Goal: Use online tool/utility: Utilize a website feature to perform a specific function

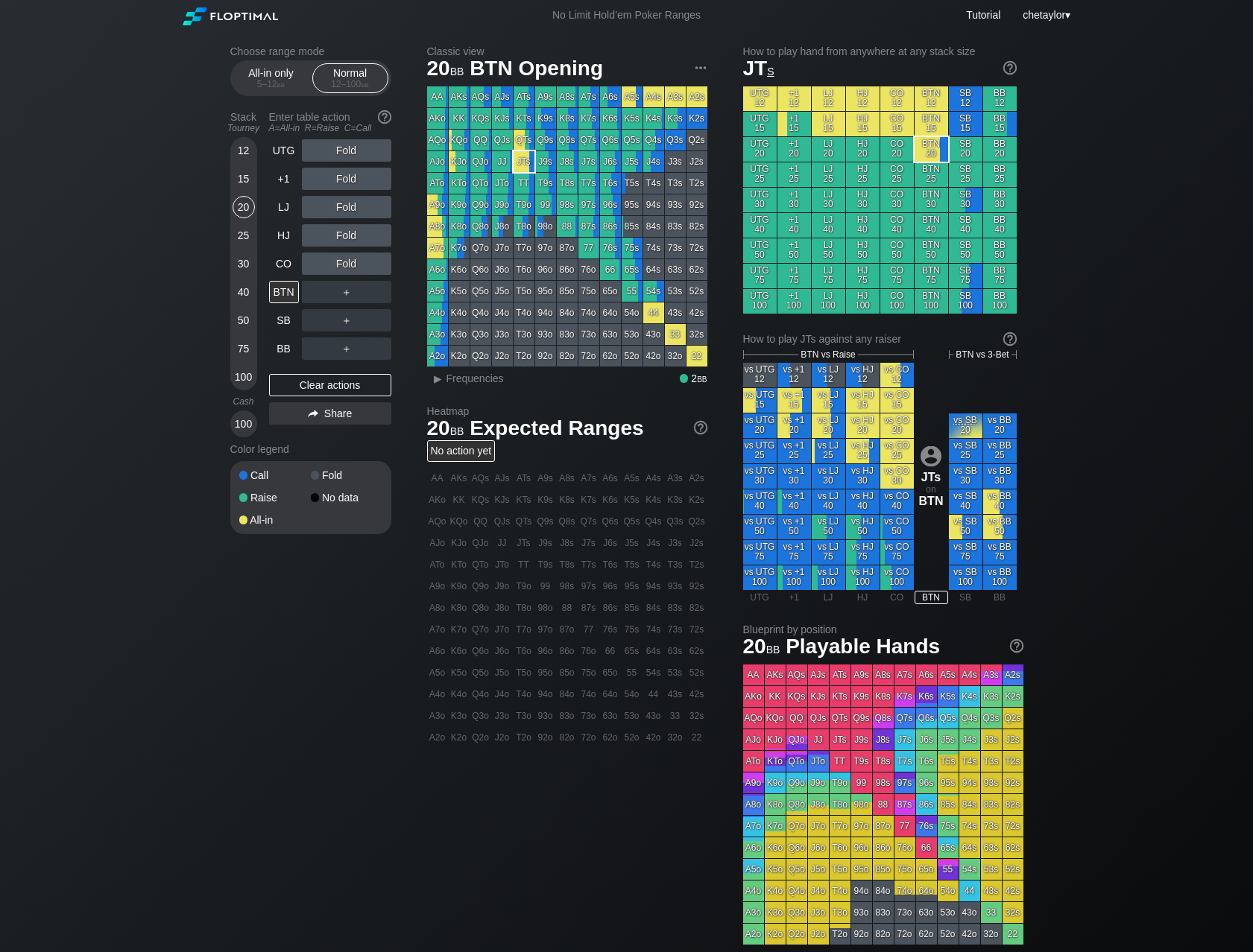
click at [240, 345] on div "75" at bounding box center [243, 348] width 22 height 22
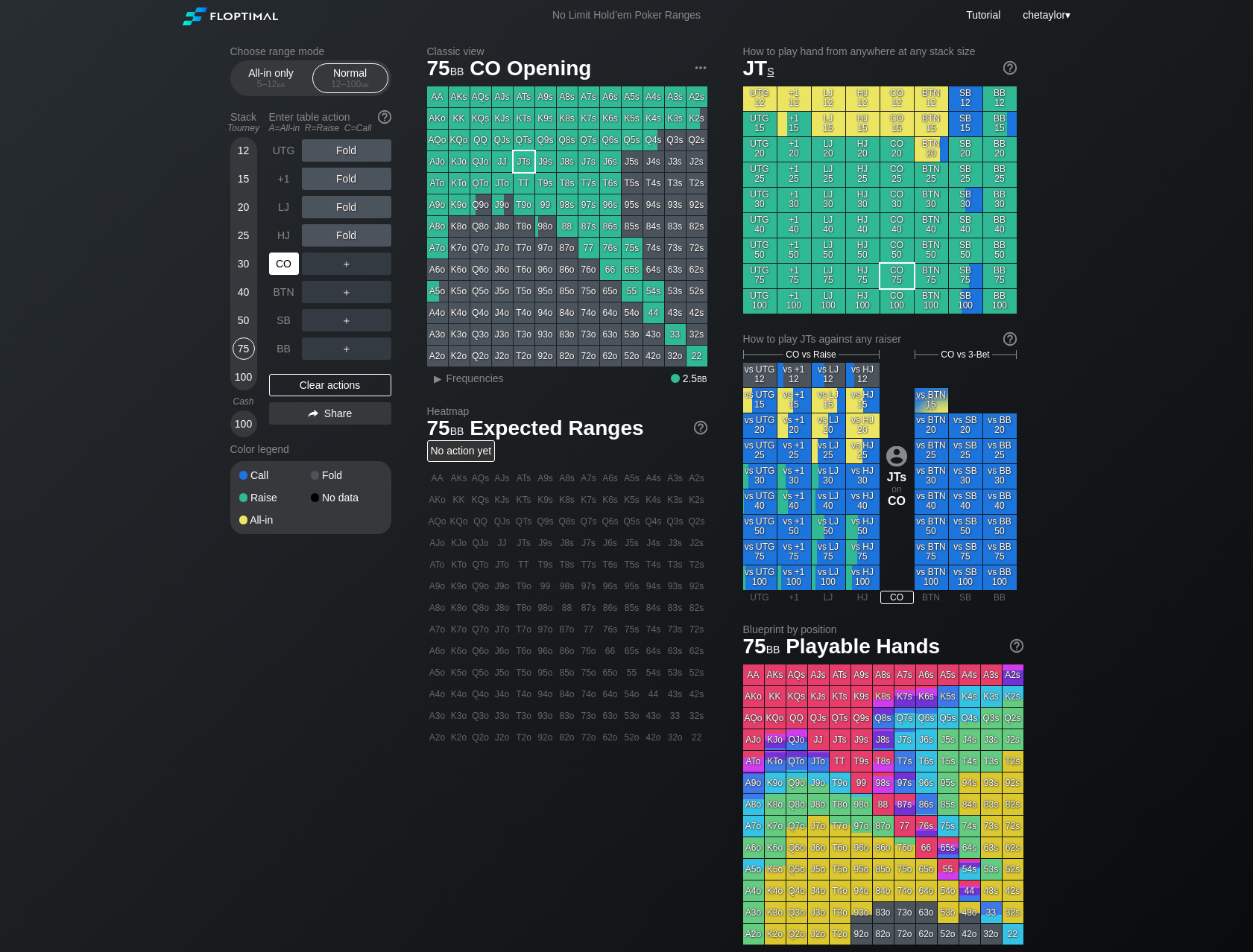
click at [288, 254] on div "CO" at bounding box center [283, 263] width 30 height 22
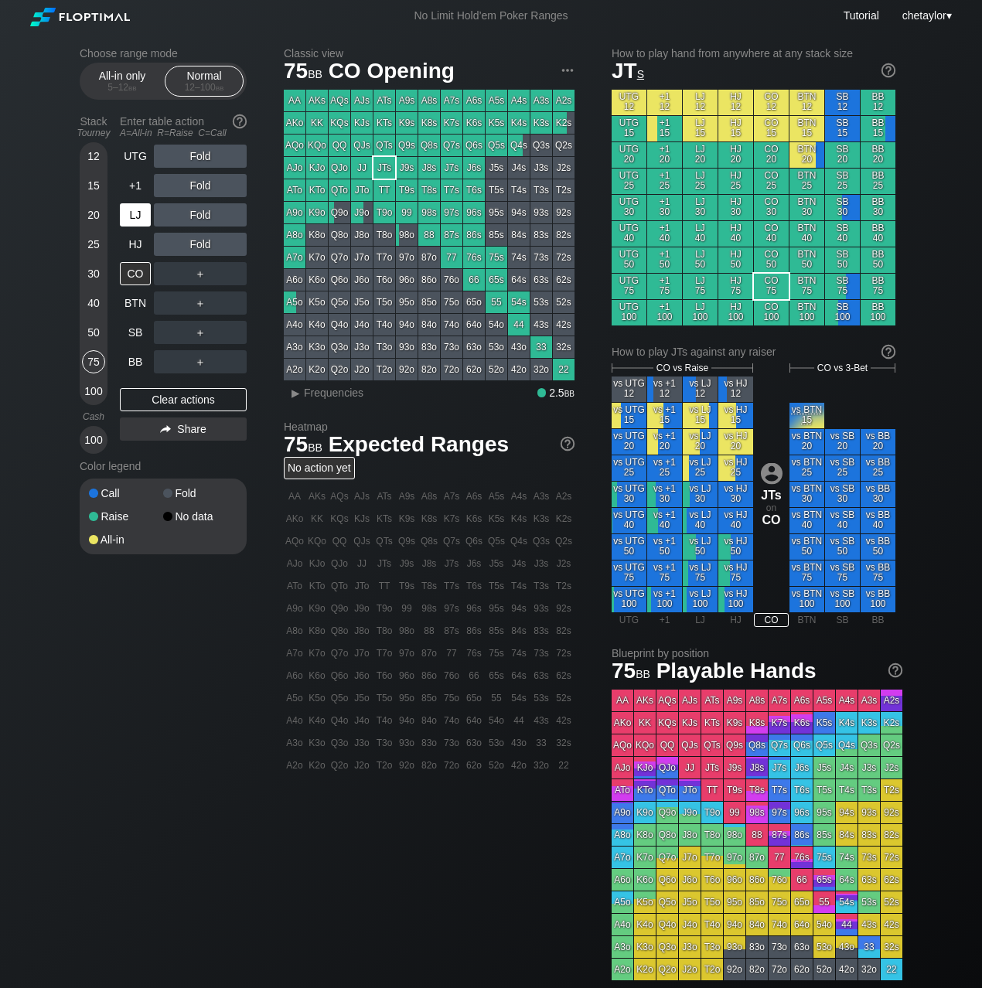
click at [132, 217] on div "LJ" at bounding box center [135, 214] width 31 height 23
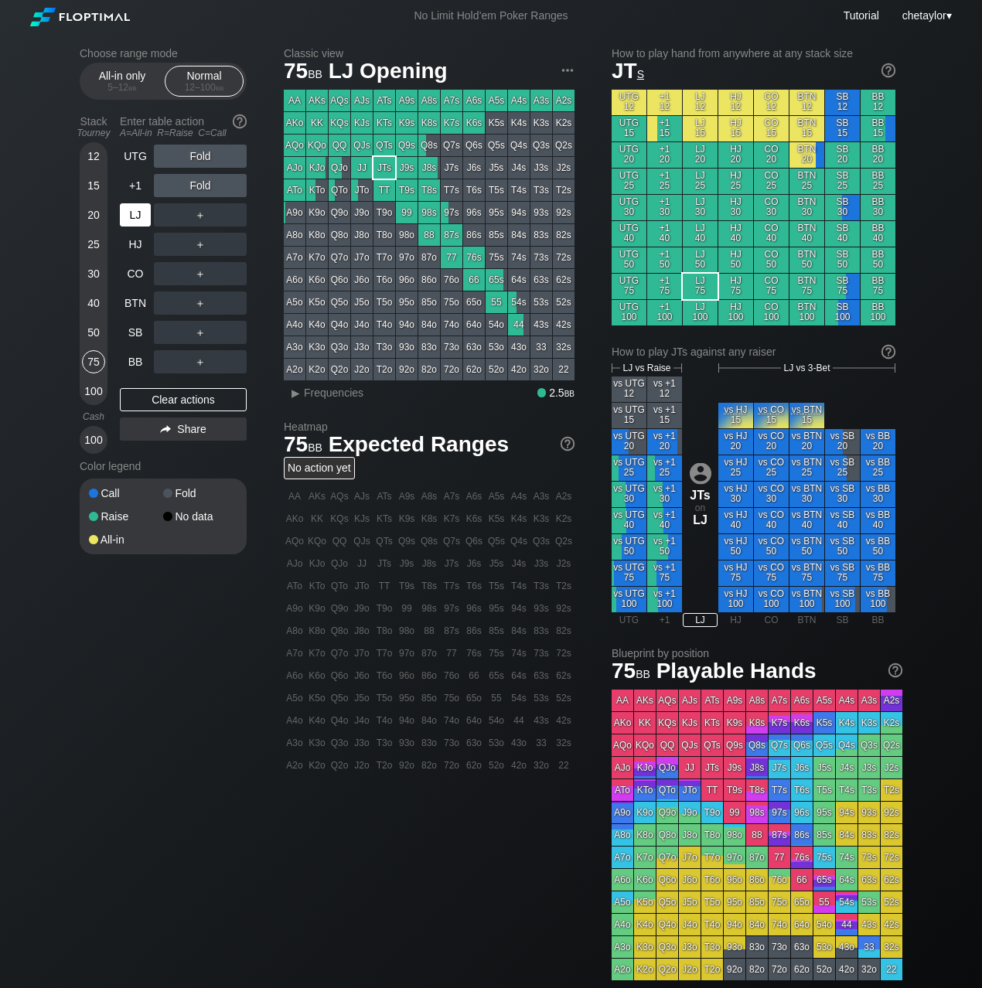
click at [132, 217] on div "LJ" at bounding box center [135, 214] width 31 height 23
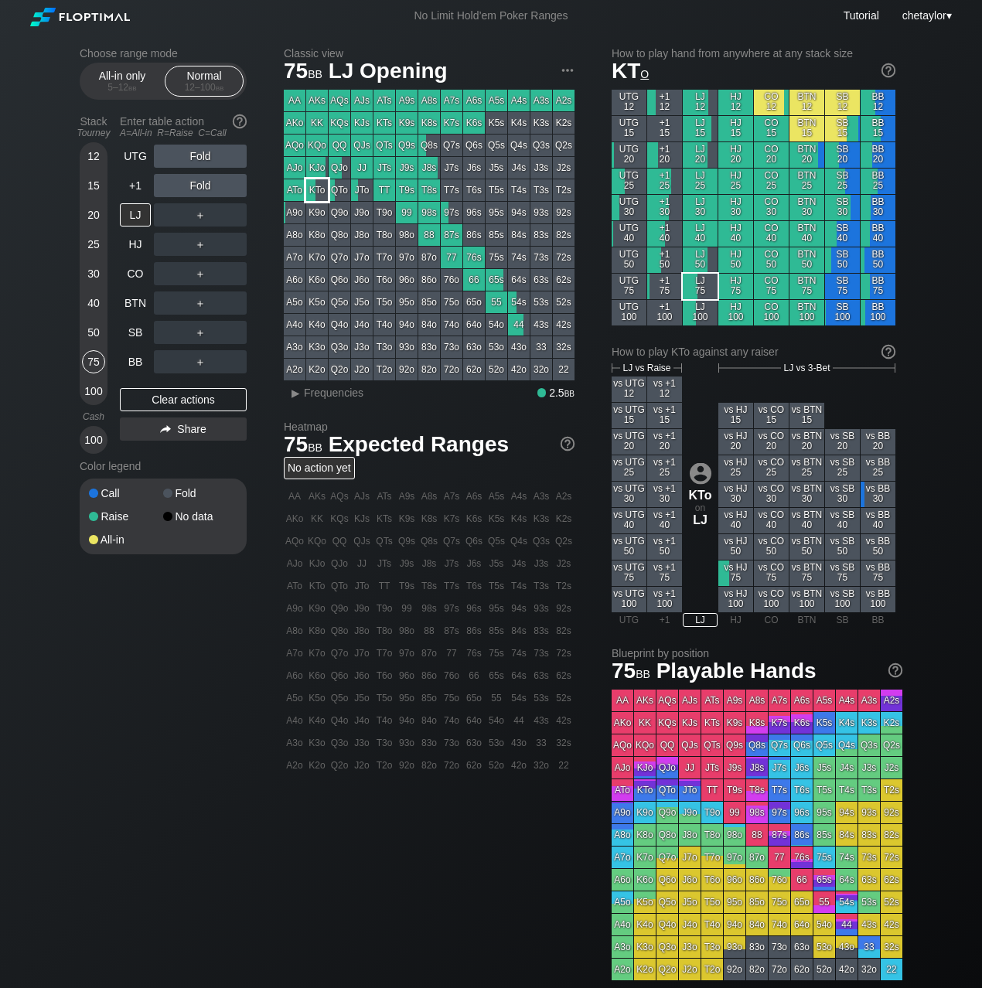
click at [325, 190] on div "KTo" at bounding box center [317, 190] width 22 height 22
click at [326, 390] on span "Frequencies" at bounding box center [334, 393] width 60 height 12
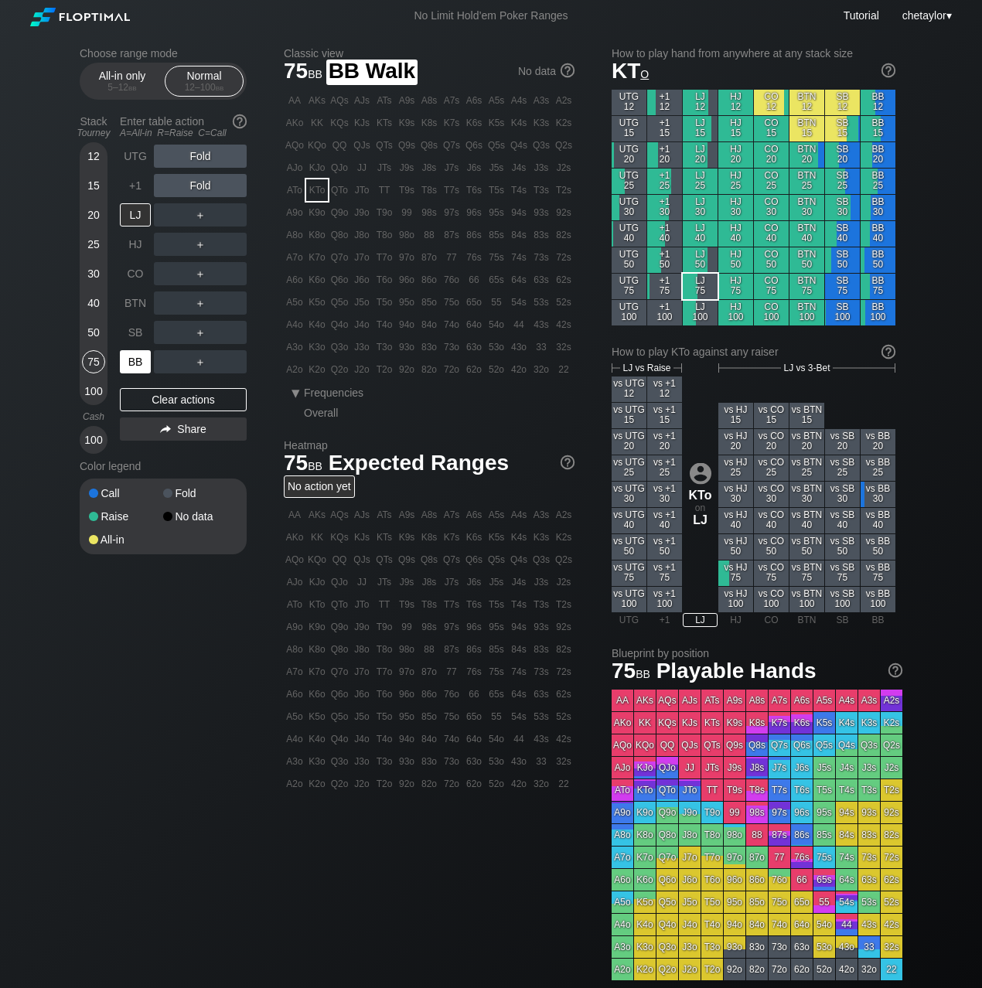
click at [128, 362] on div "BB" at bounding box center [135, 361] width 31 height 23
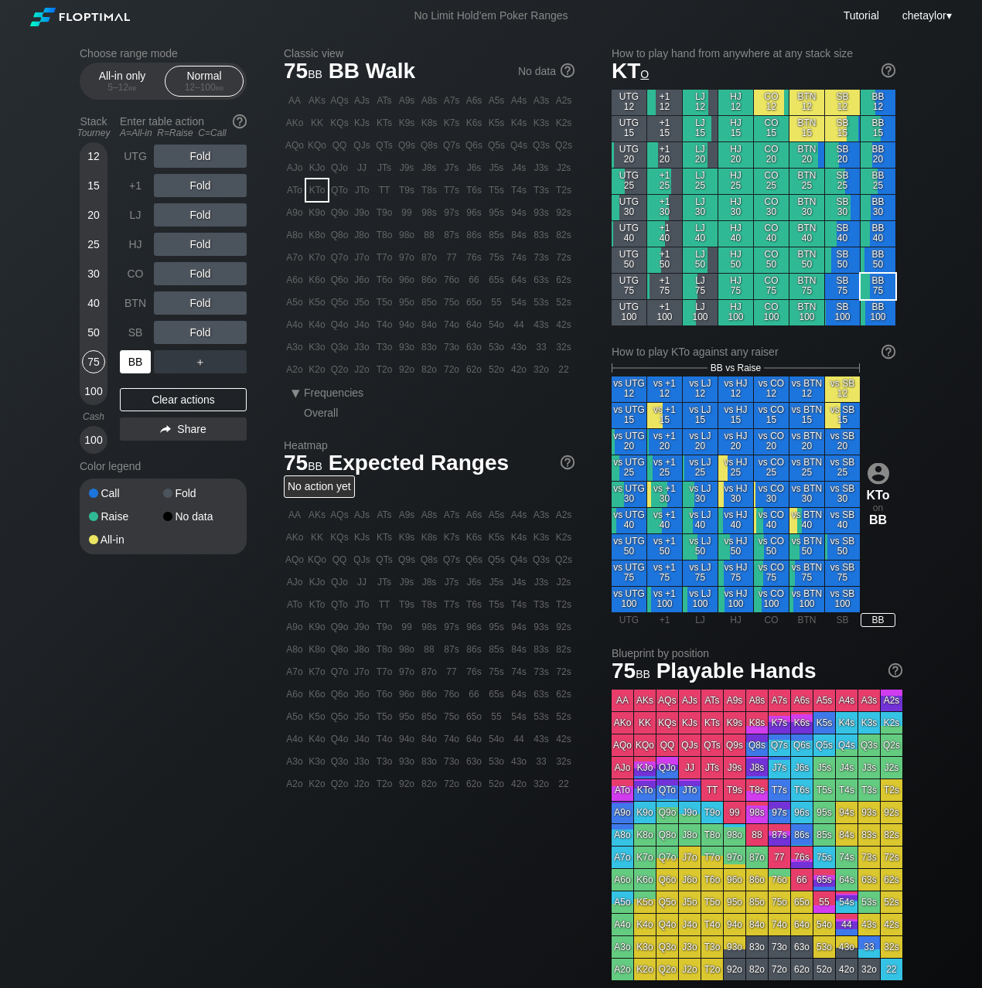
click at [128, 362] on div "BB" at bounding box center [135, 361] width 31 height 23
click at [176, 404] on div "Clear actions" at bounding box center [183, 399] width 127 height 23
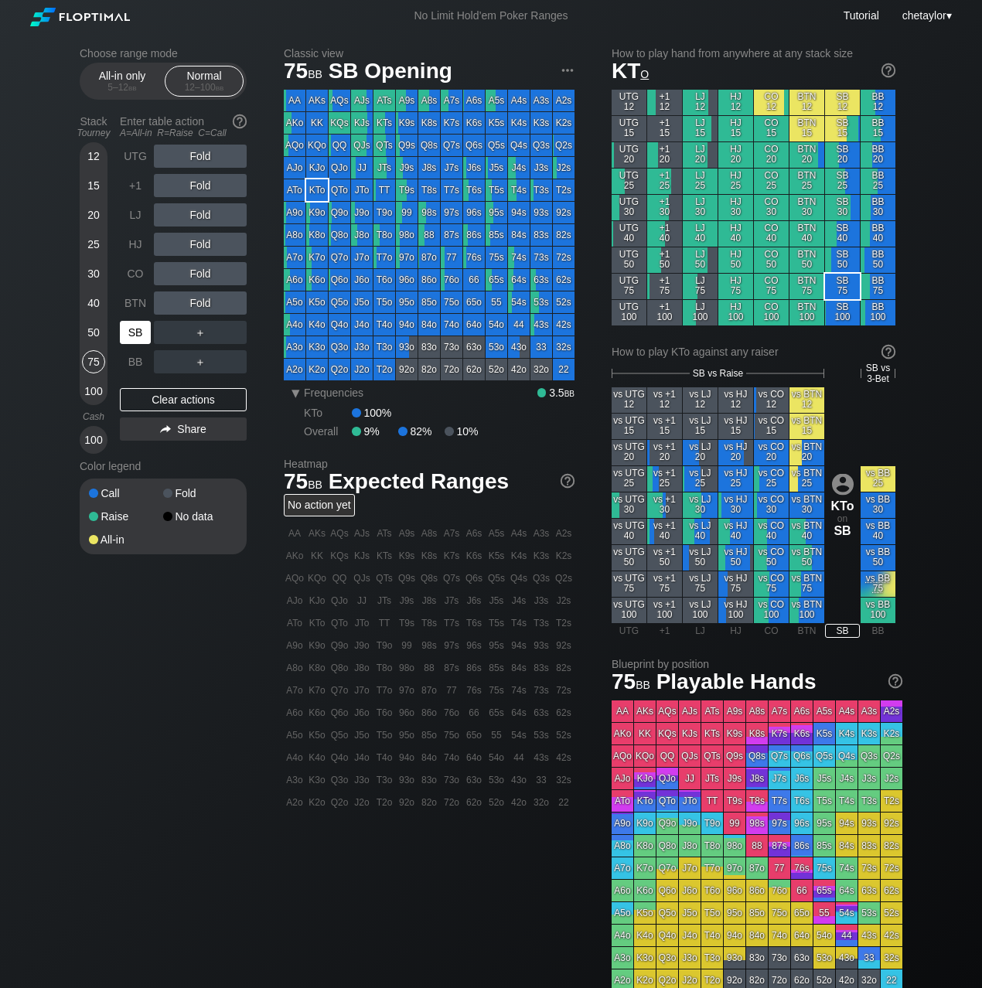
click at [142, 327] on div "SB" at bounding box center [135, 332] width 31 height 23
click at [159, 396] on div "Clear actions" at bounding box center [183, 399] width 127 height 23
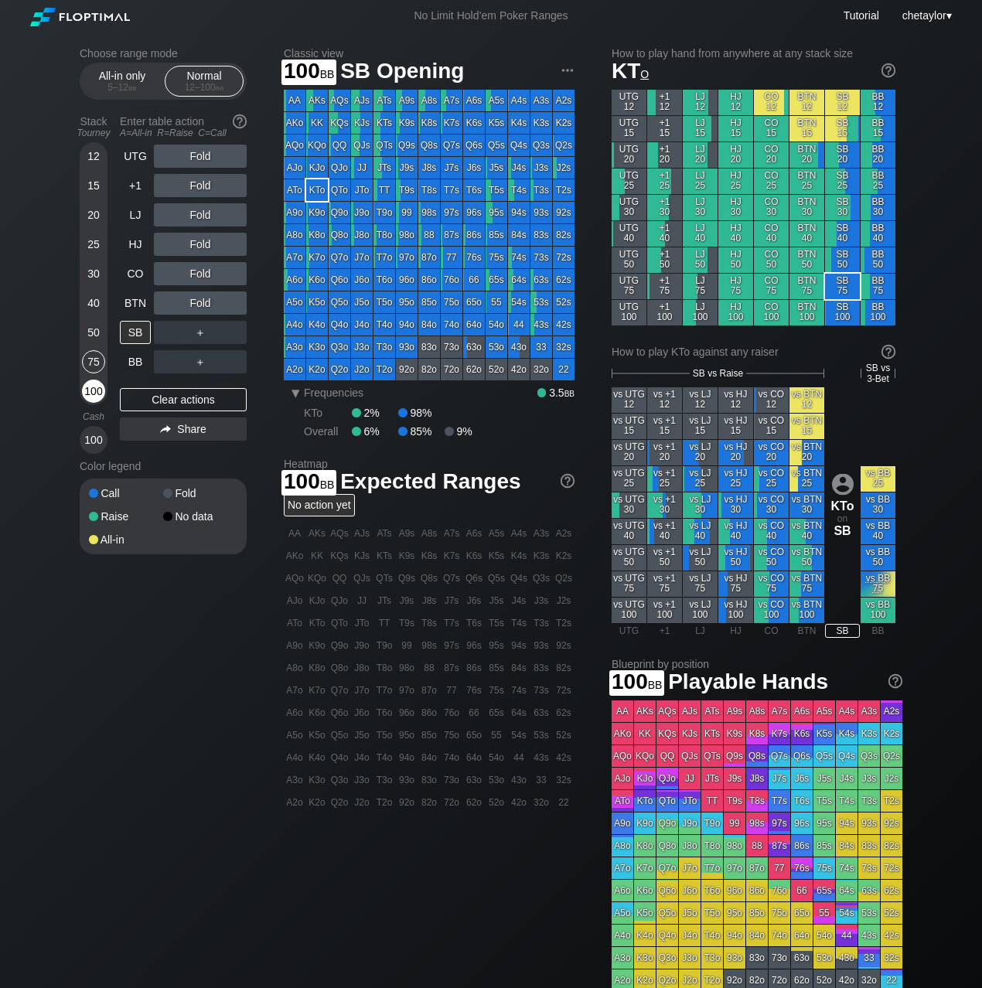
click at [93, 394] on div "100" at bounding box center [93, 391] width 23 height 23
click at [358, 323] on div "J4o" at bounding box center [362, 325] width 22 height 22
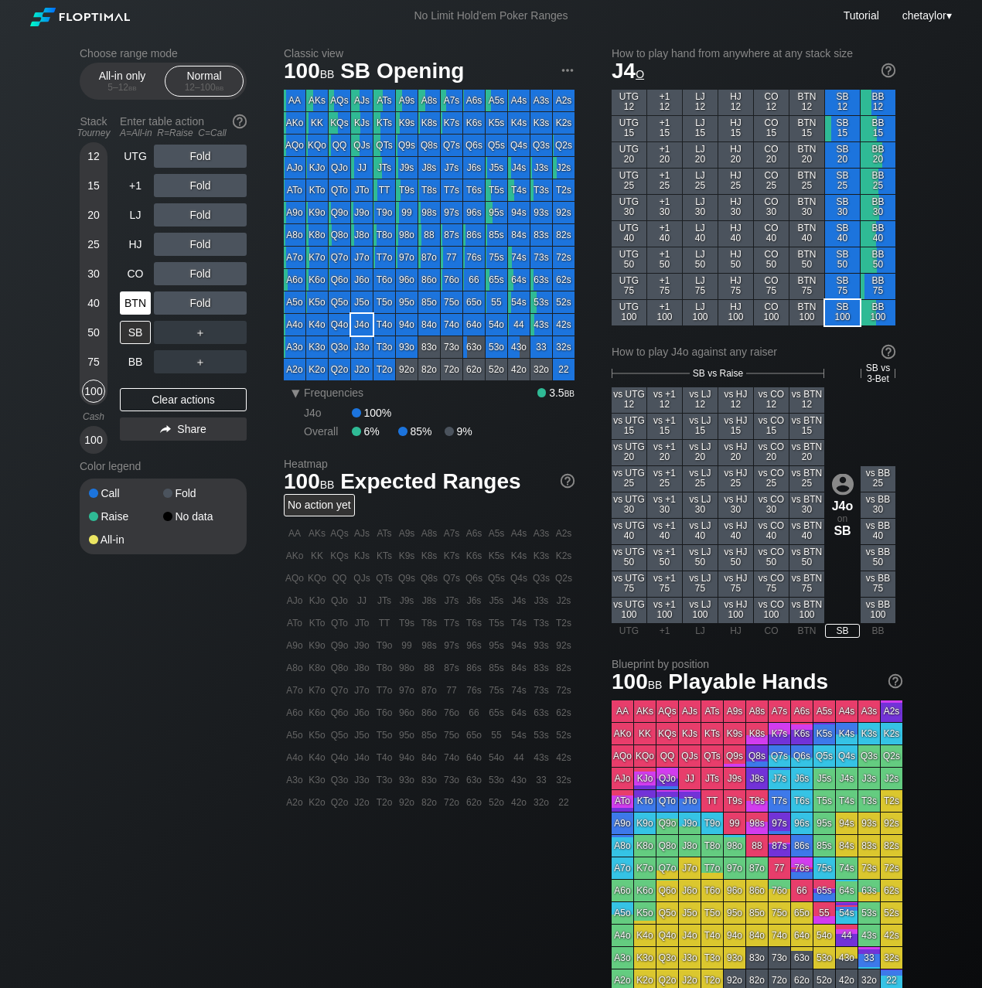
click at [142, 298] on div "BTN" at bounding box center [135, 303] width 31 height 23
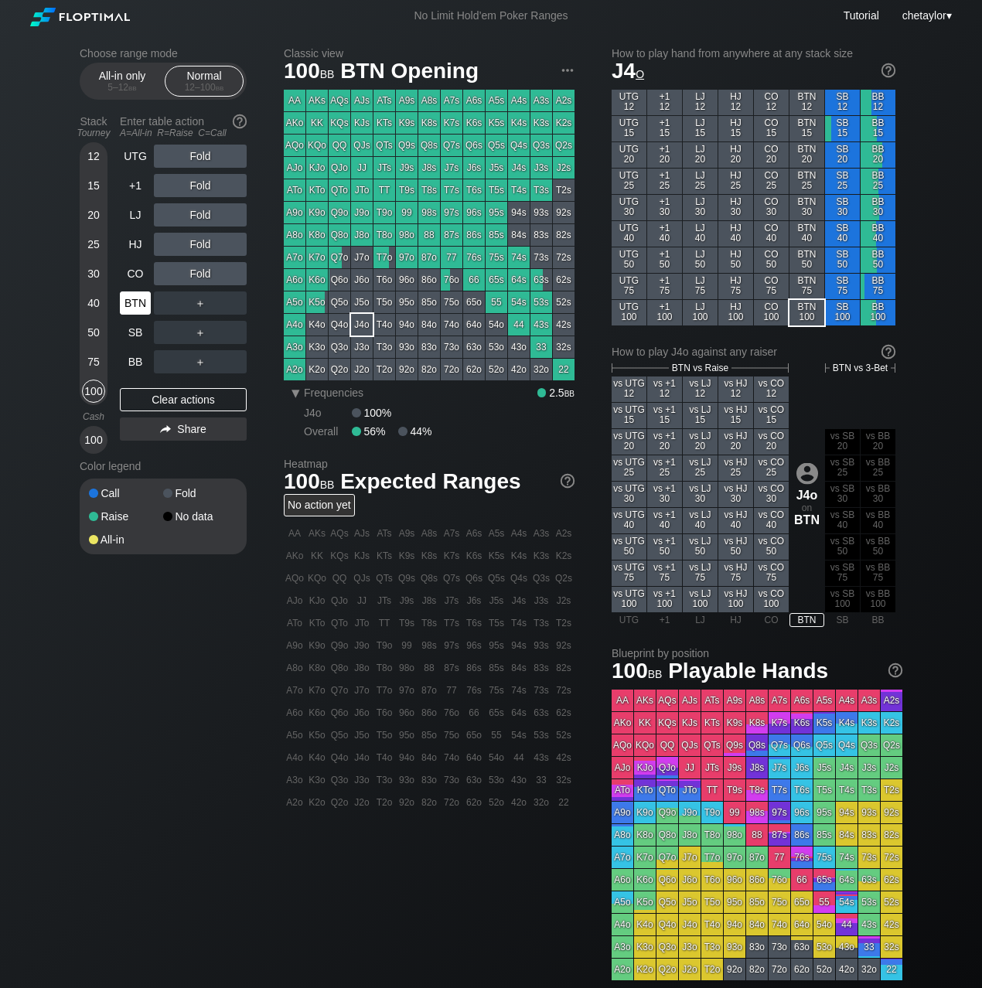
click at [142, 298] on div "BTN" at bounding box center [135, 303] width 31 height 23
click at [172, 404] on div "Clear actions" at bounding box center [183, 399] width 127 height 23
click at [137, 274] on div "CO" at bounding box center [135, 273] width 31 height 23
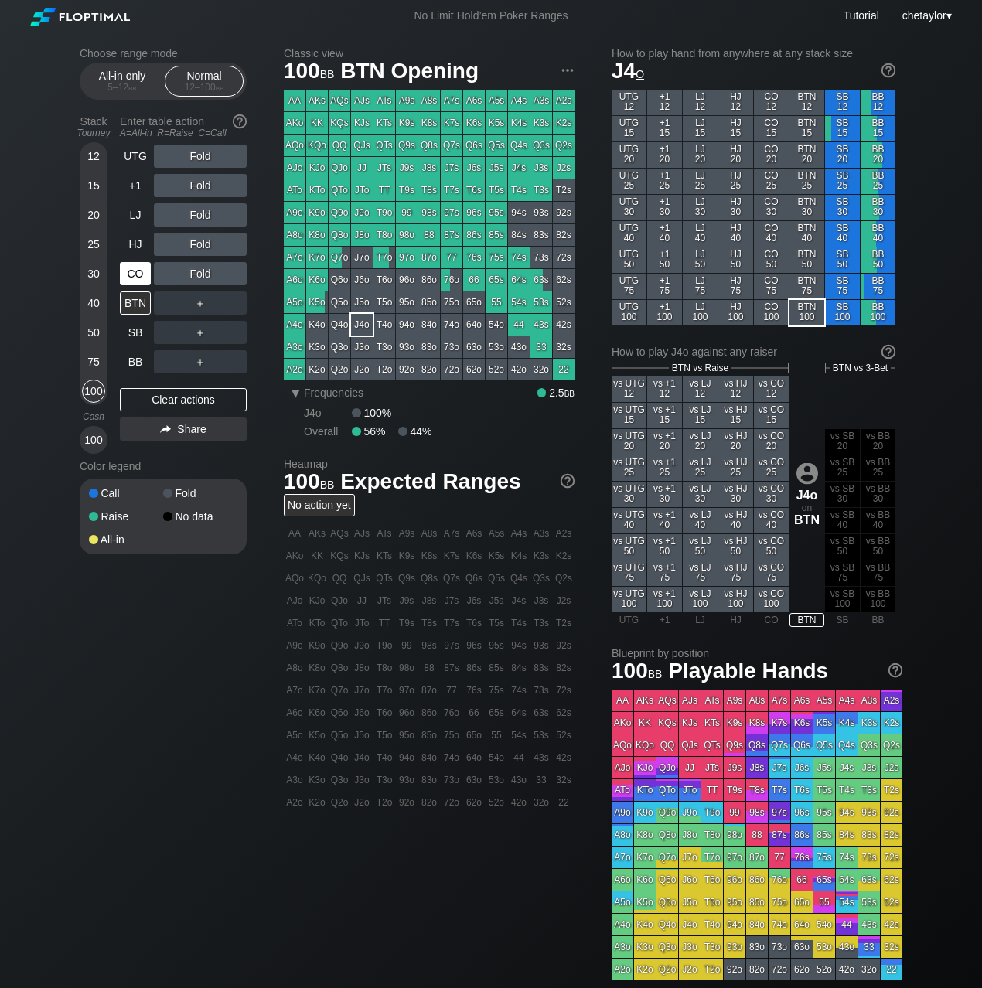
click at [137, 274] on div "CO" at bounding box center [135, 273] width 31 height 23
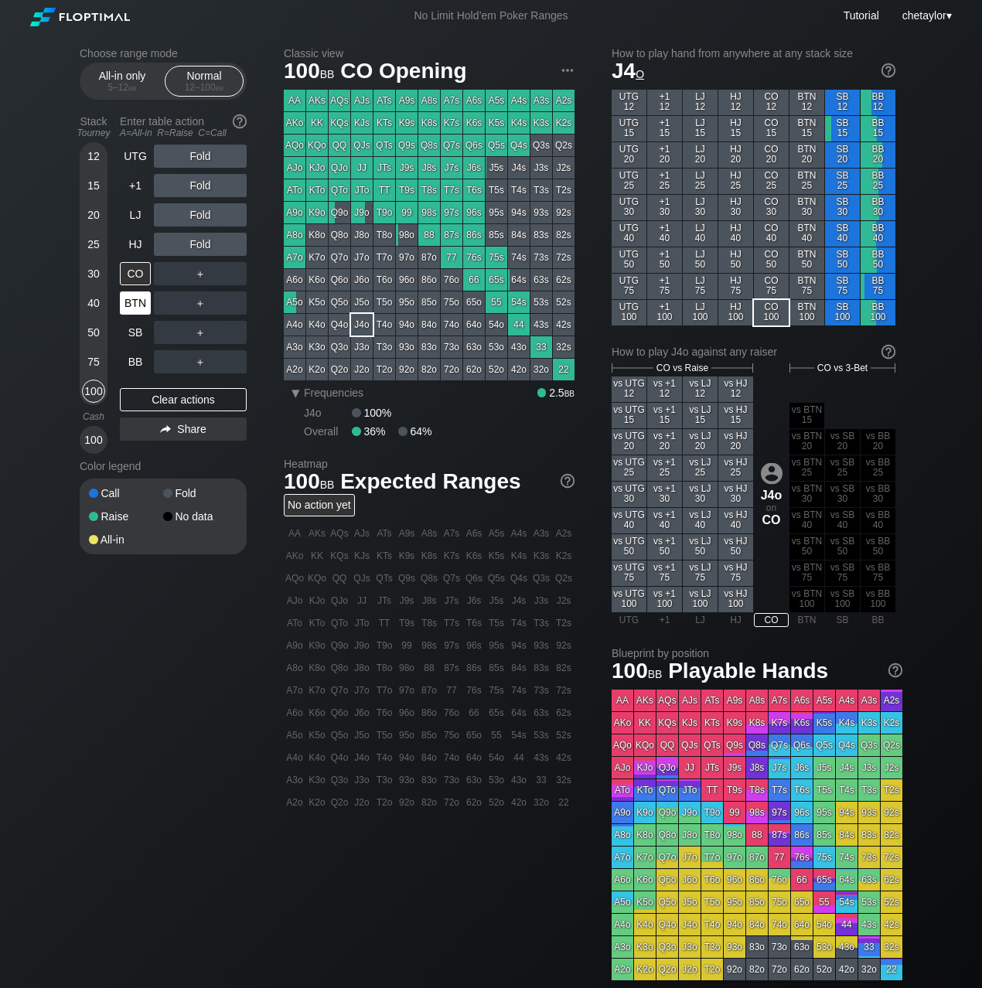
click at [142, 305] on div "BTN" at bounding box center [135, 303] width 31 height 23
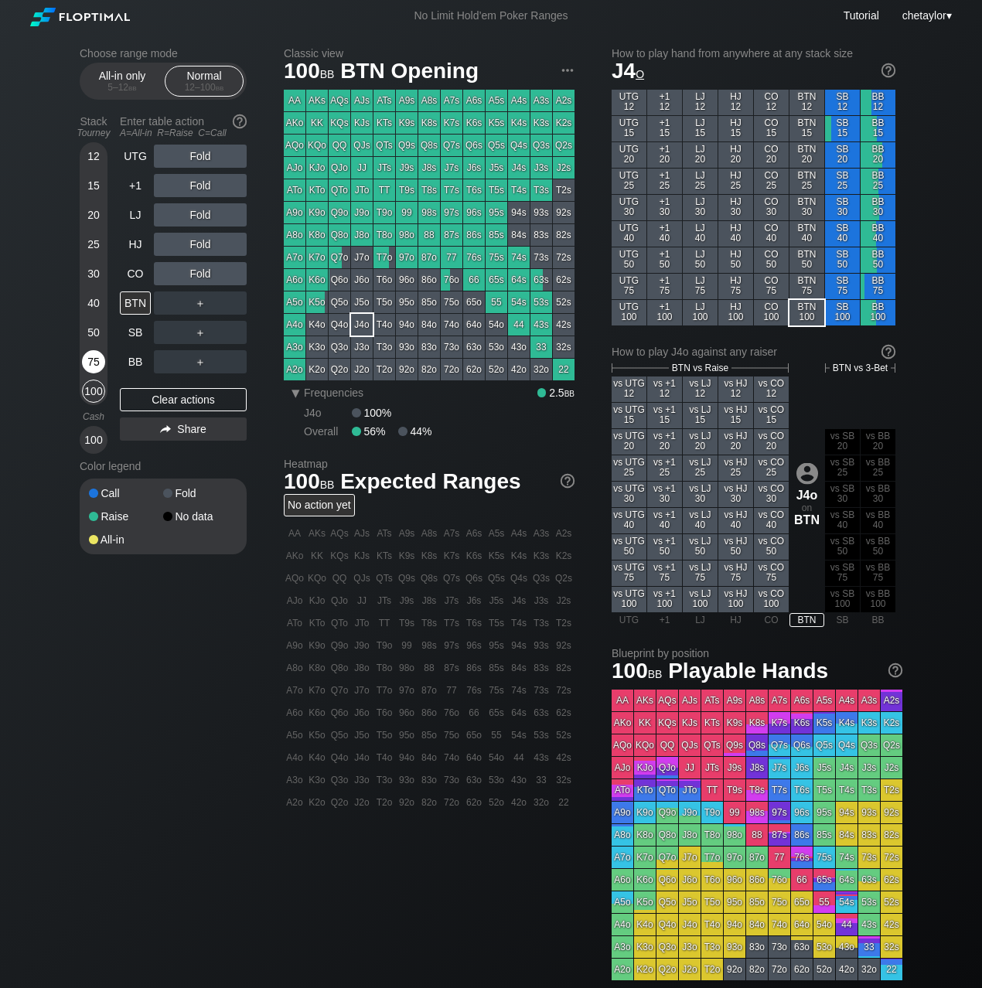
click at [93, 360] on div "75" at bounding box center [93, 361] width 23 height 23
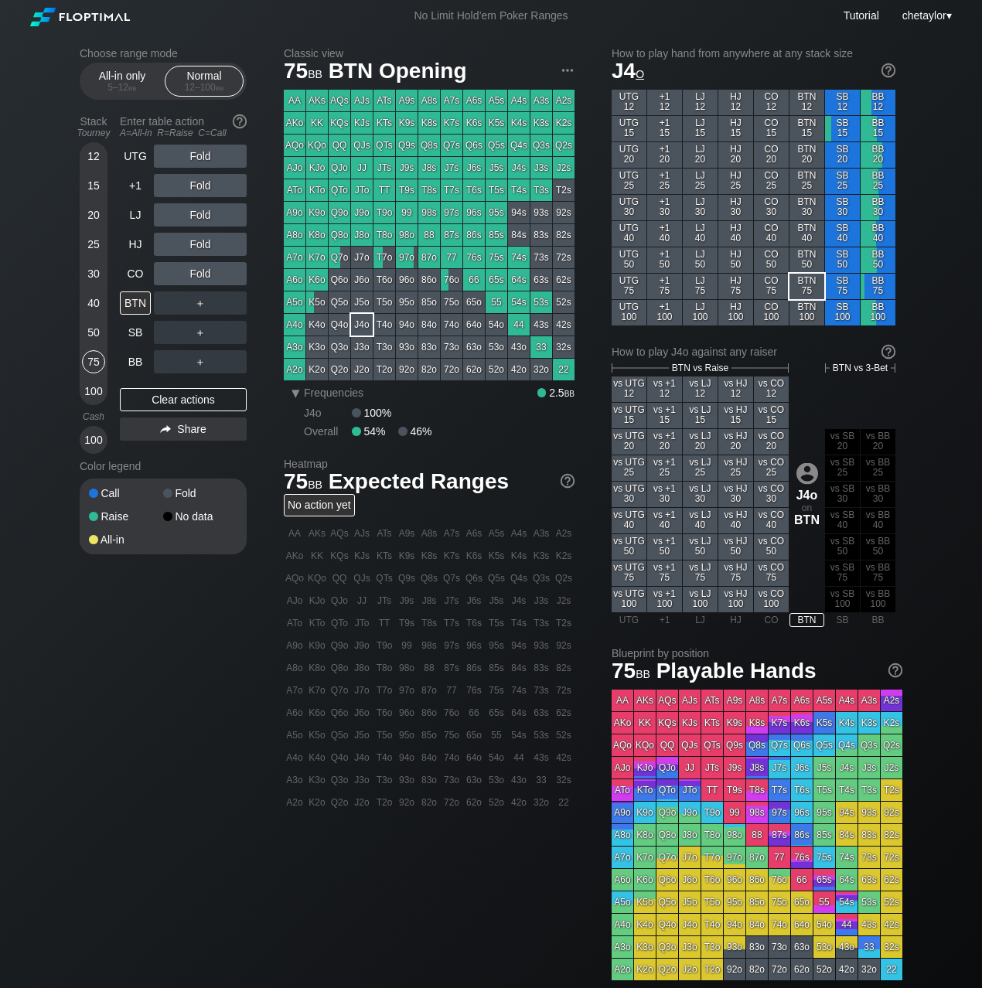
click at [333, 233] on div "Q8o" at bounding box center [340, 235] width 22 height 22
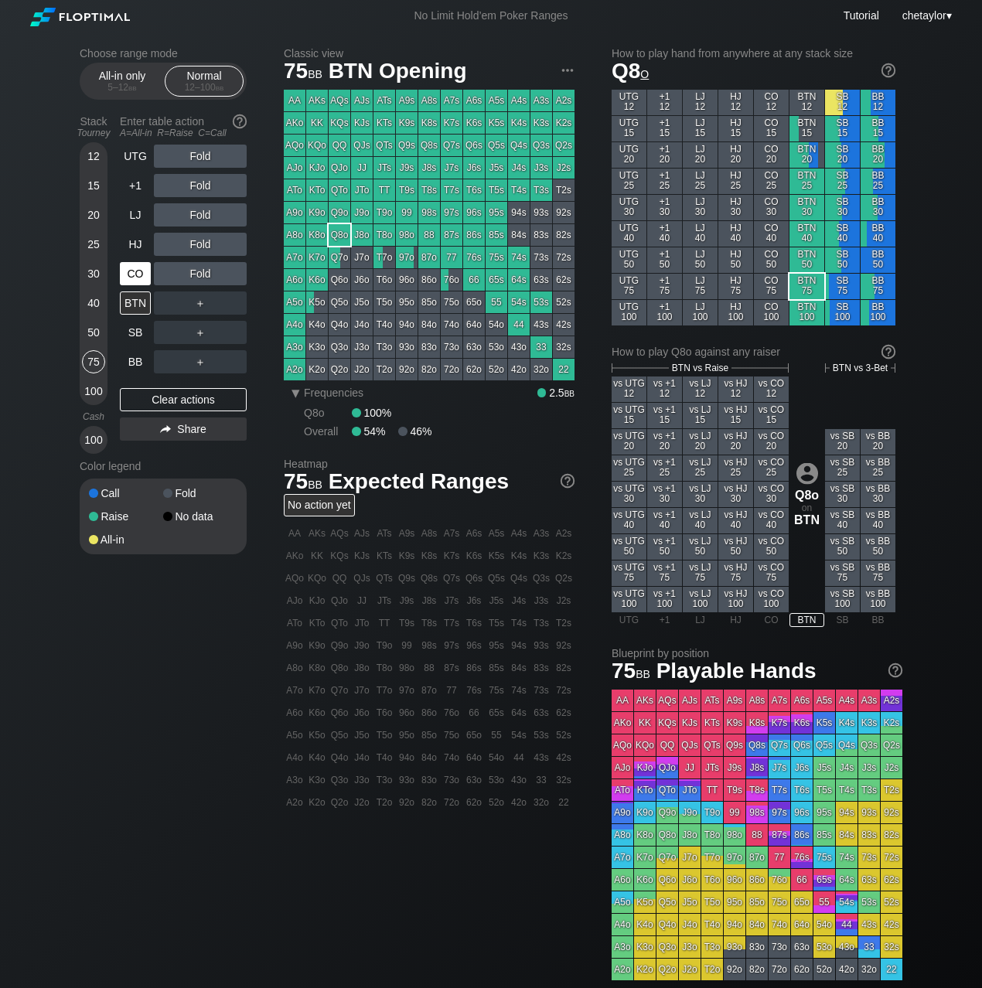
click at [126, 269] on div "CO" at bounding box center [135, 273] width 31 height 23
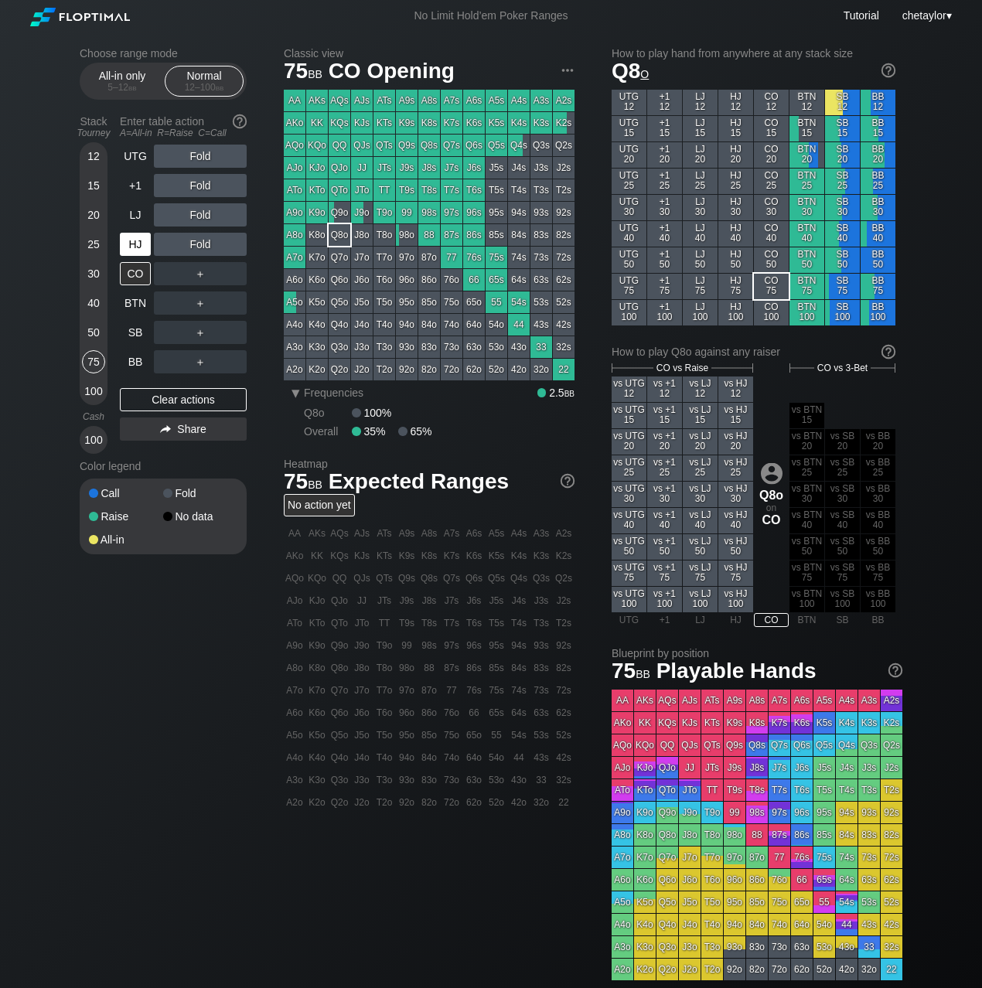
click at [135, 243] on div "HJ" at bounding box center [135, 244] width 31 height 23
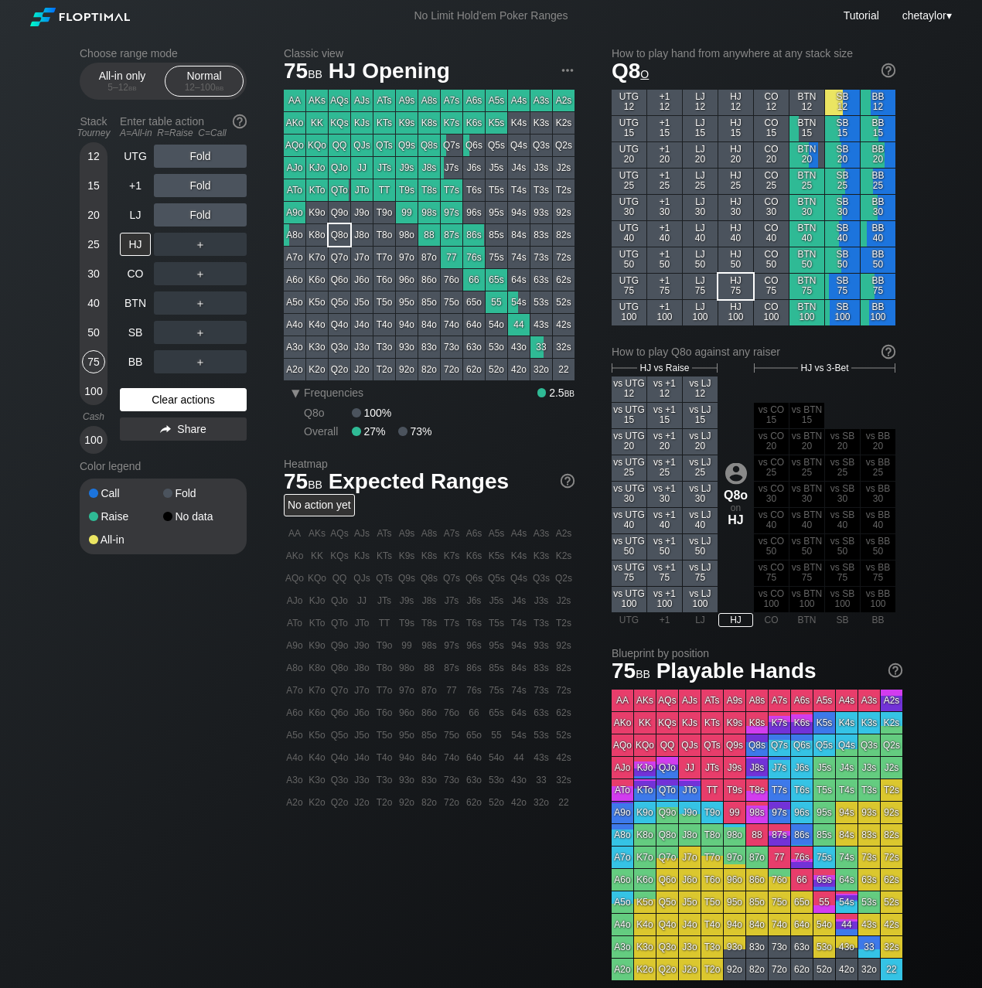
click at [170, 400] on div "Clear actions" at bounding box center [183, 399] width 127 height 23
click at [429, 99] on div "A8s" at bounding box center [429, 101] width 22 height 22
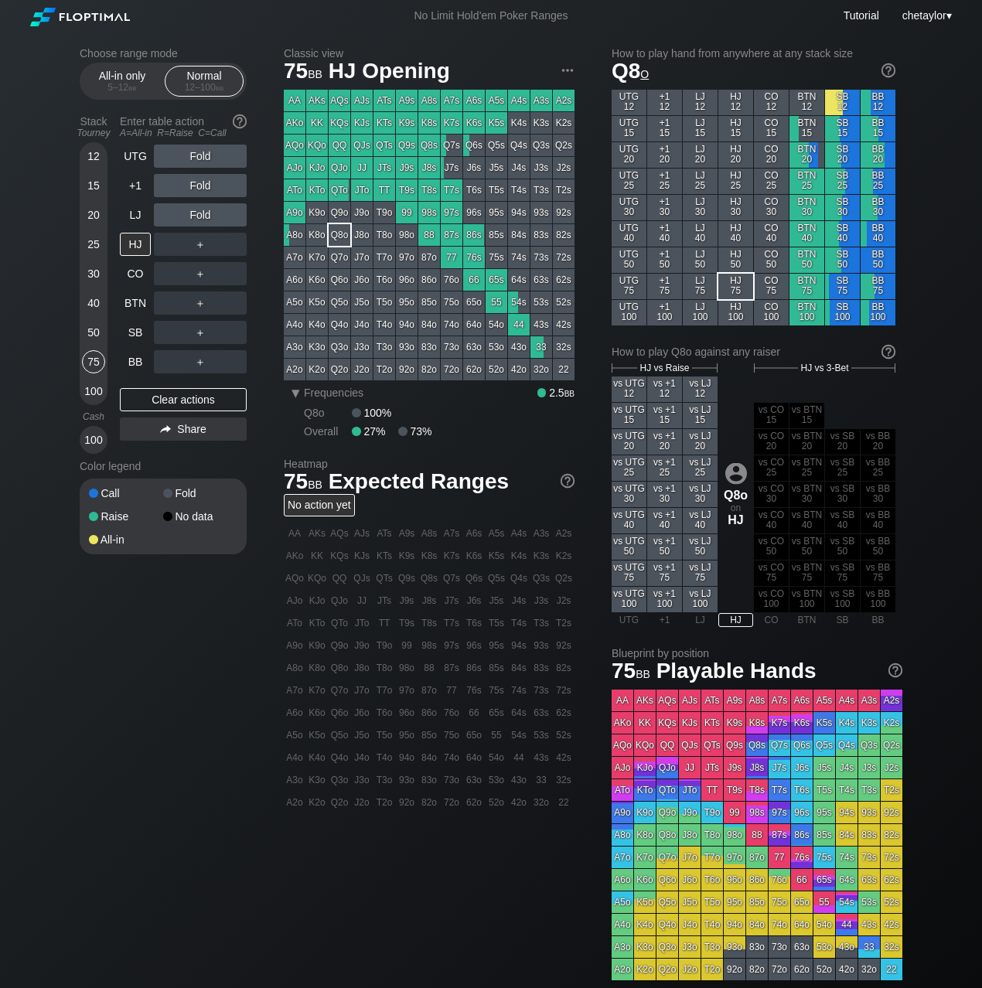
click at [429, 99] on div "A8s" at bounding box center [429, 101] width 22 height 22
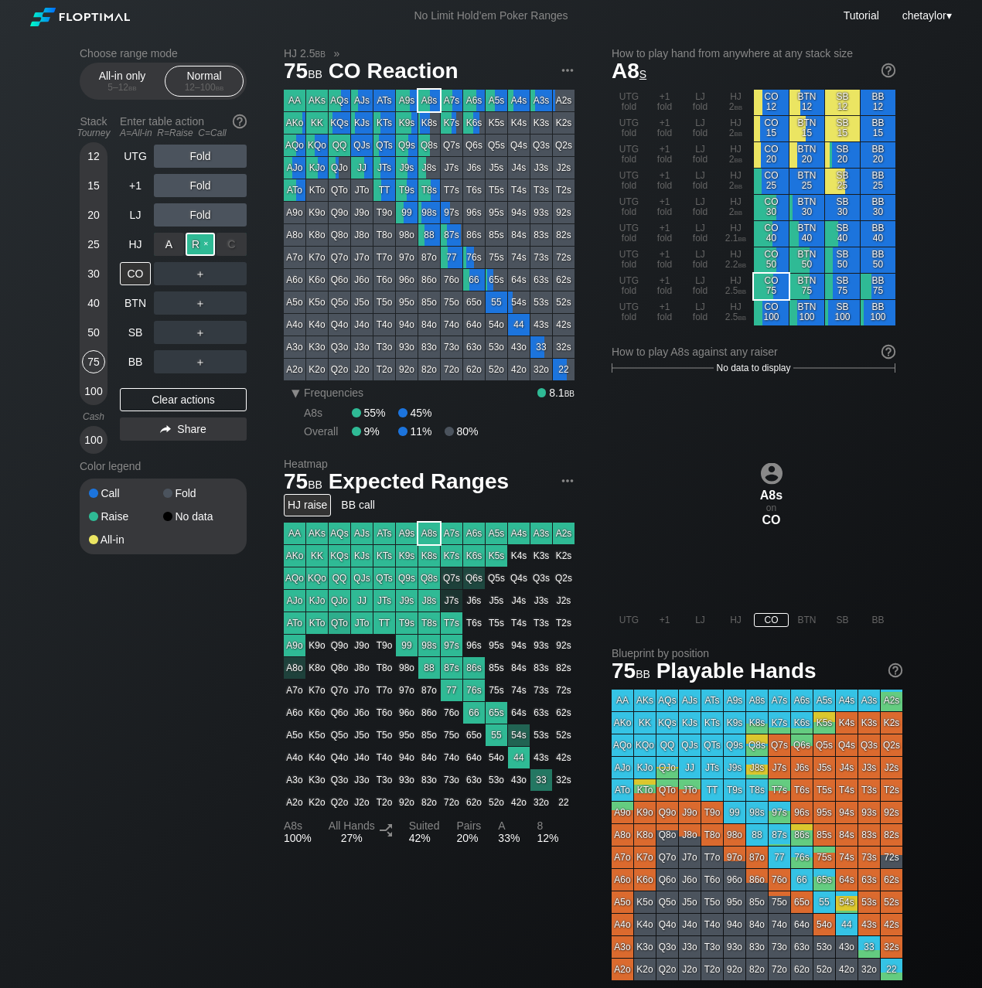
click at [205, 242] on div "R ✕" at bounding box center [201, 244] width 30 height 23
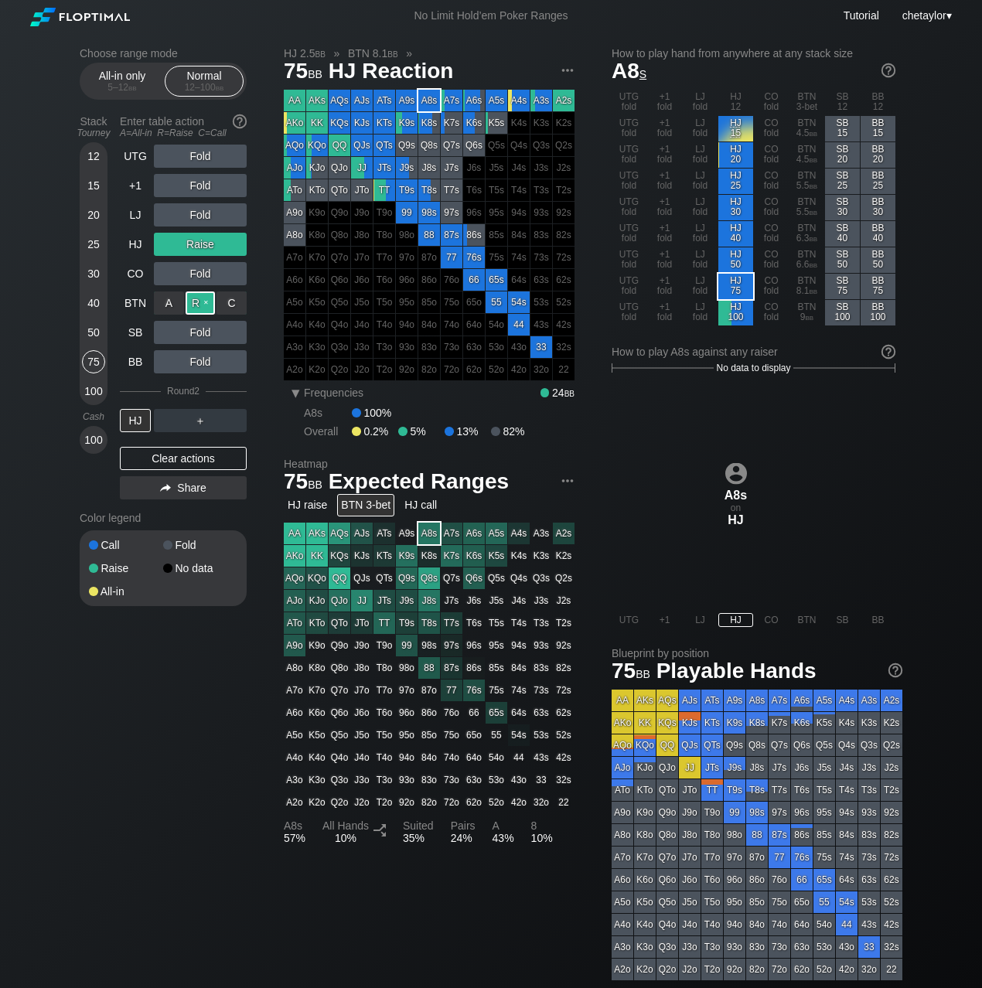
click at [203, 300] on div "R ✕" at bounding box center [201, 303] width 30 height 23
click at [145, 420] on div "HJ" at bounding box center [135, 420] width 31 height 23
click at [131, 215] on div "LJ" at bounding box center [135, 214] width 31 height 23
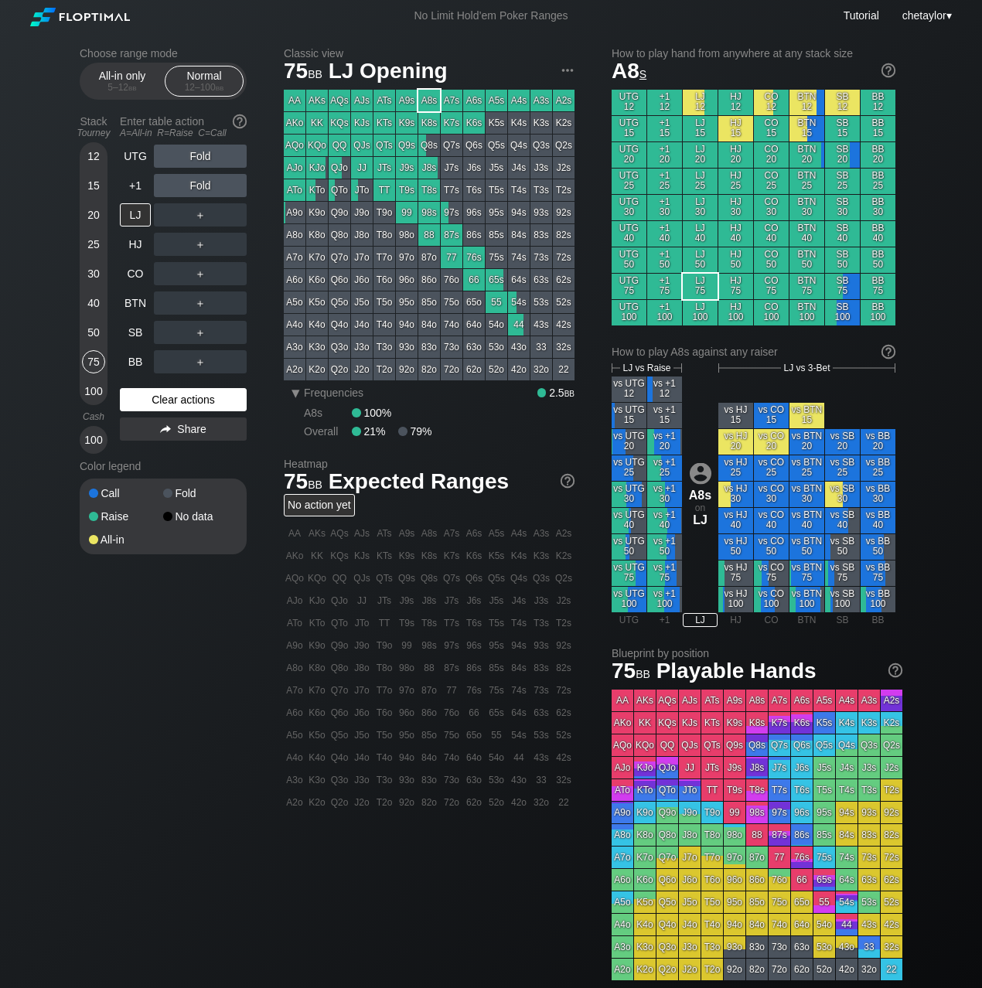
click at [176, 396] on div "Clear actions" at bounding box center [183, 399] width 127 height 23
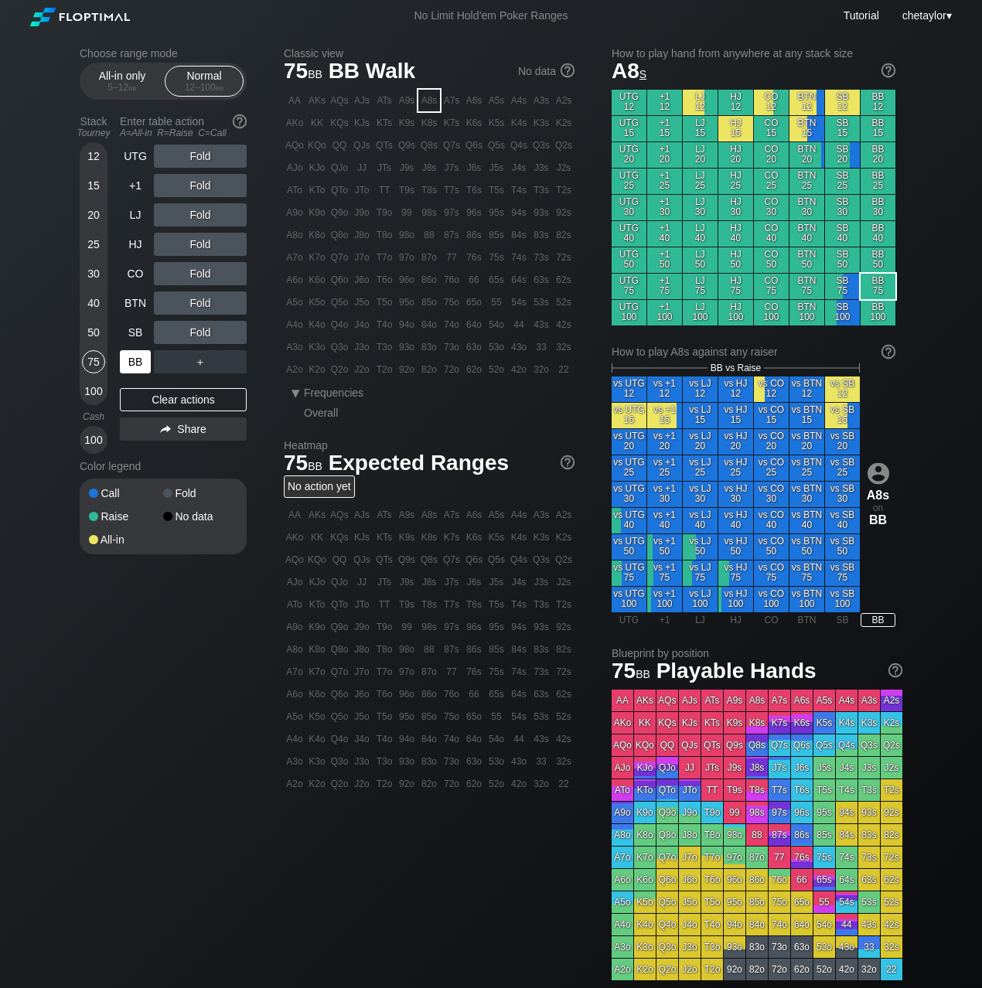
click at [133, 363] on div "BB" at bounding box center [135, 361] width 31 height 23
click at [160, 401] on div "Clear actions" at bounding box center [183, 399] width 127 height 23
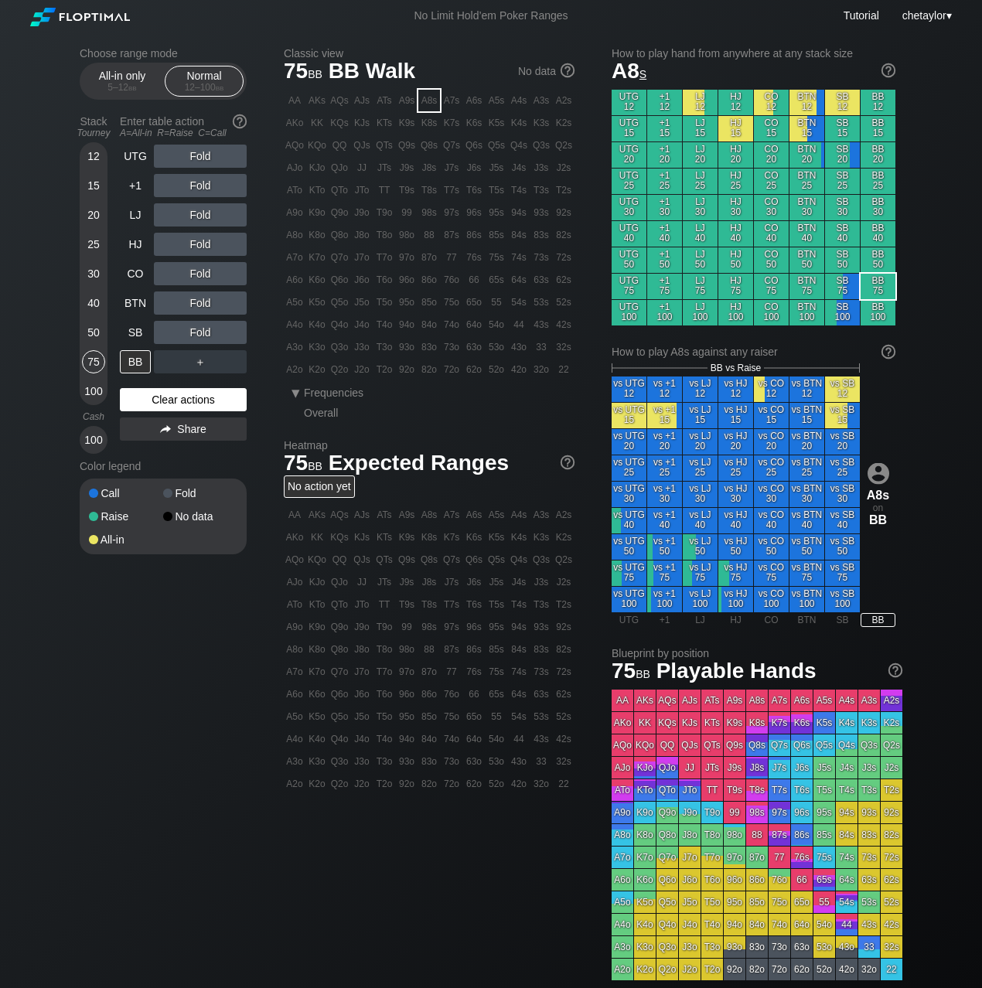
click at [160, 401] on div "Clear actions" at bounding box center [183, 399] width 127 height 23
click at [94, 330] on div "50" at bounding box center [93, 332] width 23 height 23
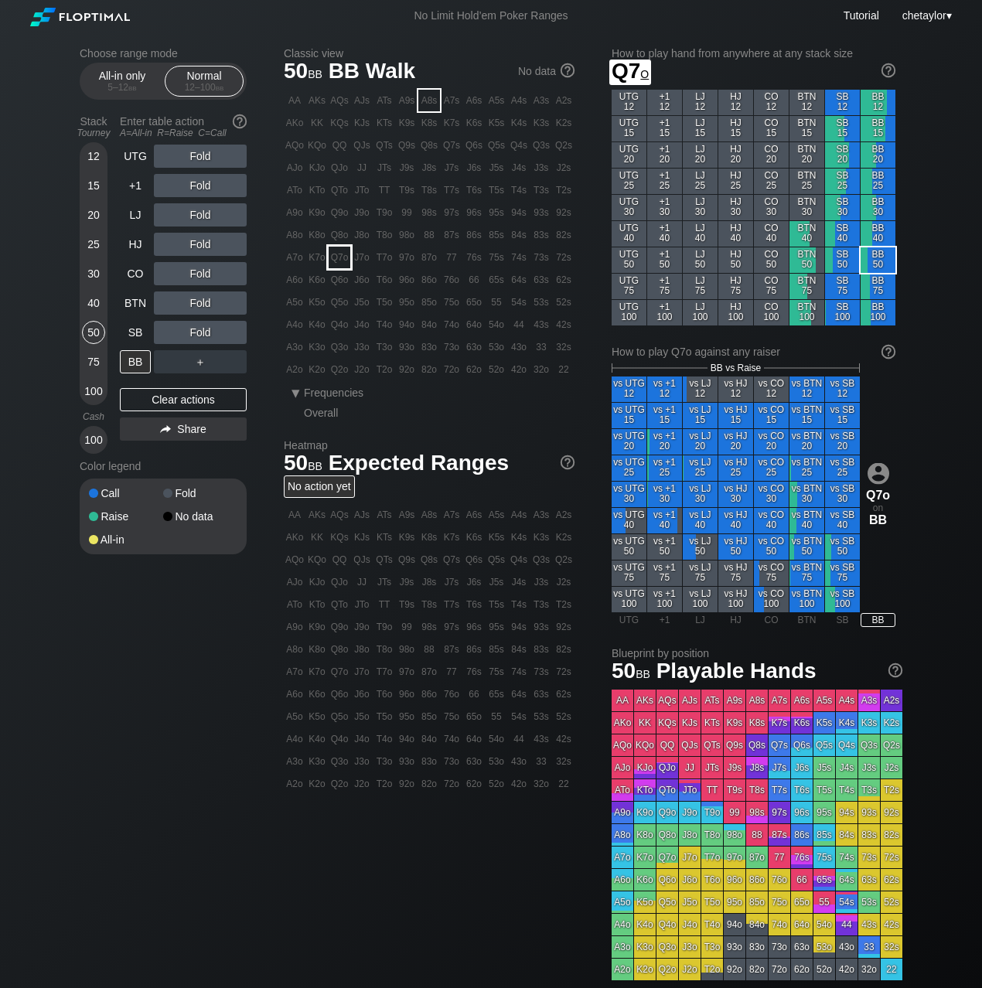
click at [342, 262] on div "Q7o" at bounding box center [340, 258] width 22 height 22
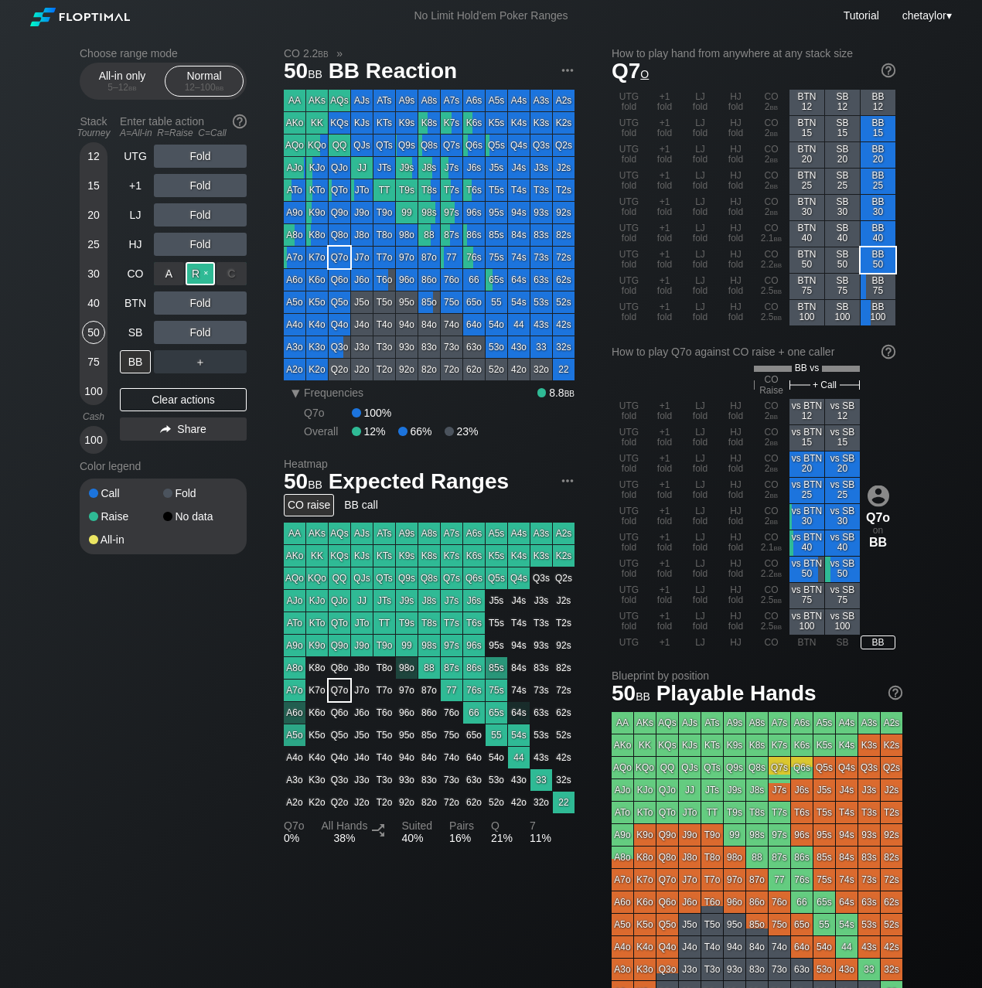
click at [198, 278] on div "R ✕" at bounding box center [201, 273] width 30 height 23
click at [133, 328] on div "SB" at bounding box center [135, 332] width 31 height 23
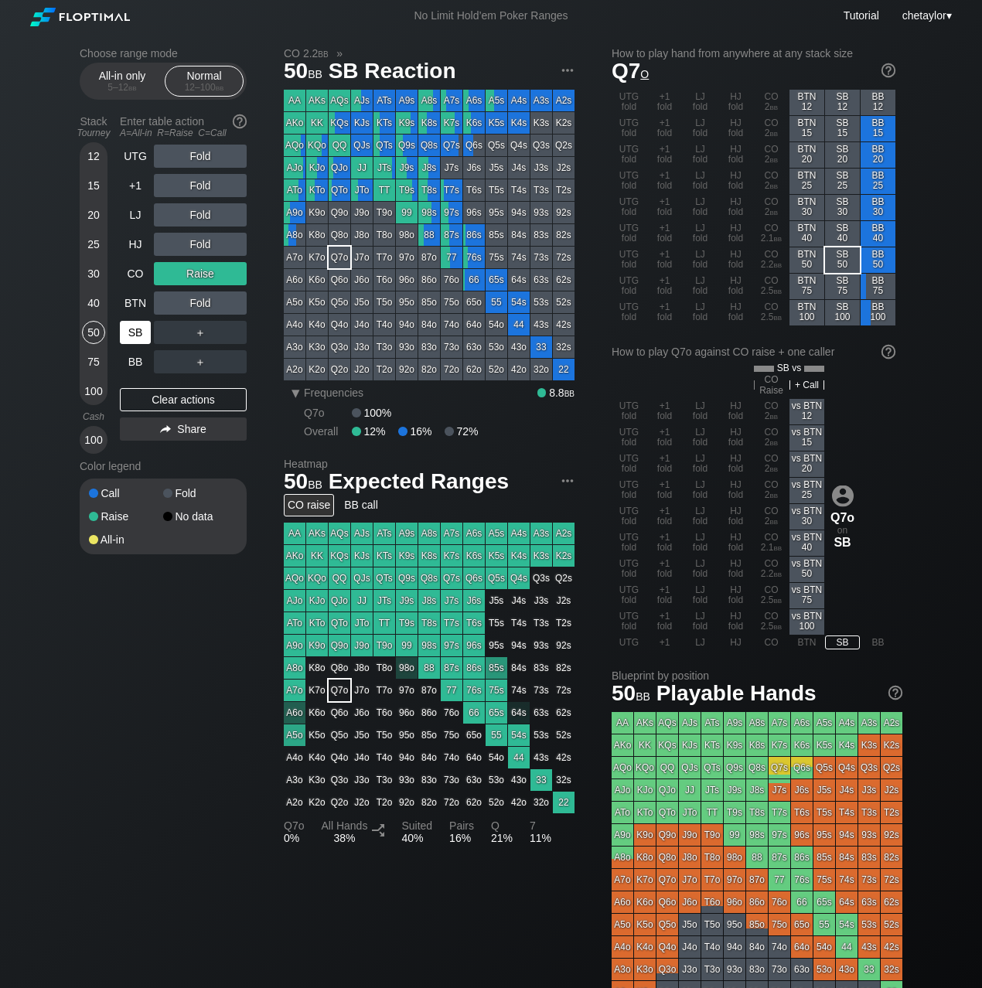
click at [133, 328] on div "SB" at bounding box center [135, 332] width 31 height 23
click at [156, 396] on div "Clear actions" at bounding box center [183, 399] width 127 height 23
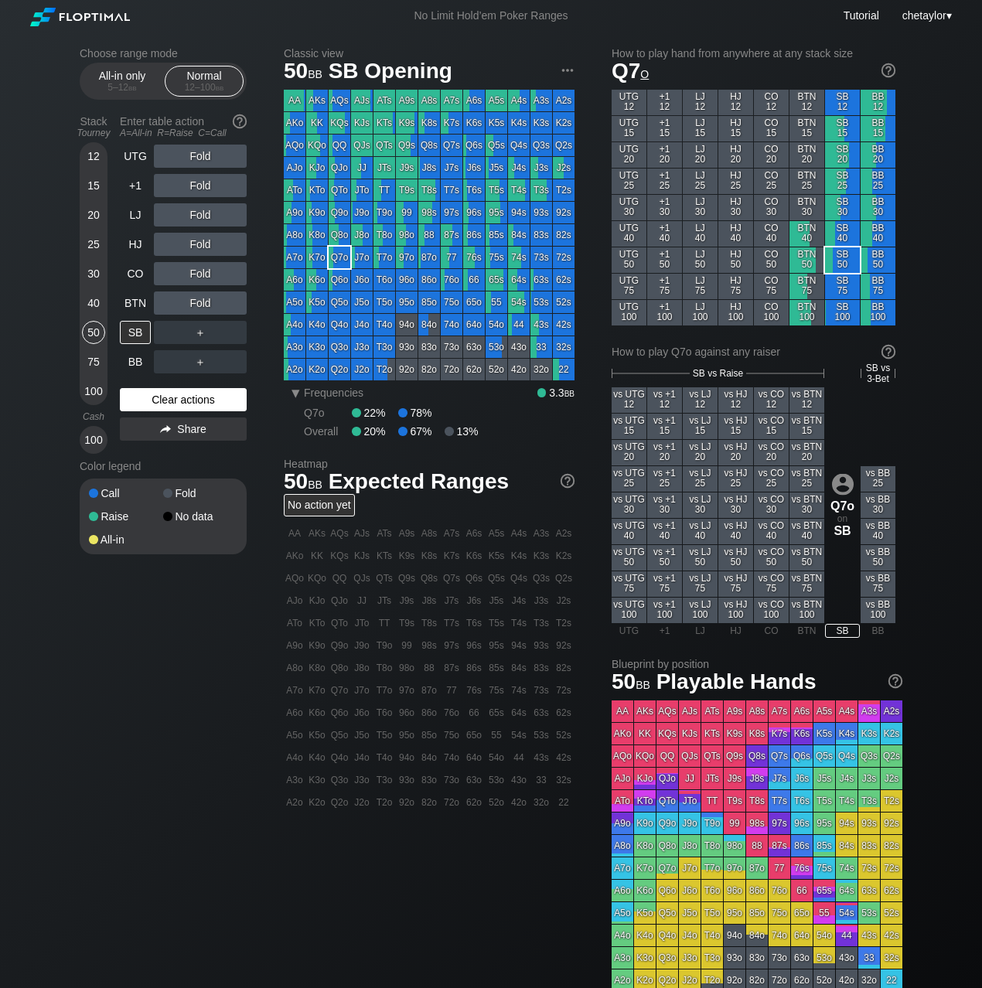
click at [156, 396] on div "Clear actions" at bounding box center [183, 399] width 127 height 23
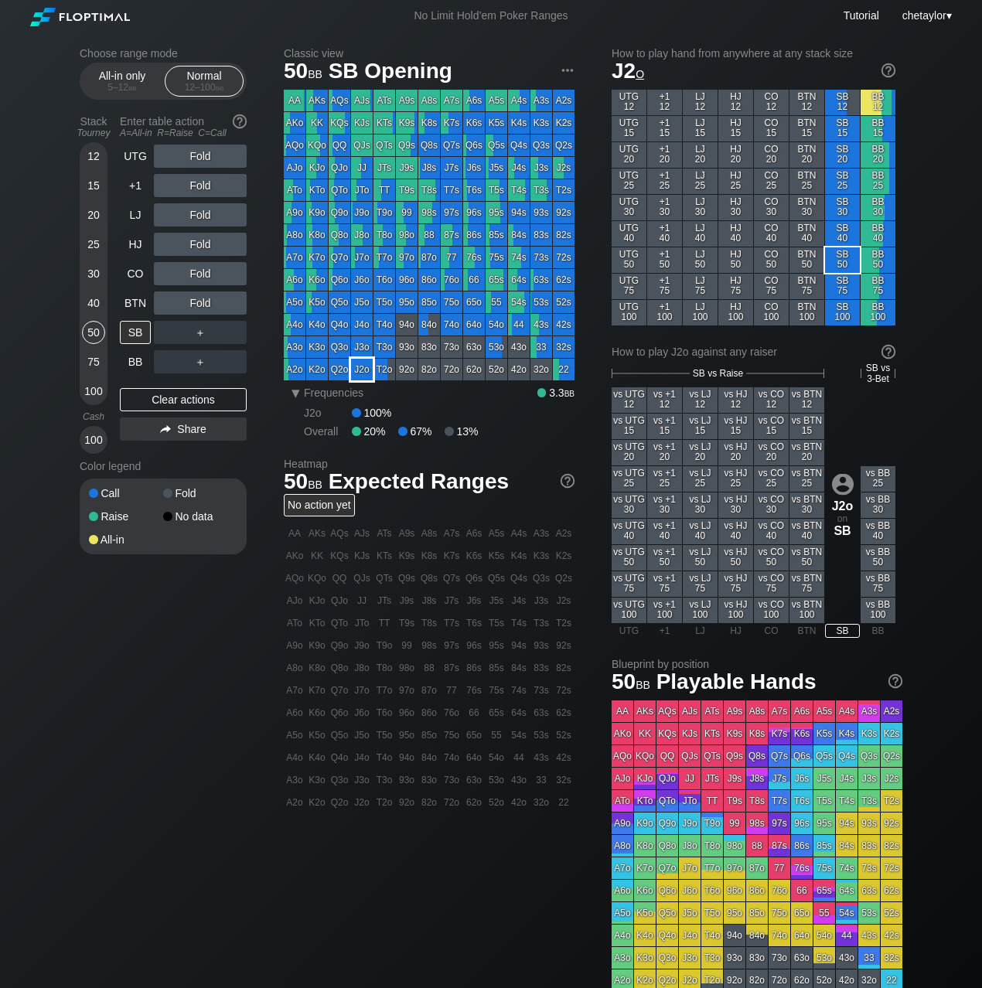
click at [358, 376] on div "J2o" at bounding box center [362, 370] width 22 height 22
click at [208, 215] on div "R ✕" at bounding box center [201, 214] width 30 height 23
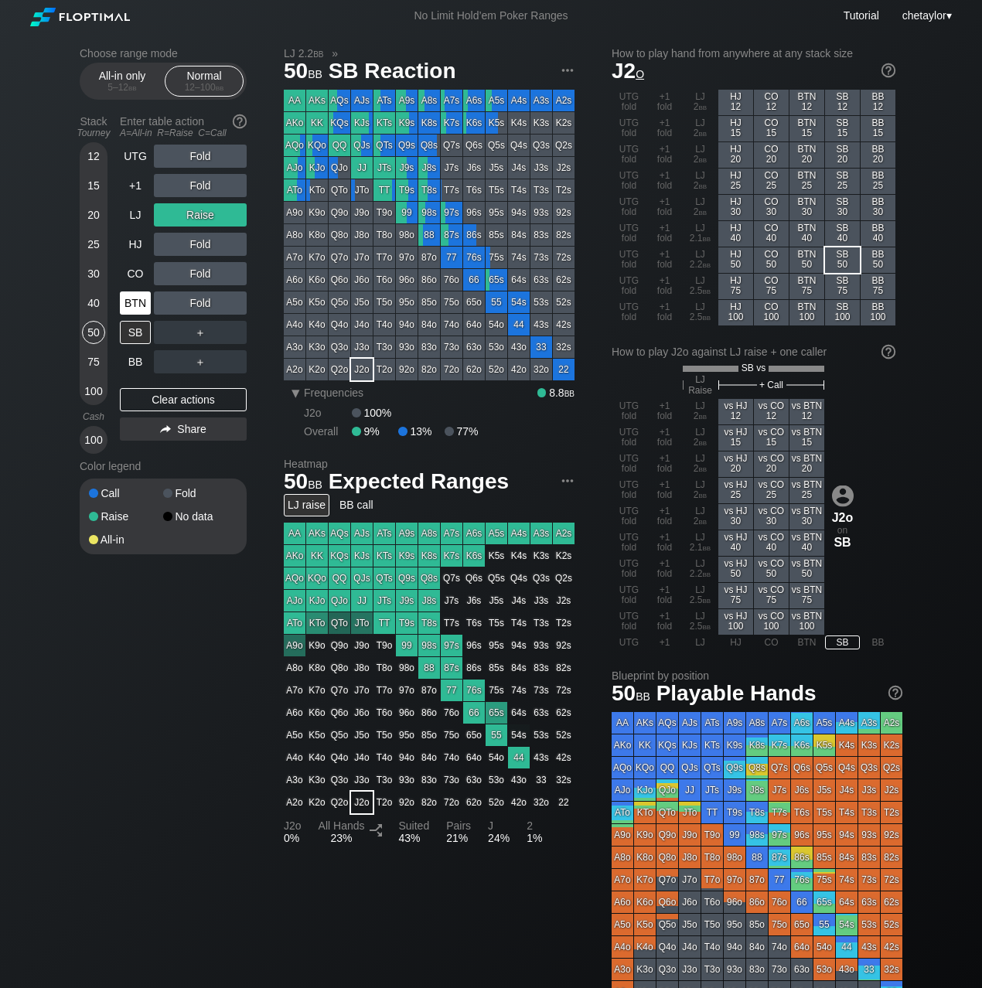
click at [132, 301] on div "BTN" at bounding box center [135, 303] width 31 height 23
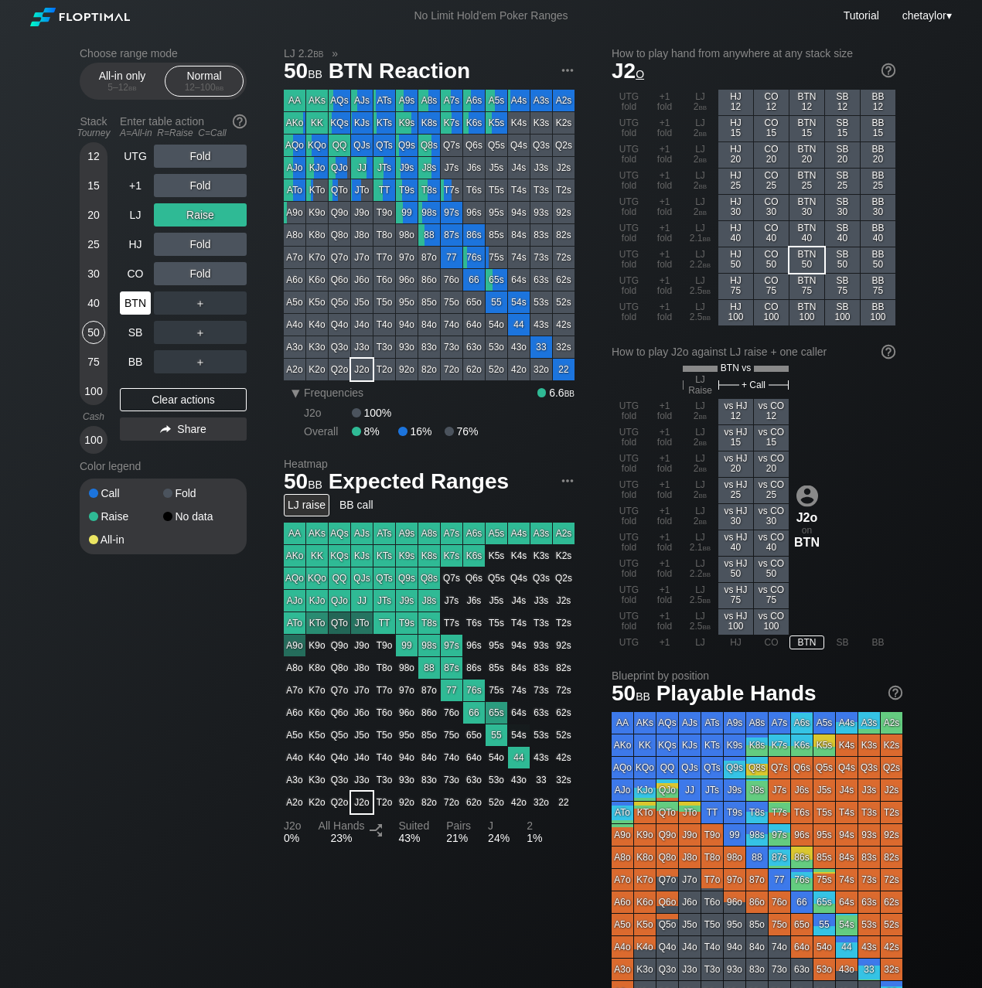
click at [132, 301] on div "BTN" at bounding box center [135, 303] width 31 height 23
click at [169, 401] on div "Clear actions" at bounding box center [183, 399] width 127 height 23
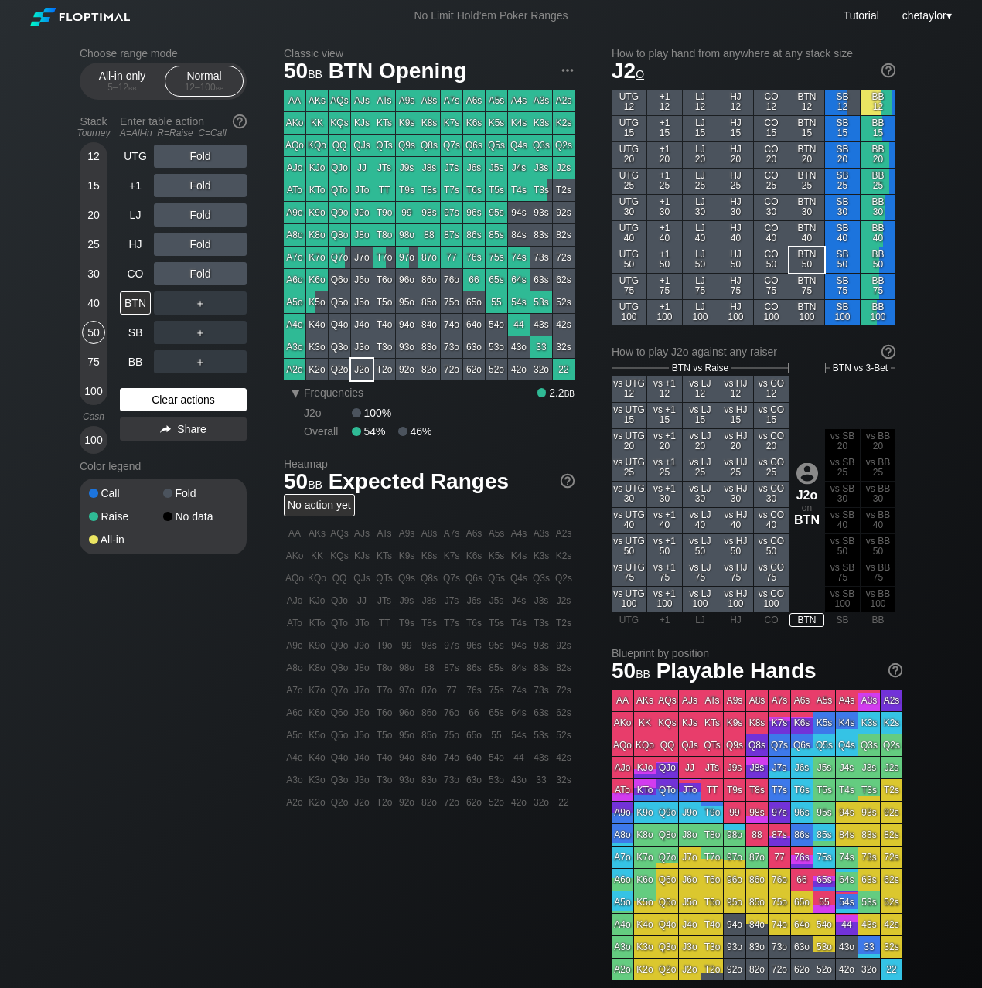
click at [169, 401] on div "Clear actions" at bounding box center [183, 399] width 127 height 23
click at [297, 167] on div "AJo" at bounding box center [295, 168] width 22 height 22
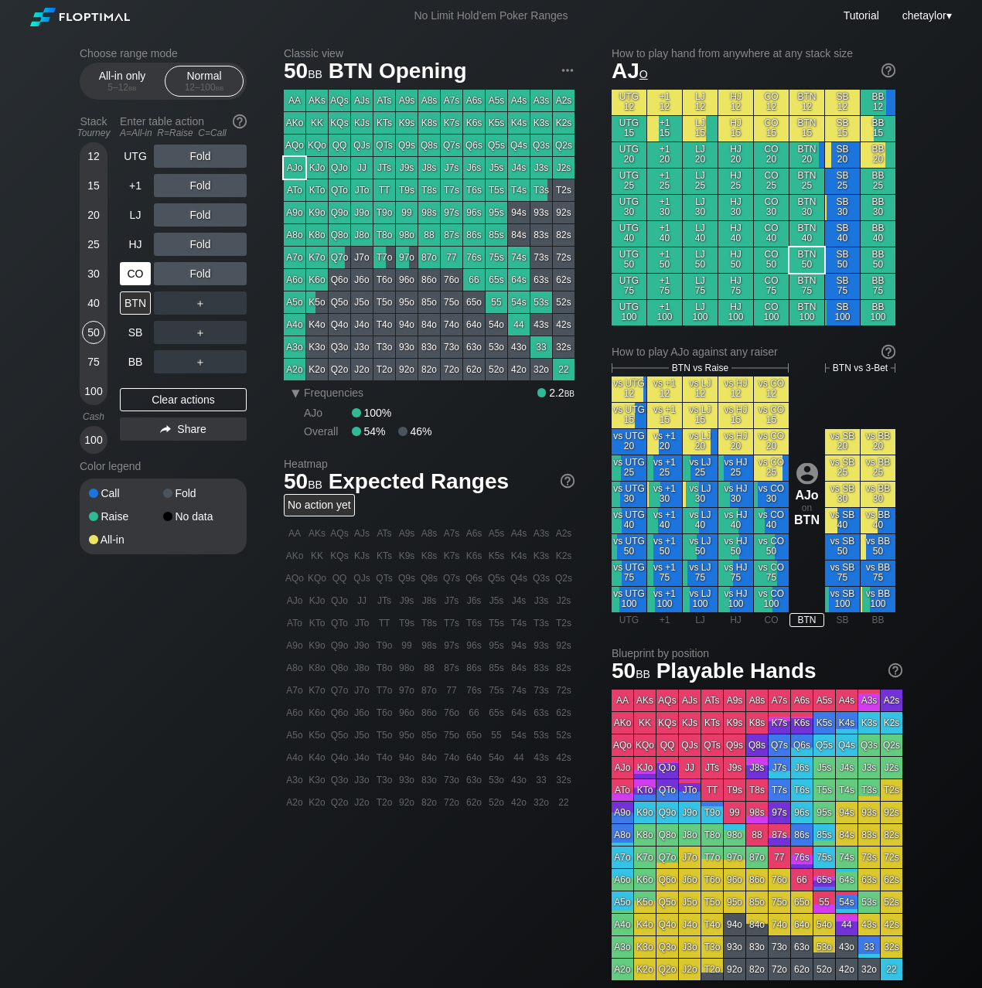
click at [136, 277] on div "CO" at bounding box center [135, 273] width 31 height 23
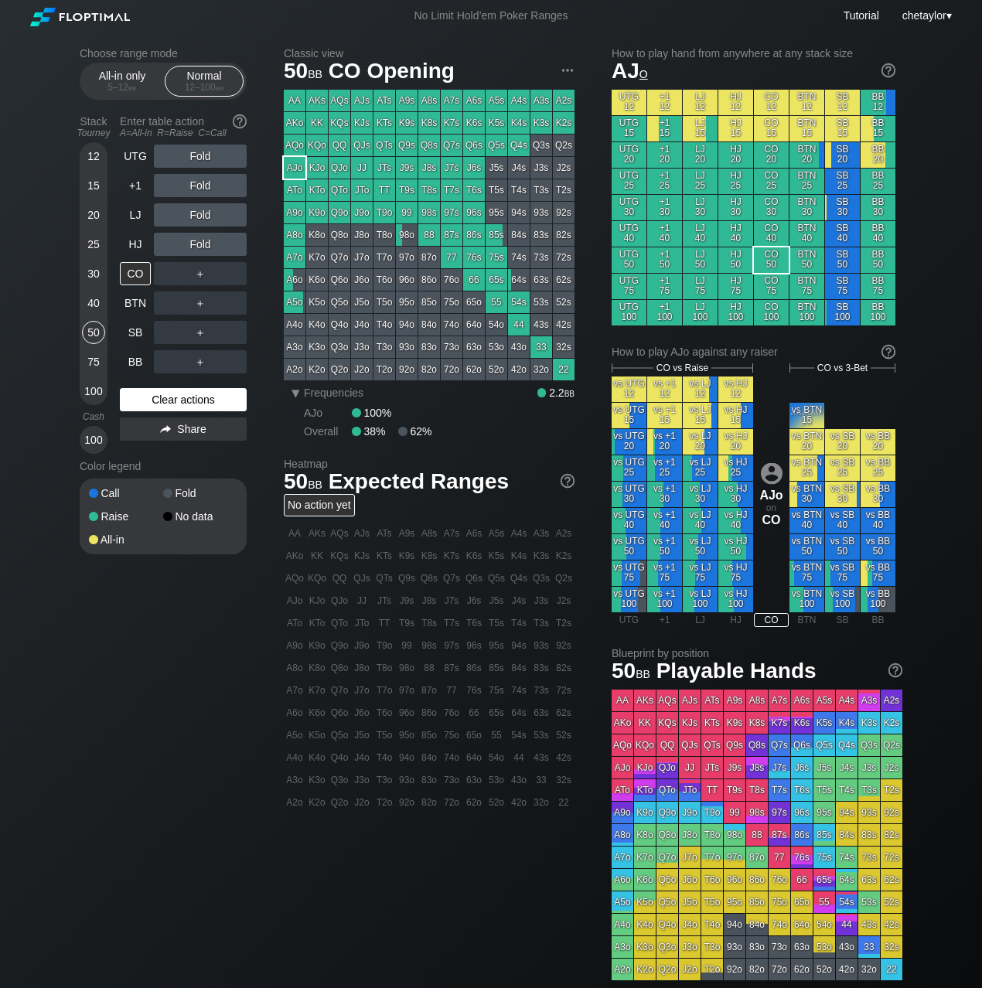
click at [162, 397] on div "Clear actions" at bounding box center [183, 399] width 127 height 23
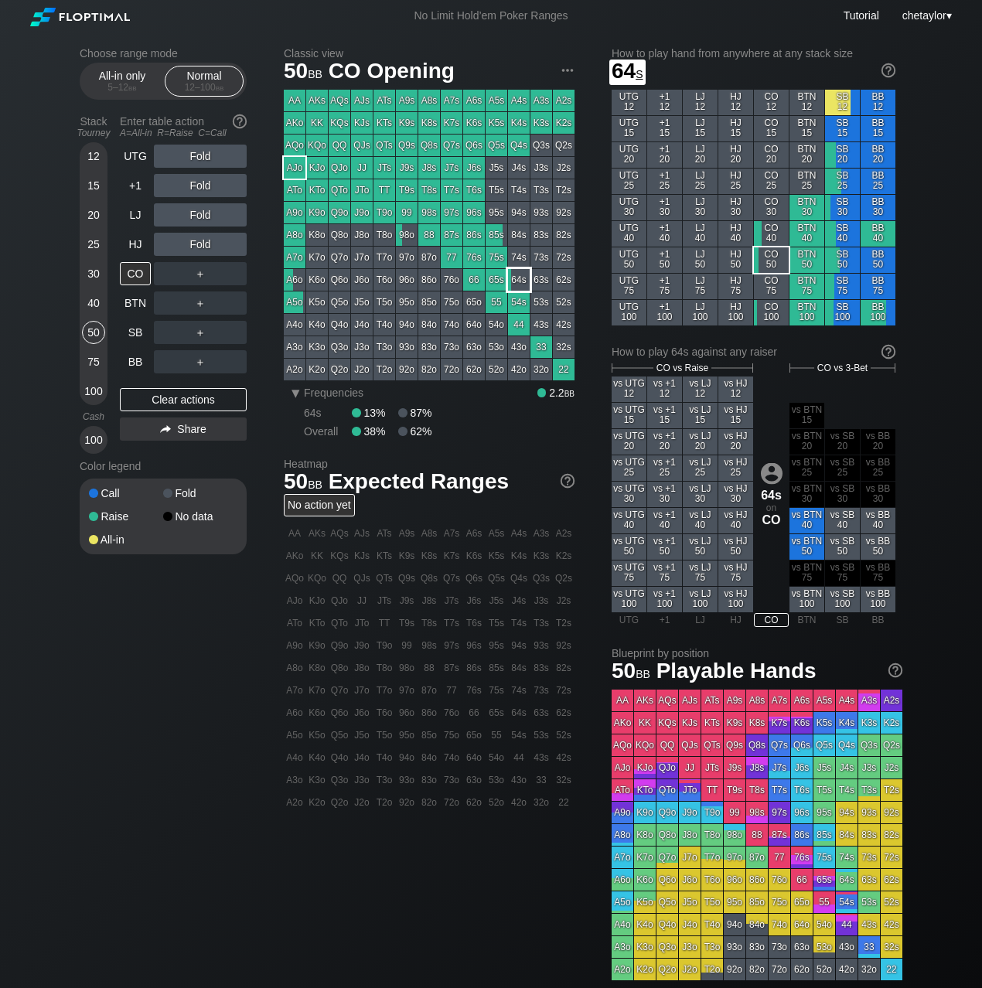
click at [524, 283] on div "64s" at bounding box center [519, 280] width 22 height 22
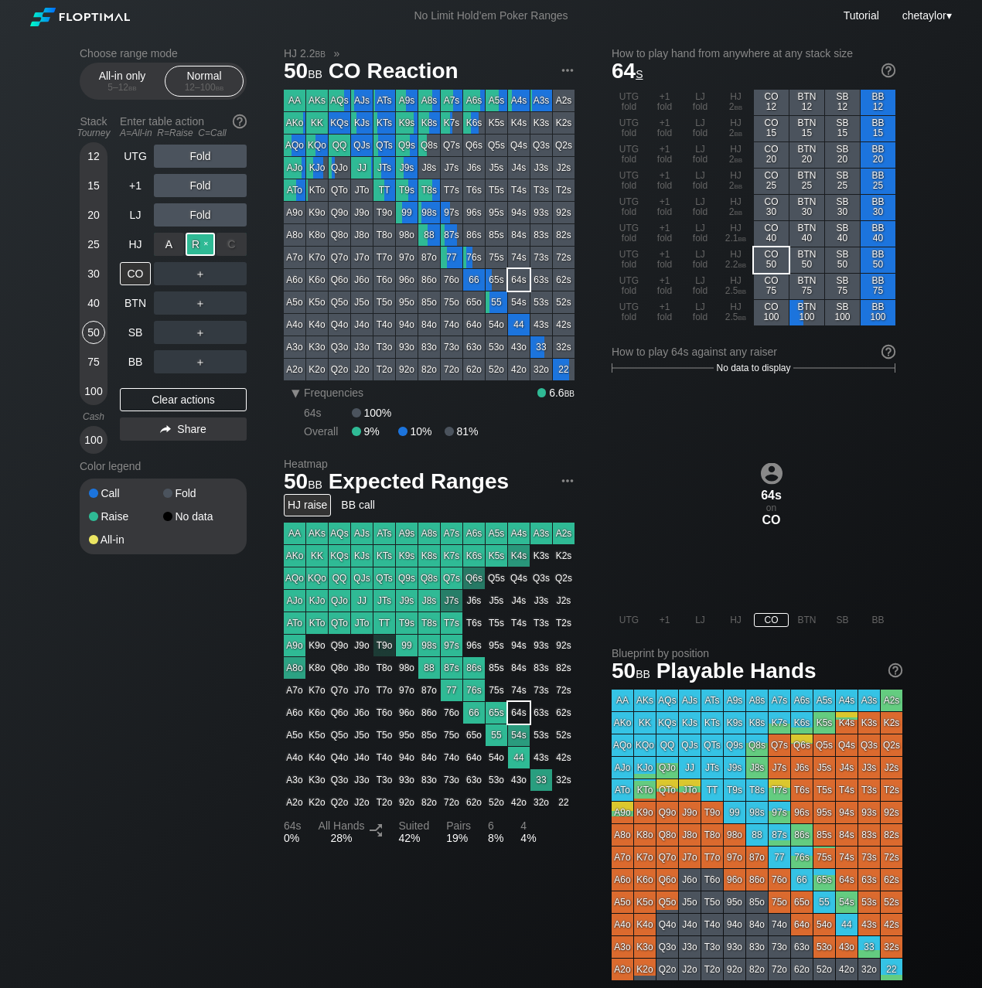
click at [200, 245] on div "R ✕" at bounding box center [201, 244] width 30 height 23
click at [136, 251] on div "HJ" at bounding box center [135, 244] width 31 height 23
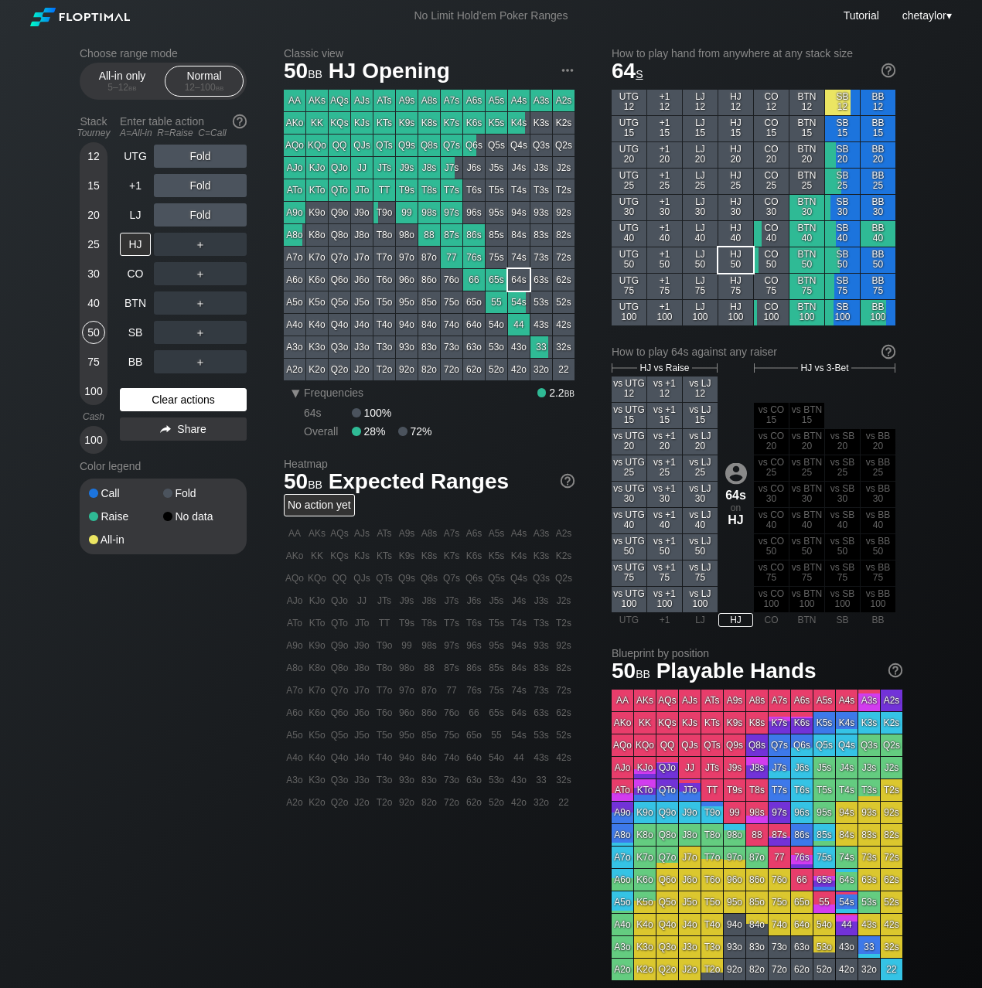
click at [183, 396] on div "Clear actions" at bounding box center [183, 399] width 127 height 23
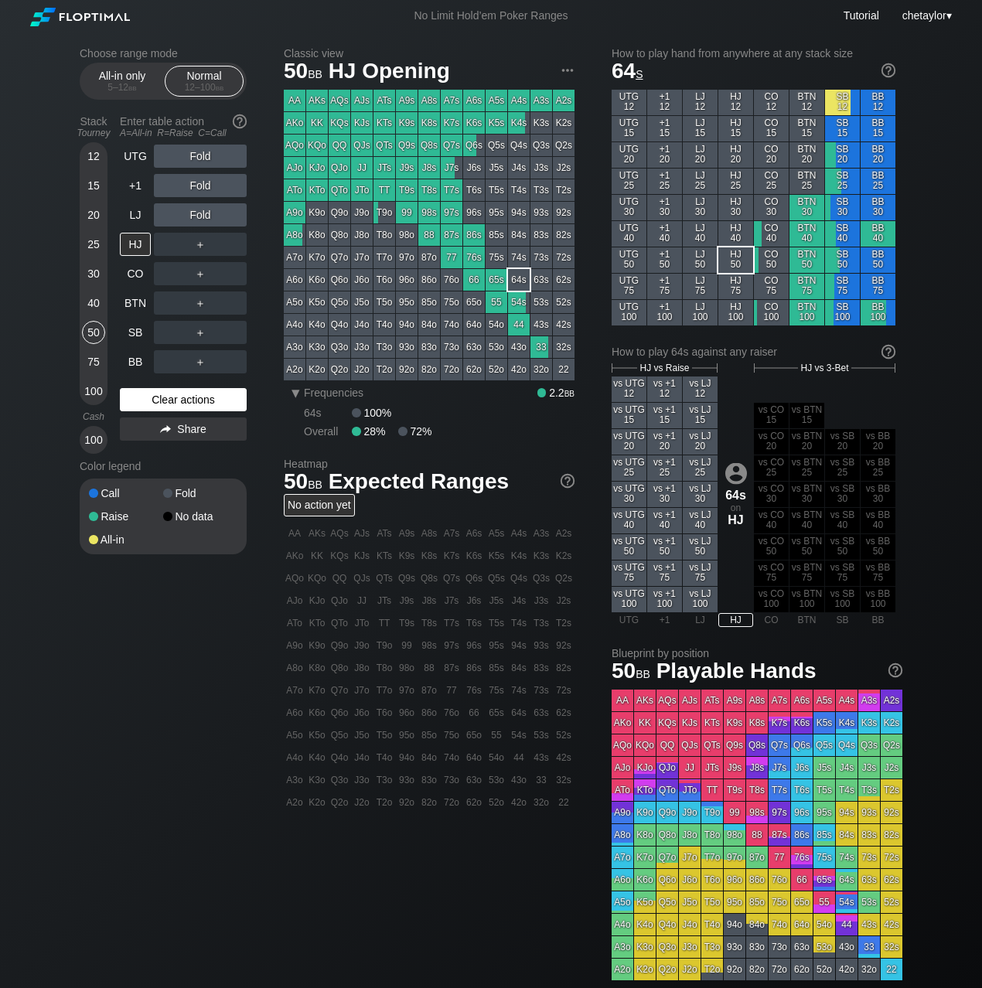
click at [183, 396] on div "Clear actions" at bounding box center [183, 399] width 127 height 23
click at [130, 210] on div "LJ" at bounding box center [135, 214] width 31 height 23
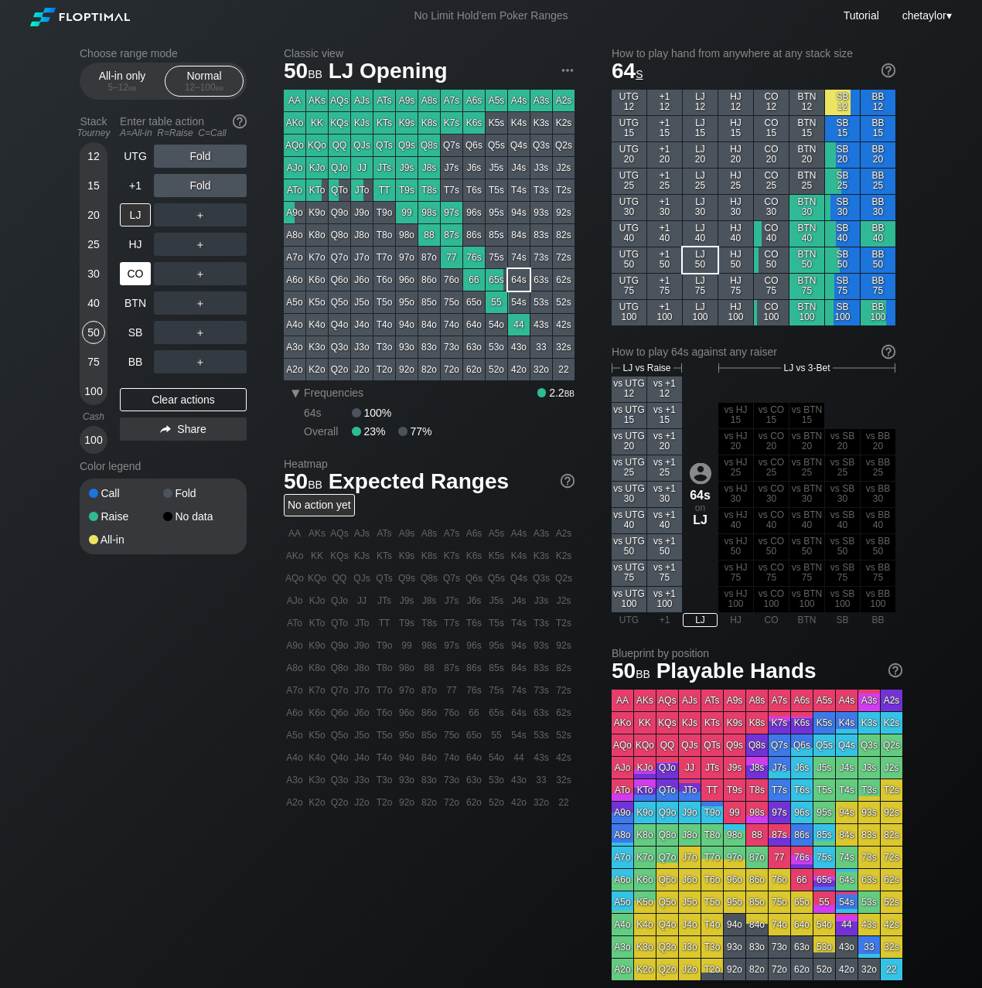
click at [140, 271] on div "CO" at bounding box center [135, 273] width 31 height 23
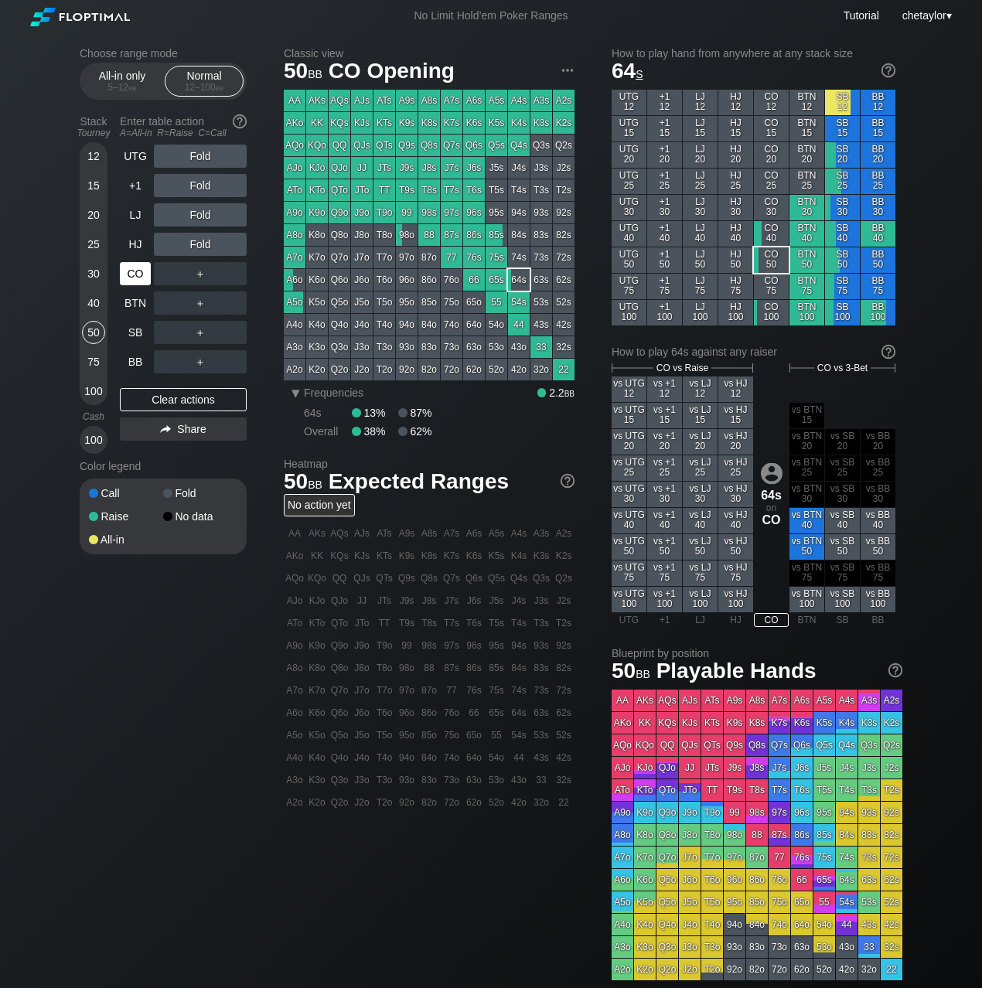
click at [140, 271] on div "CO" at bounding box center [135, 273] width 31 height 23
click at [135, 245] on div "HJ" at bounding box center [135, 244] width 31 height 23
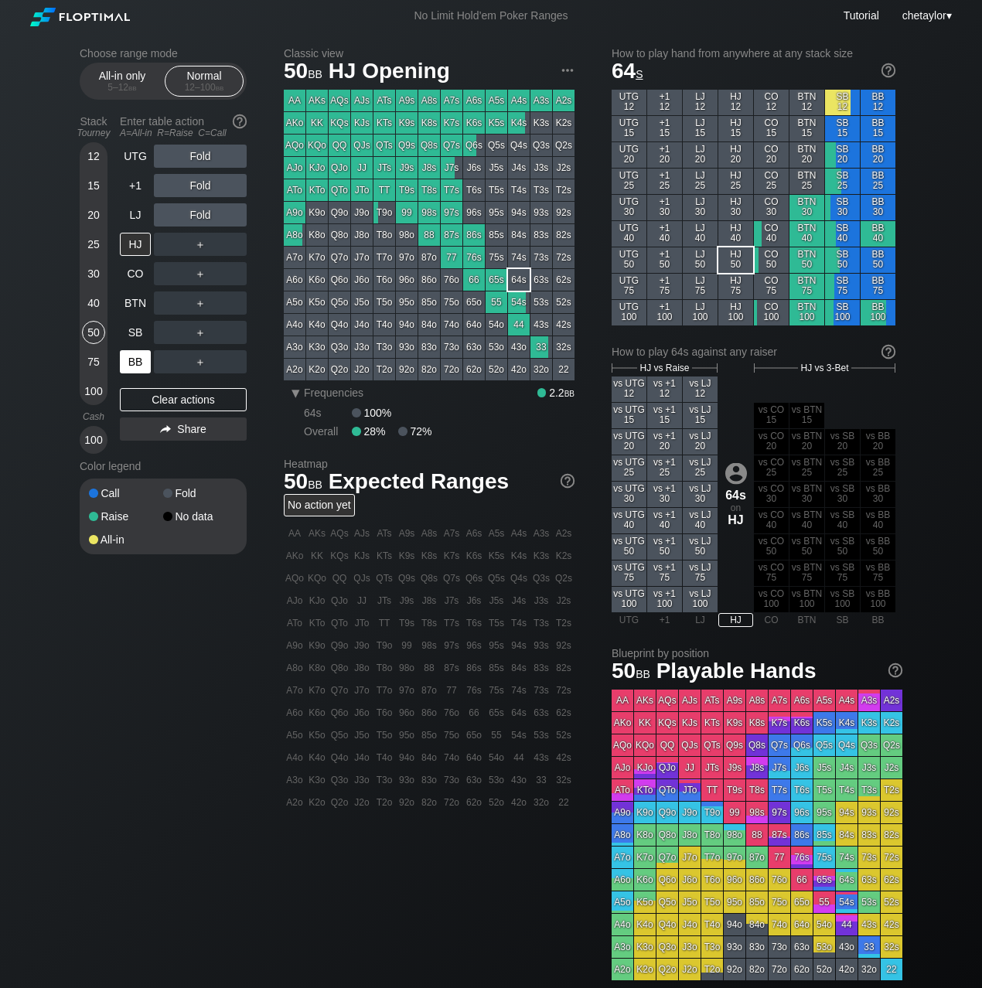
click at [134, 364] on div "BB" at bounding box center [135, 361] width 31 height 23
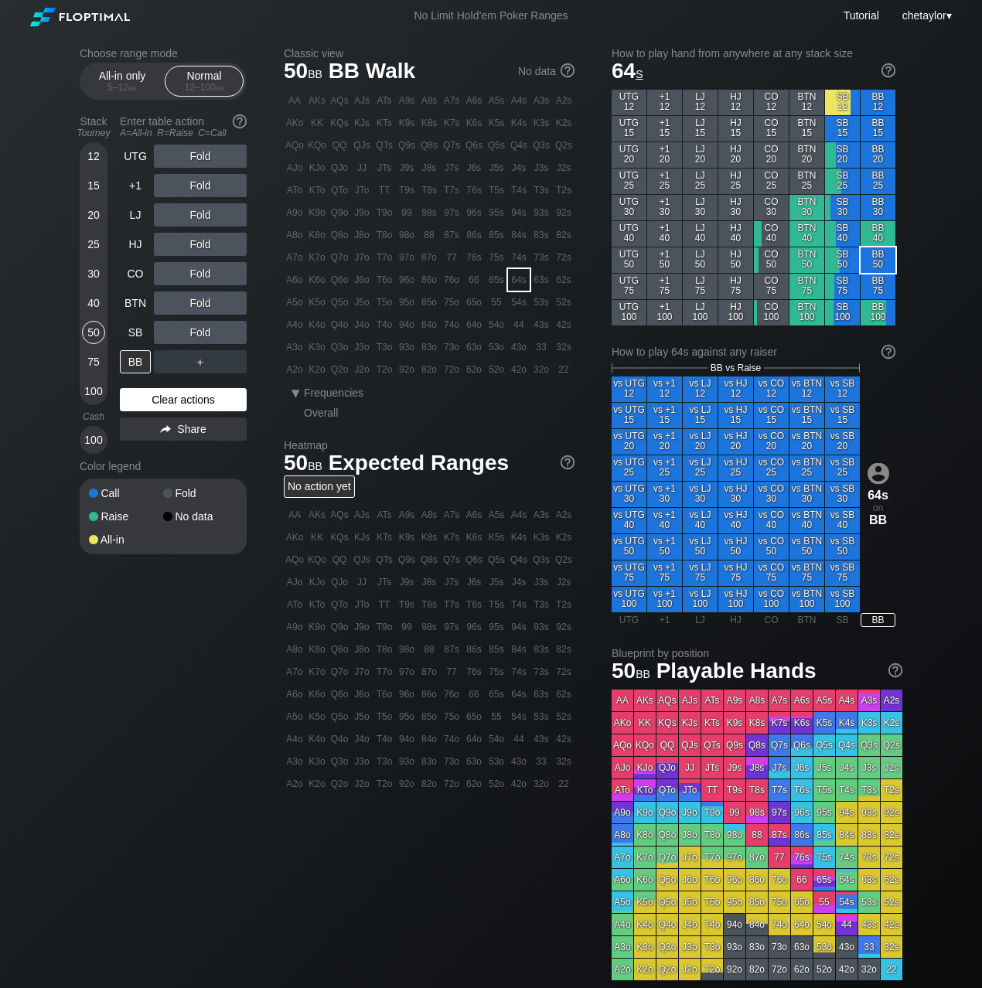
click at [155, 398] on div "Clear actions" at bounding box center [183, 399] width 127 height 23
click at [362, 374] on div "J2o" at bounding box center [362, 370] width 22 height 22
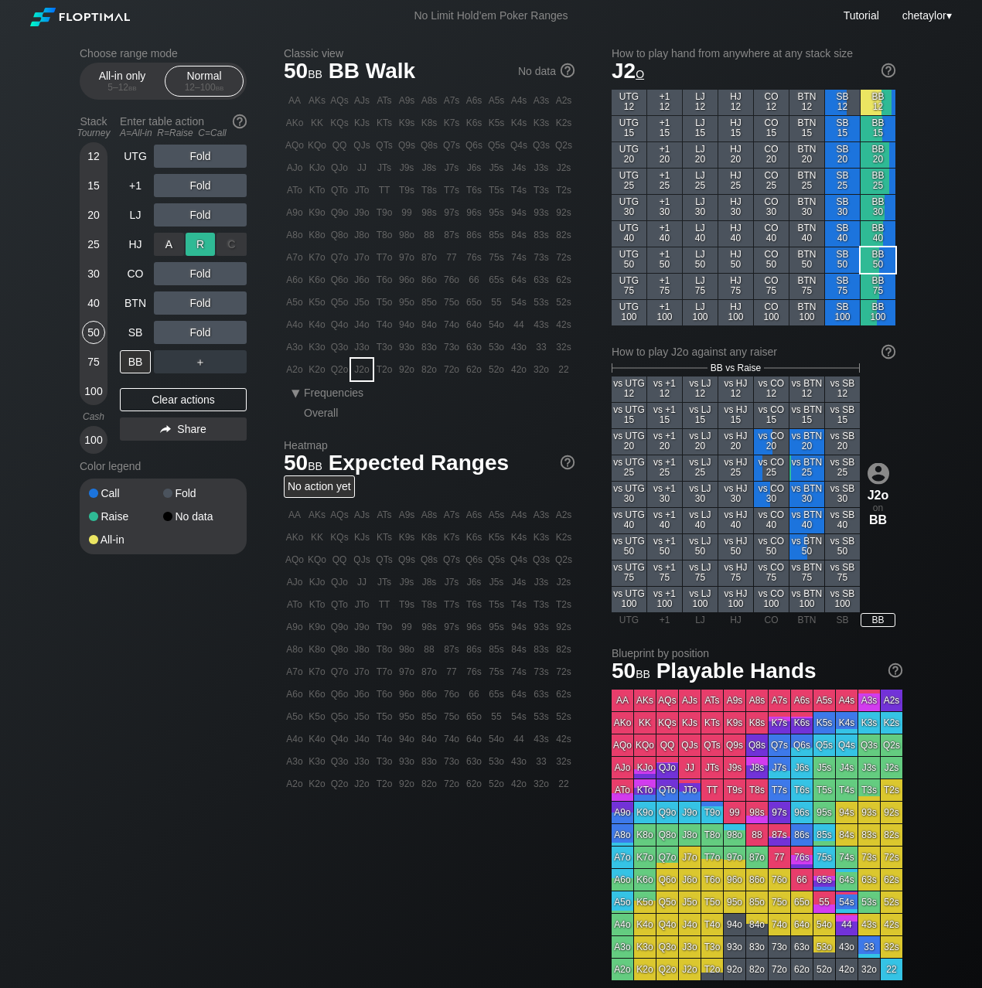
click at [197, 247] on div "R ✕" at bounding box center [201, 244] width 30 height 23
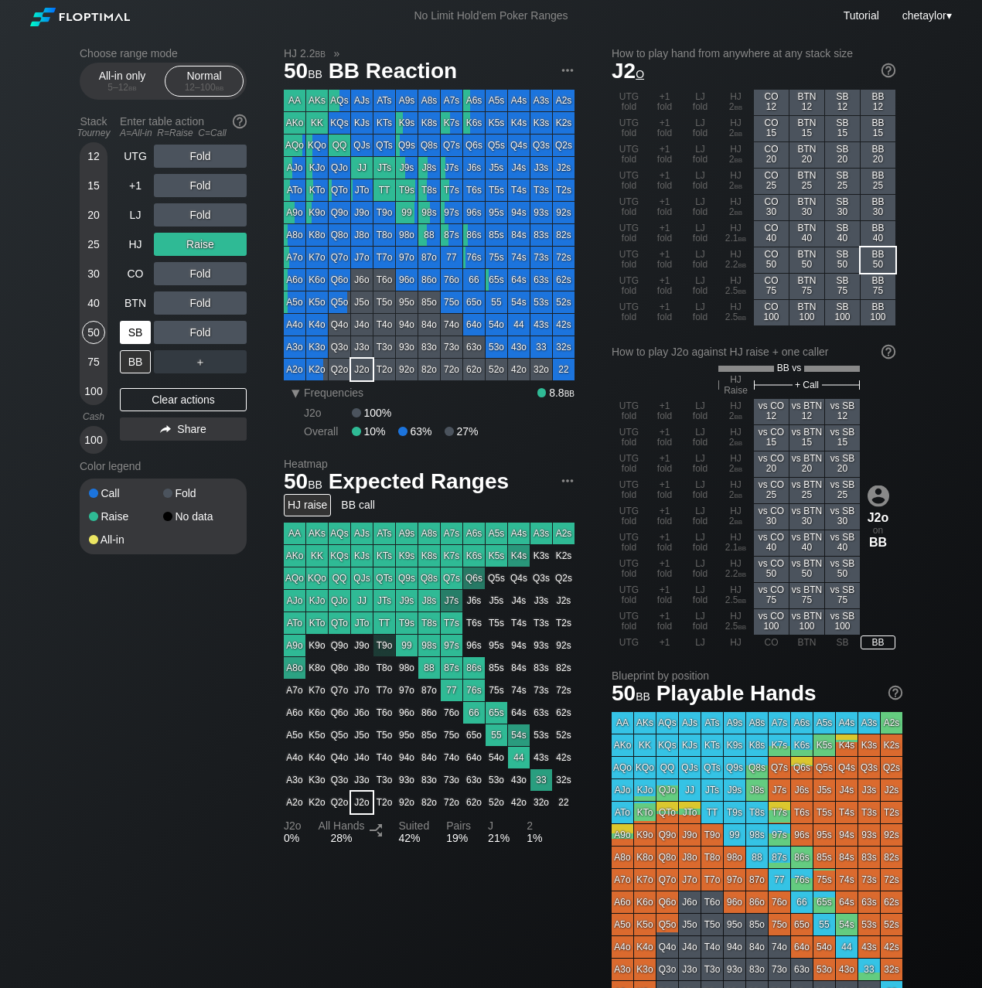
click at [142, 335] on div "SB" at bounding box center [135, 332] width 31 height 23
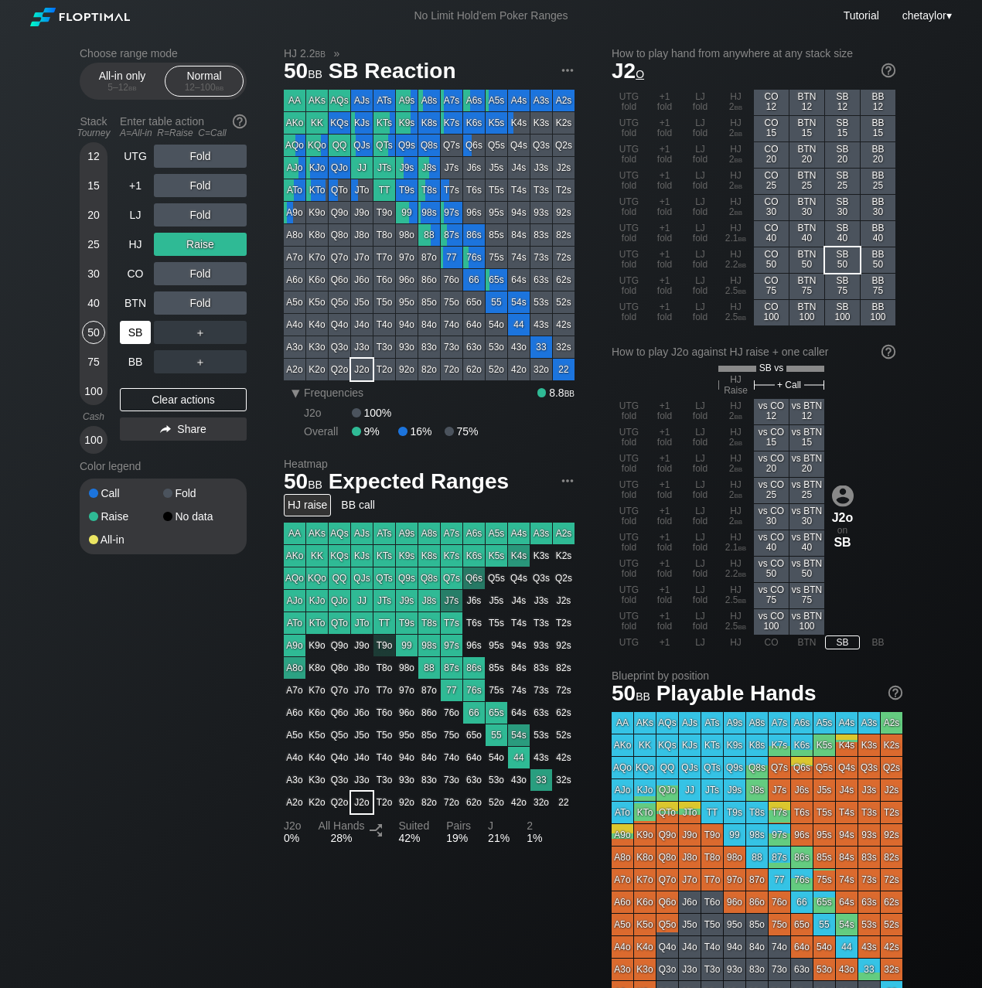
click at [142, 335] on div "SB" at bounding box center [135, 332] width 31 height 23
click at [148, 395] on div "Clear actions" at bounding box center [183, 399] width 127 height 23
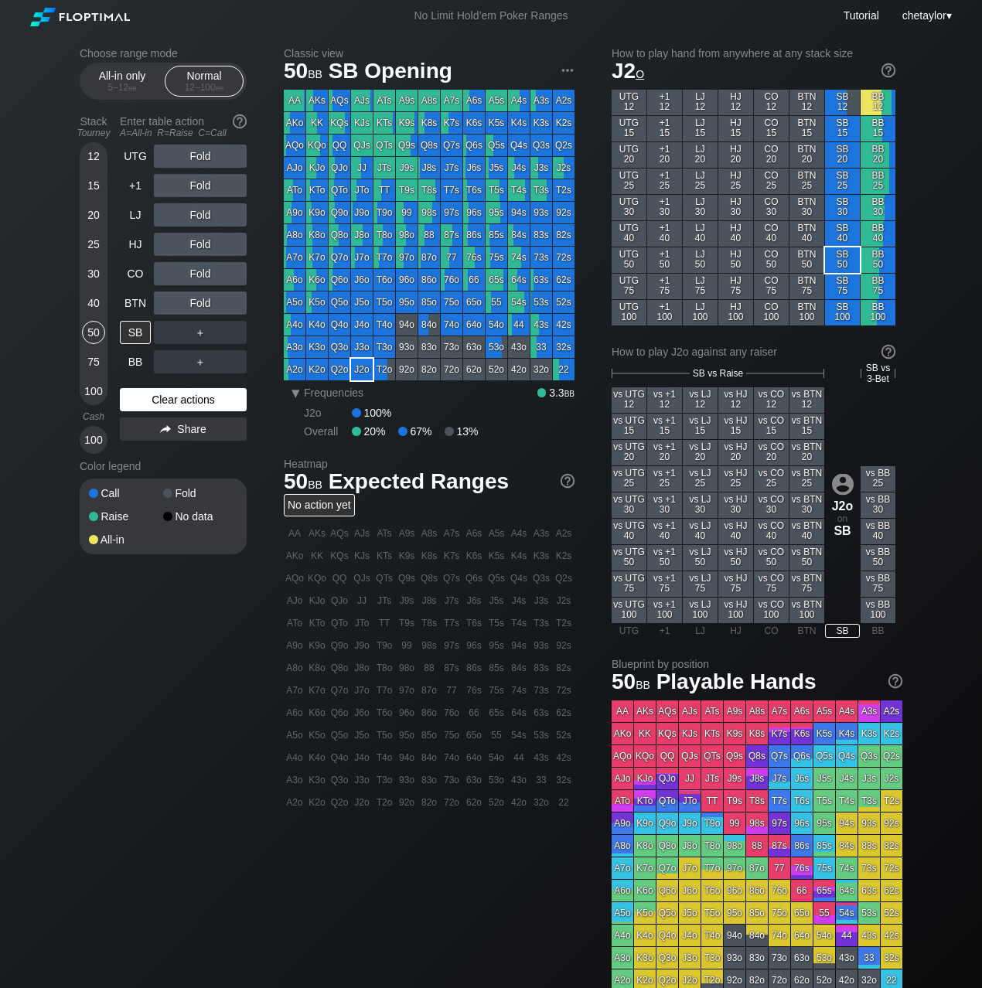
click at [148, 395] on div "Clear actions" at bounding box center [183, 399] width 127 height 23
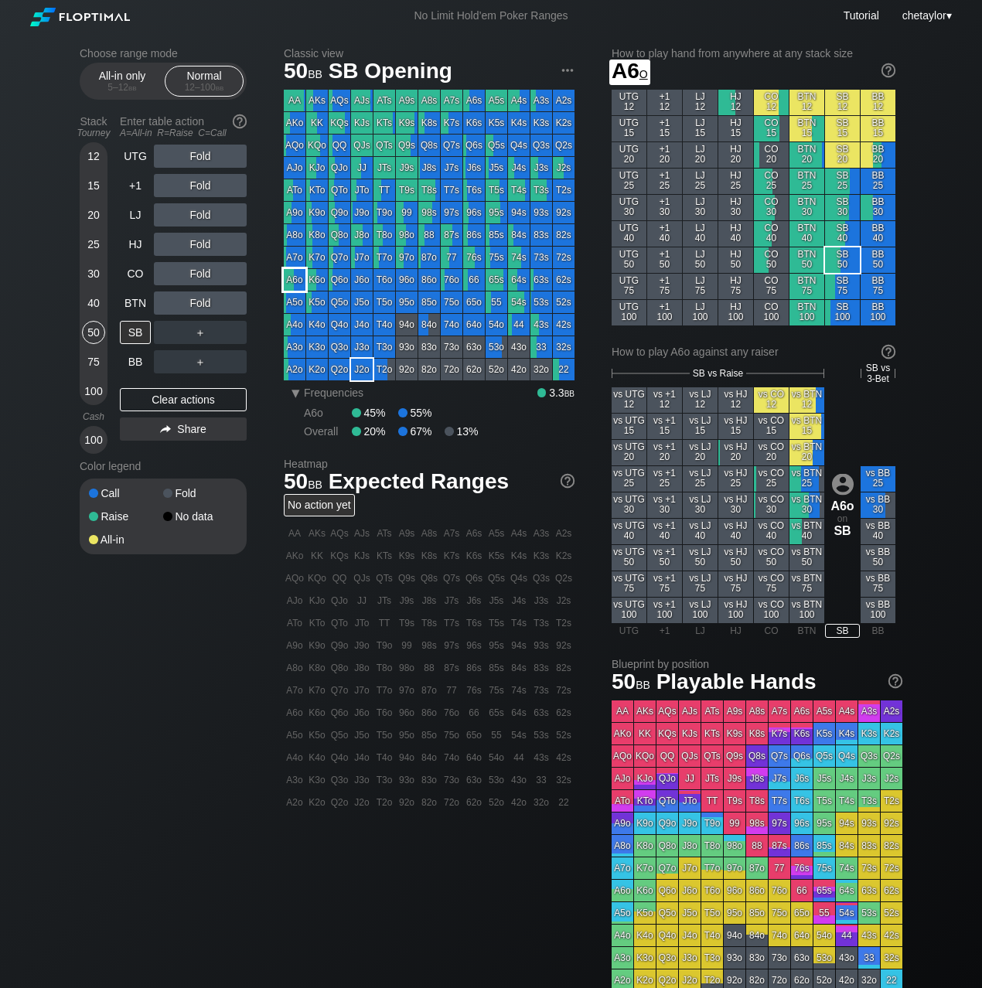
click at [298, 283] on div "A6o" at bounding box center [295, 280] width 22 height 22
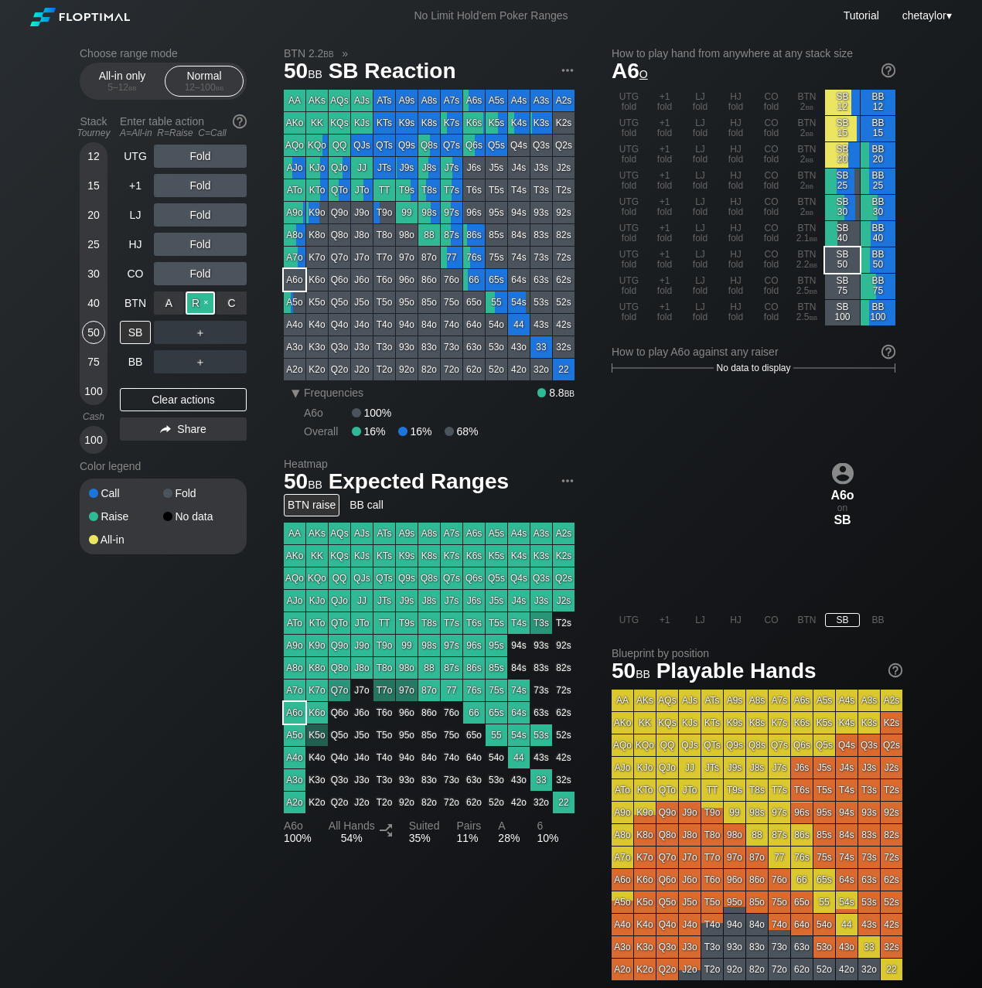
click at [206, 302] on div "R ✕" at bounding box center [201, 303] width 30 height 23
click at [144, 297] on div "BTN" at bounding box center [135, 303] width 31 height 23
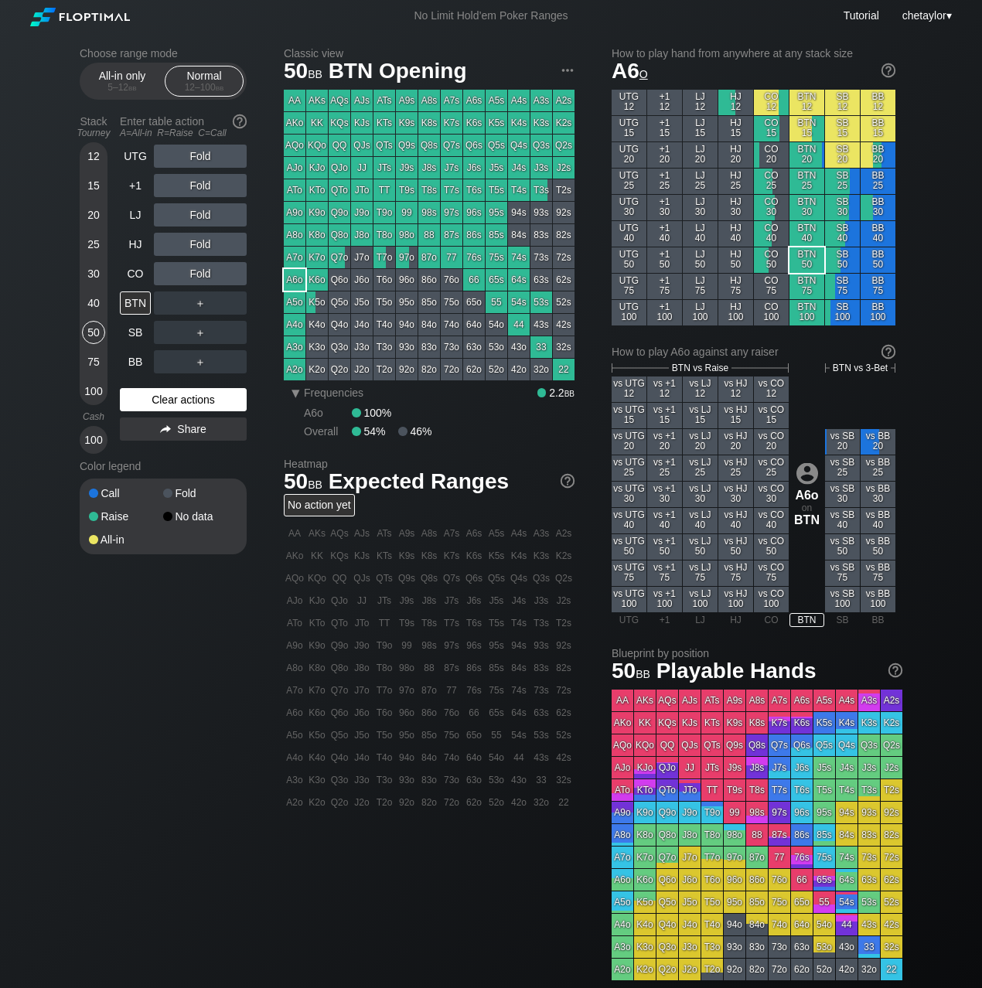
click at [162, 399] on div "Clear actions" at bounding box center [183, 399] width 127 height 23
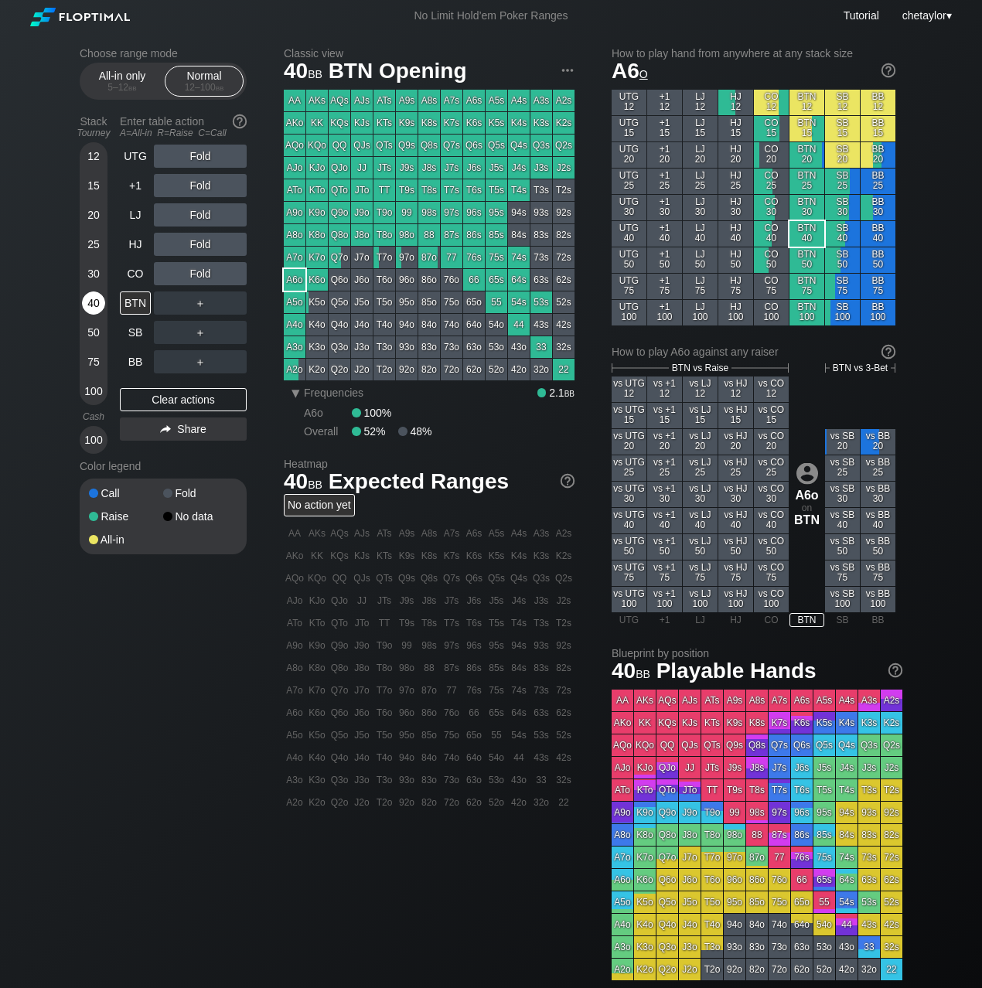
click at [84, 292] on div "40" at bounding box center [93, 306] width 23 height 29
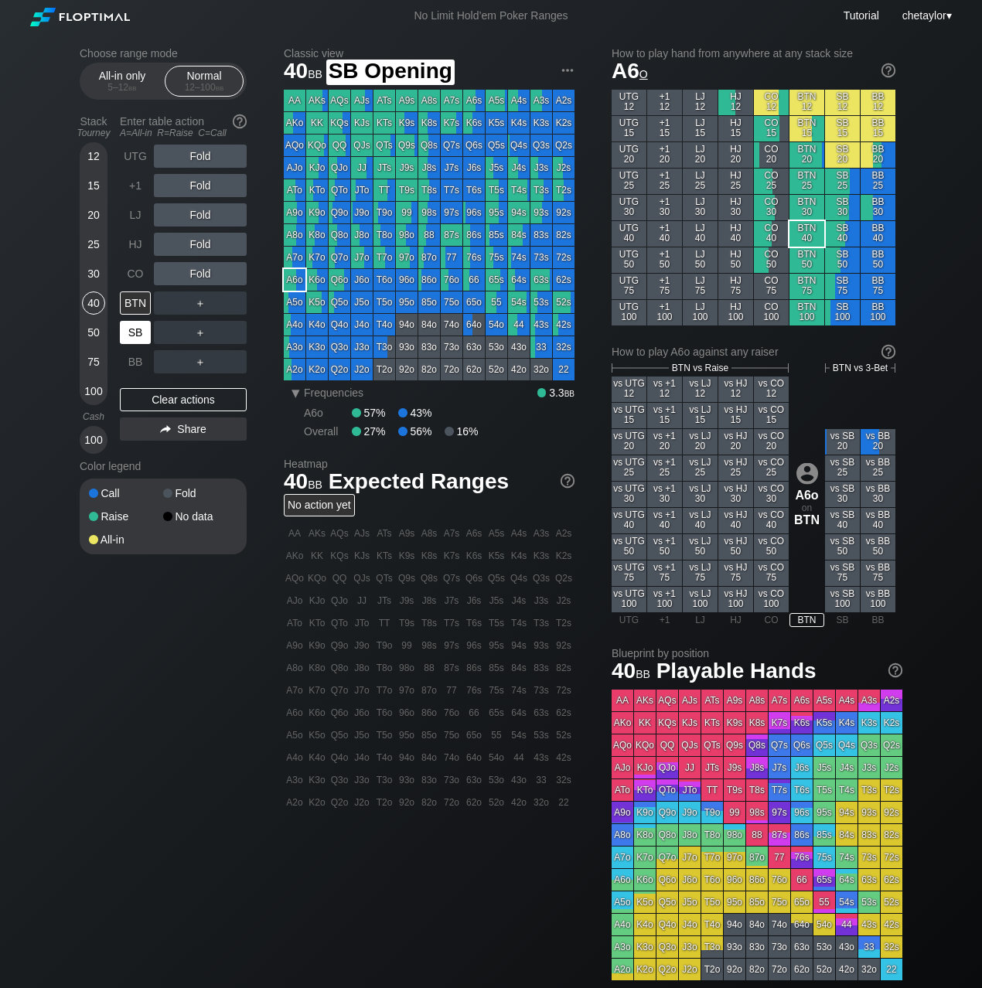
click at [135, 330] on div "SB" at bounding box center [135, 332] width 31 height 23
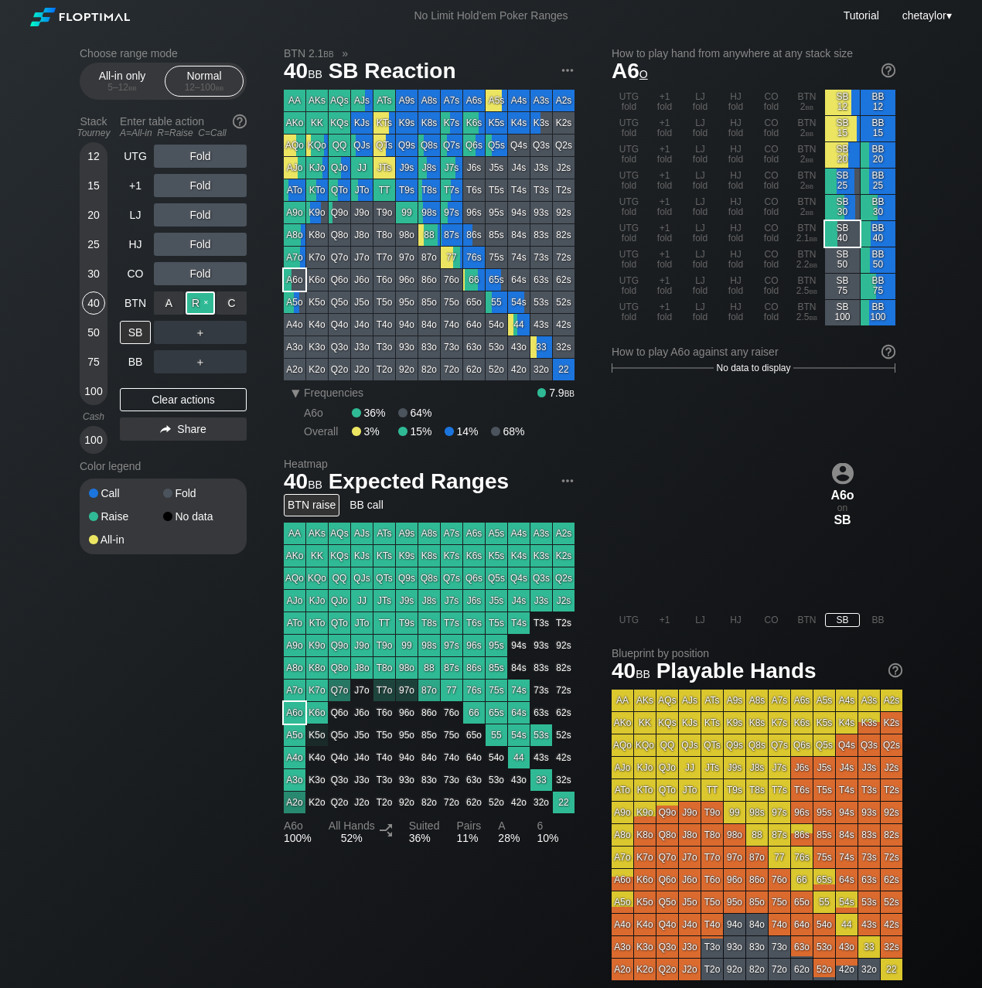
click at [203, 304] on div "R ✕" at bounding box center [201, 303] width 30 height 23
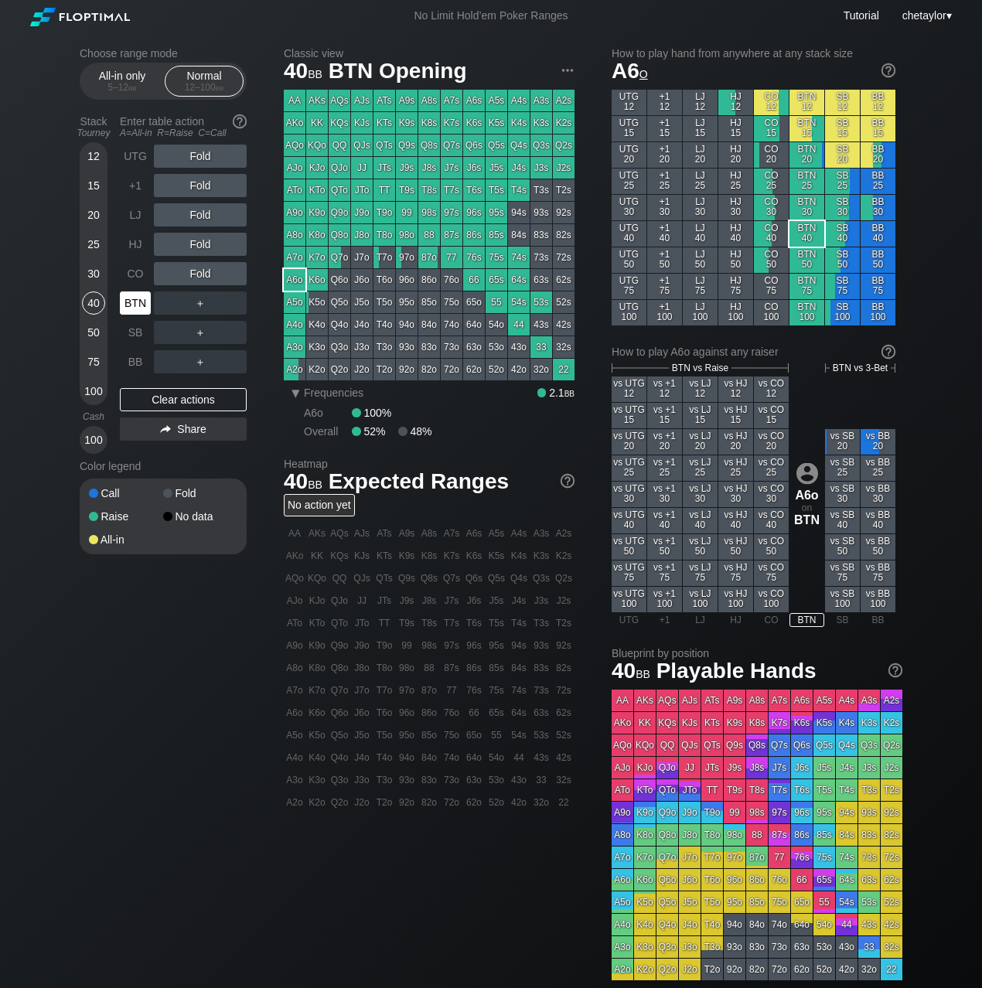
click at [138, 302] on div "BTN" at bounding box center [135, 303] width 31 height 23
click at [178, 395] on div "Clear actions" at bounding box center [183, 399] width 127 height 23
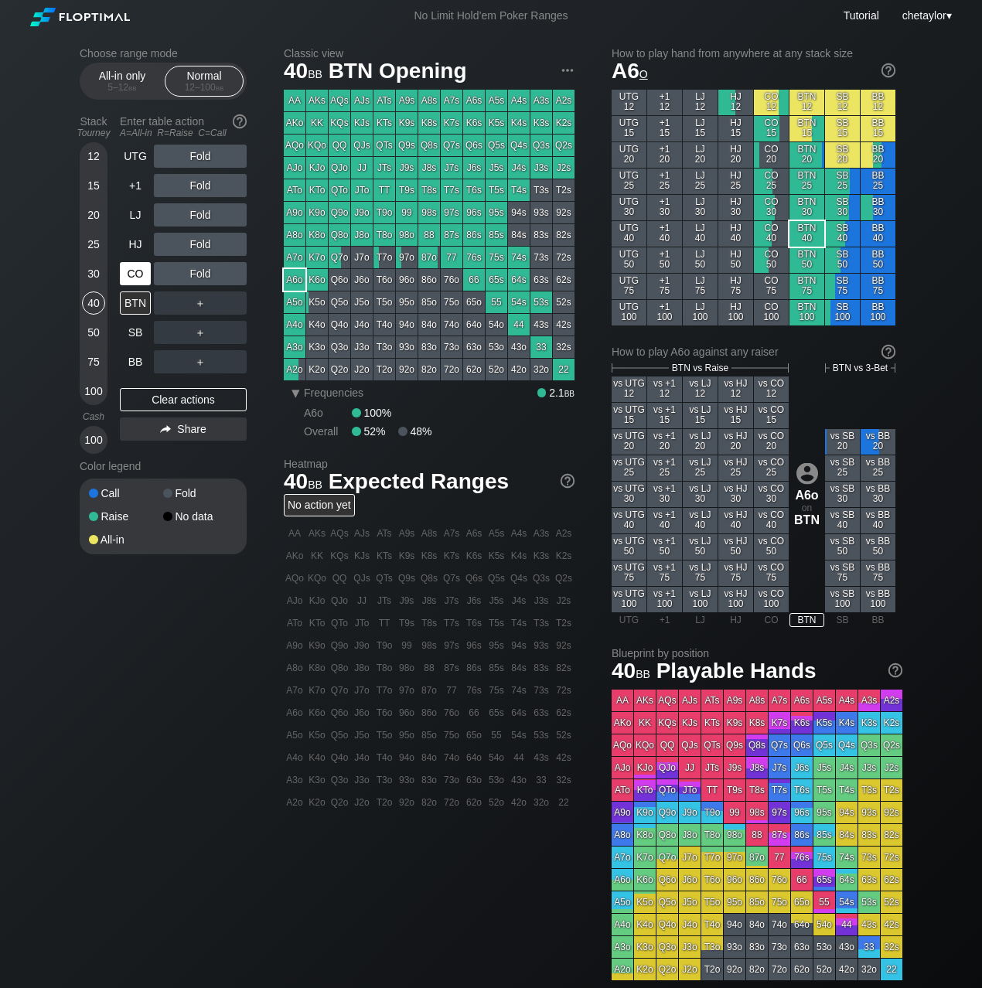
click at [144, 275] on div "CO" at bounding box center [135, 273] width 31 height 23
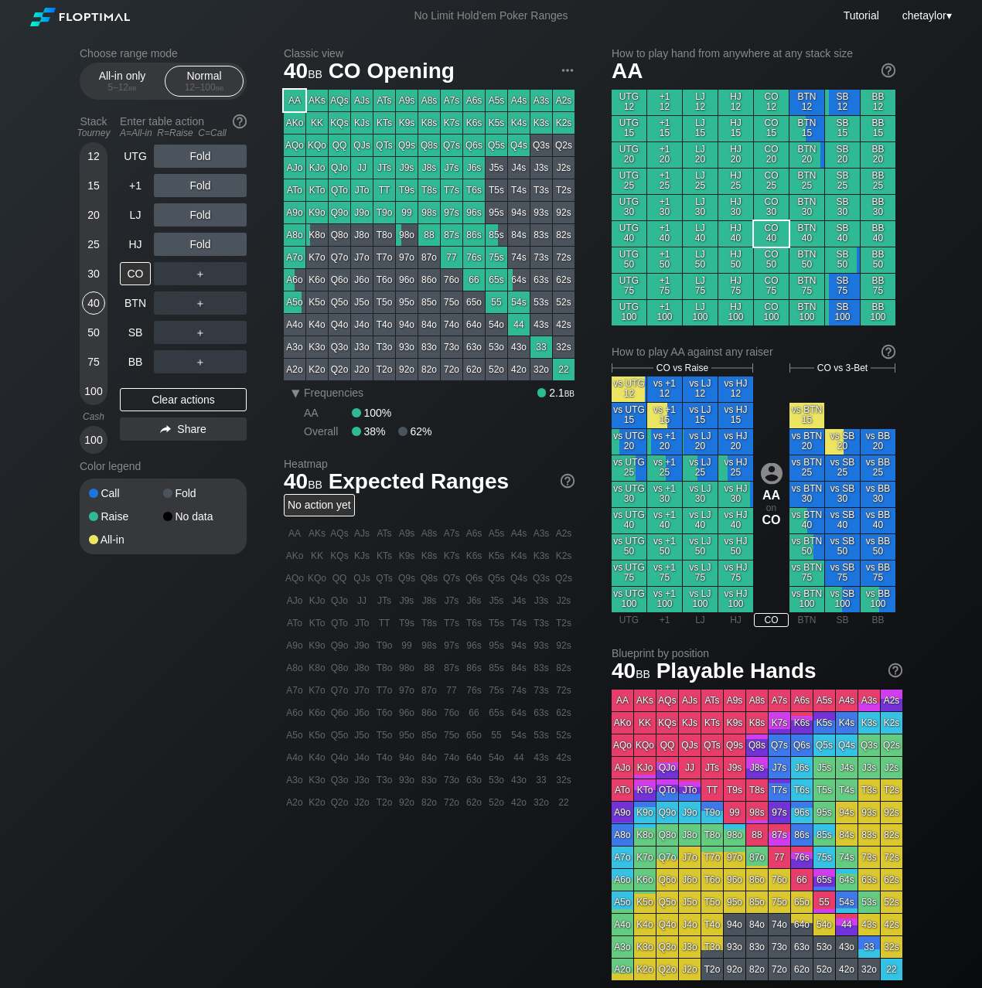
click at [295, 98] on div "AA" at bounding box center [295, 101] width 22 height 22
click at [204, 247] on div "R ✕" at bounding box center [201, 244] width 30 height 23
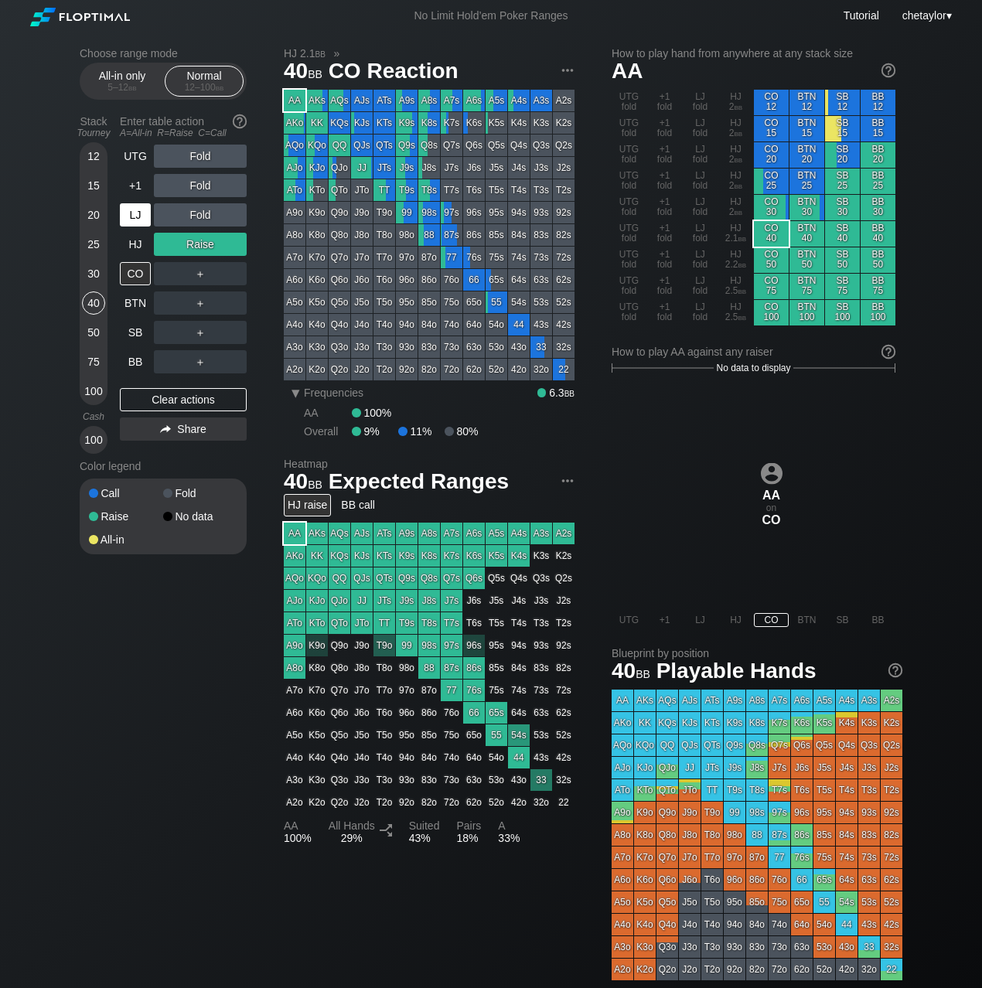
click at [138, 214] on div "LJ" at bounding box center [135, 214] width 31 height 23
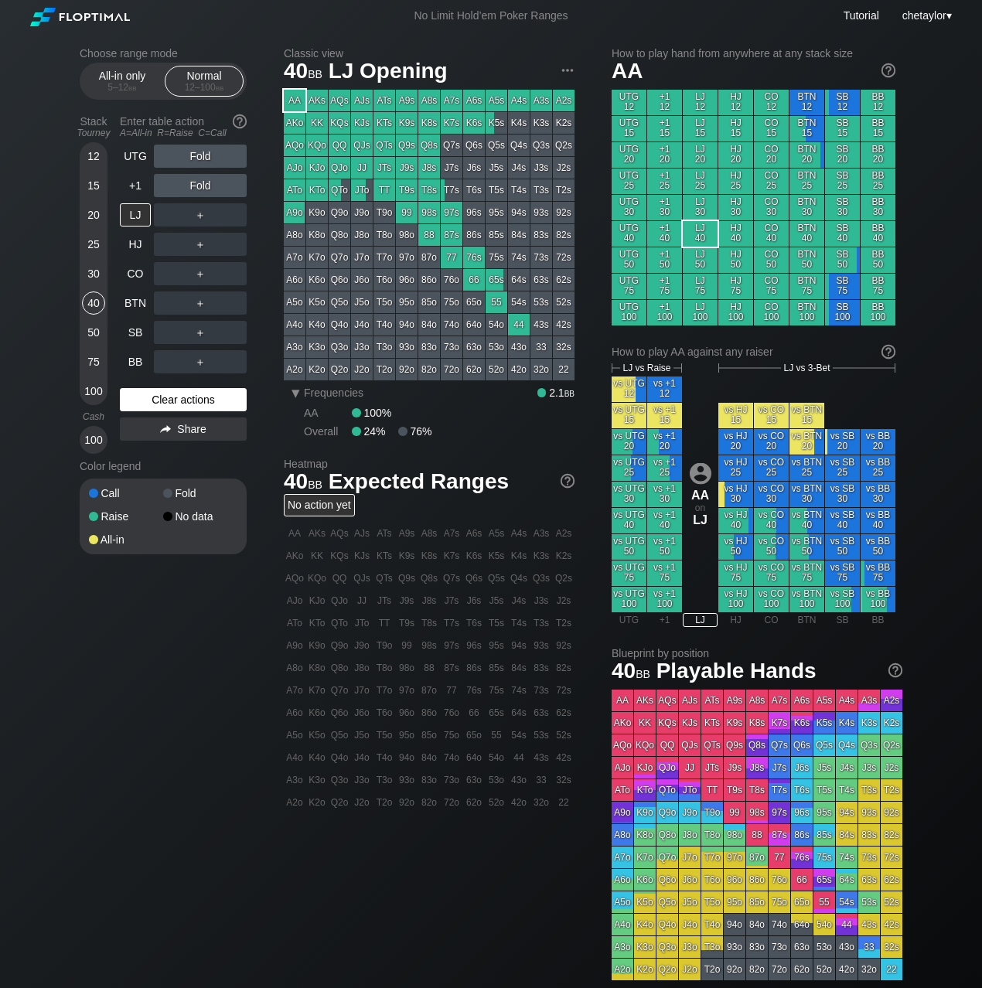
click at [166, 398] on div "Clear actions" at bounding box center [183, 399] width 127 height 23
click at [131, 364] on div "BB" at bounding box center [135, 361] width 31 height 23
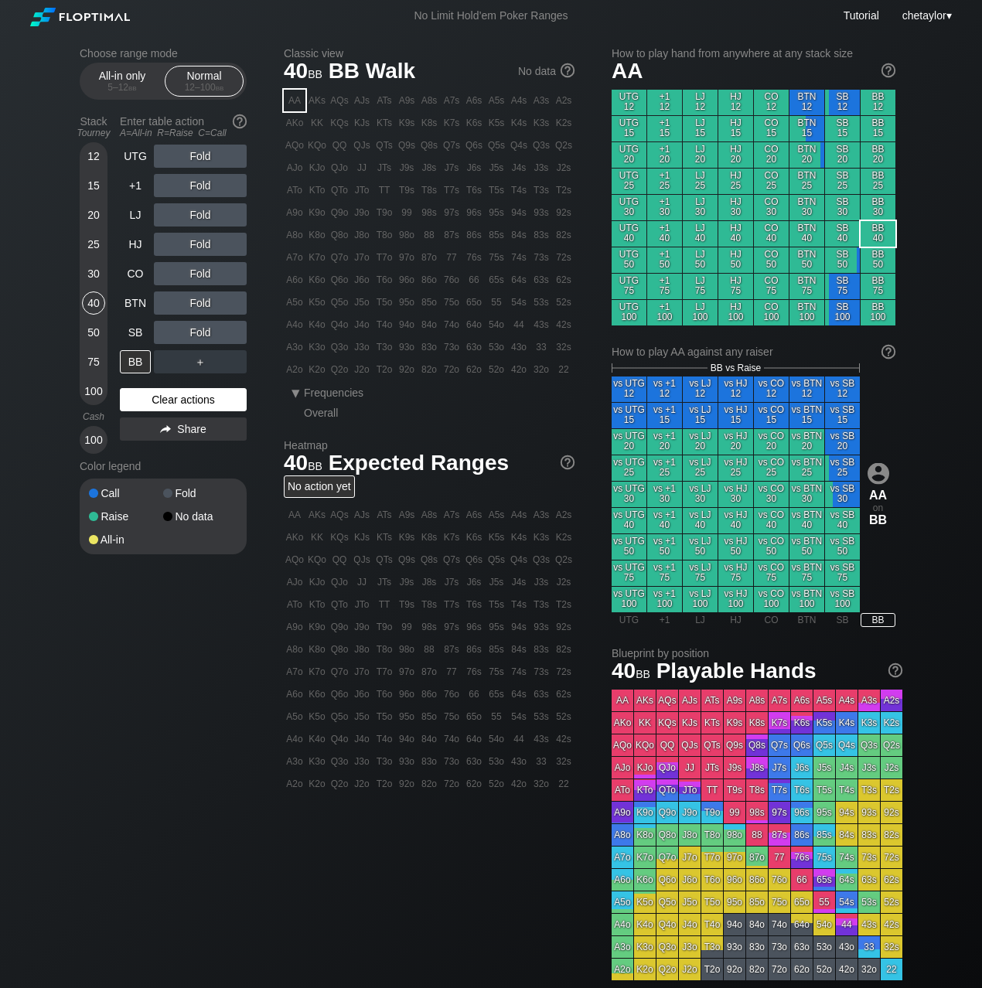
click at [171, 399] on div "Clear actions" at bounding box center [183, 399] width 127 height 23
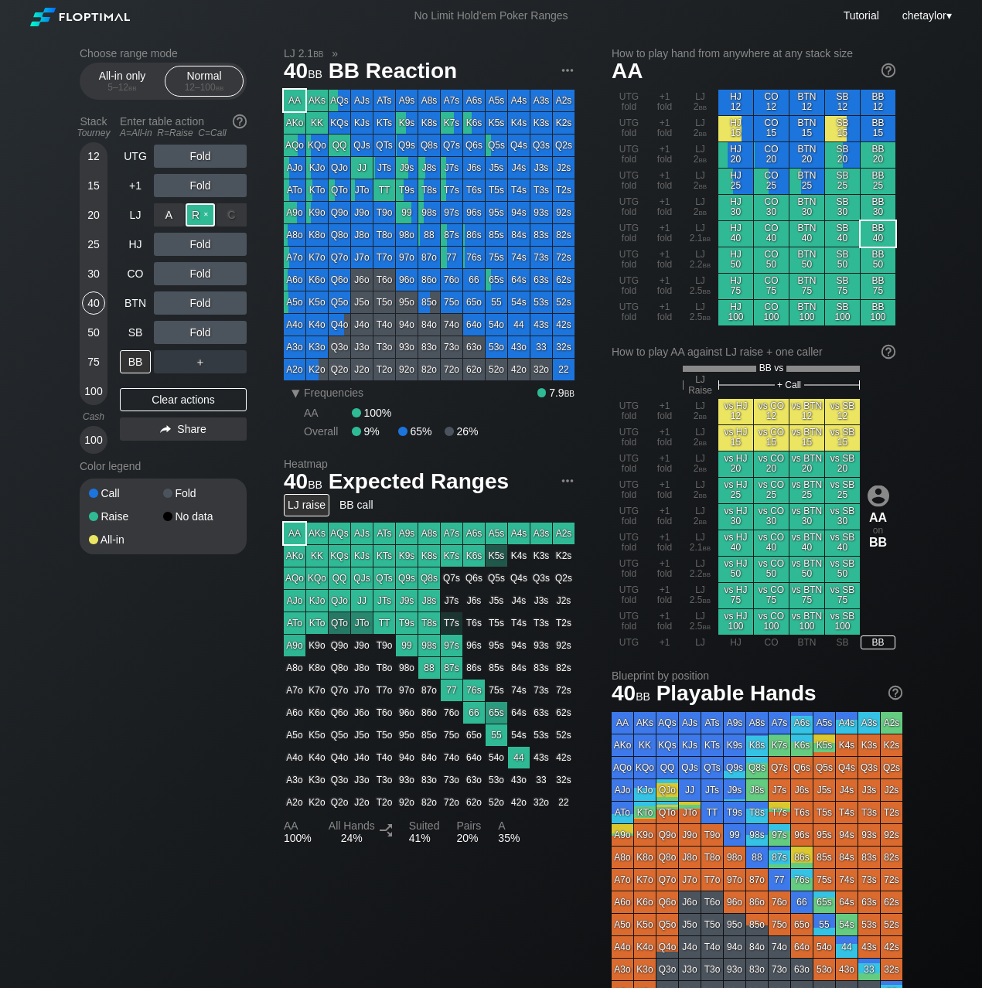
click at [199, 213] on div "R ✕" at bounding box center [201, 214] width 30 height 23
click at [237, 300] on div "C ✕" at bounding box center [232, 303] width 30 height 23
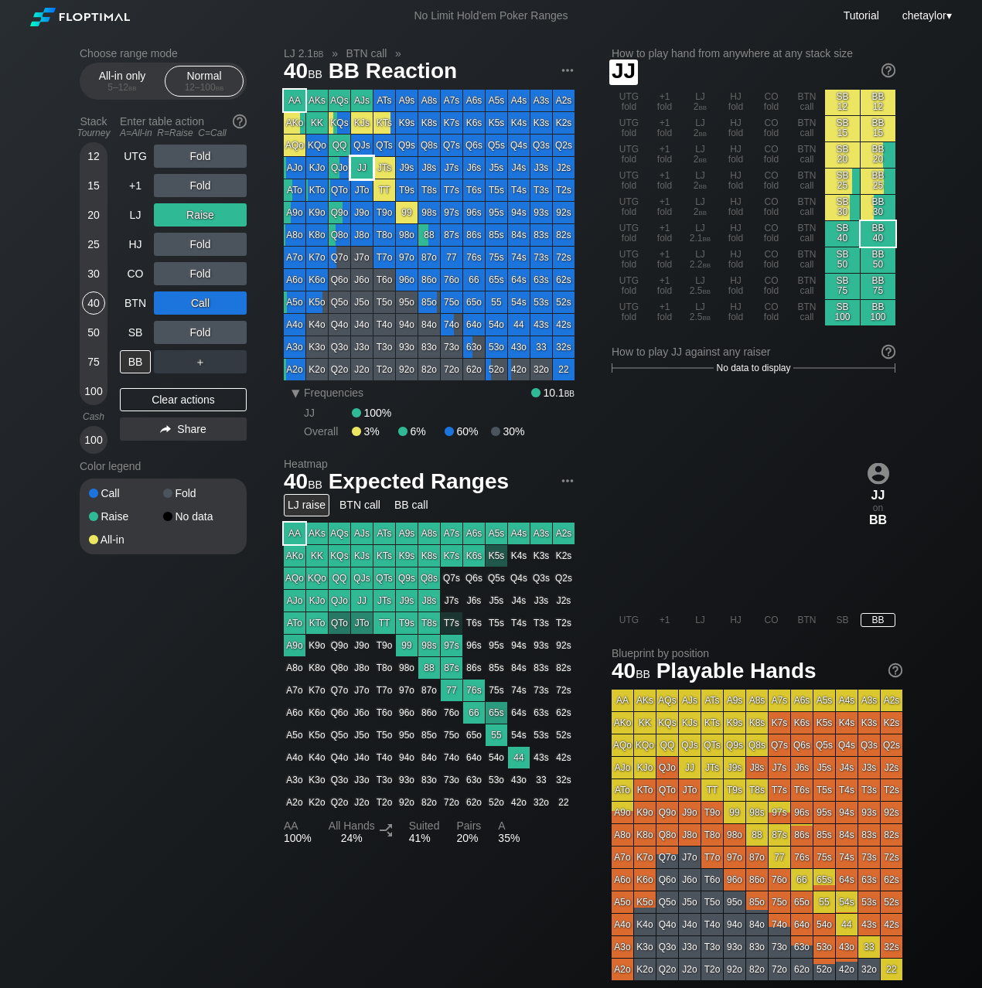
click at [363, 169] on div "JJ" at bounding box center [362, 168] width 22 height 22
click at [134, 329] on div "SB" at bounding box center [135, 332] width 31 height 23
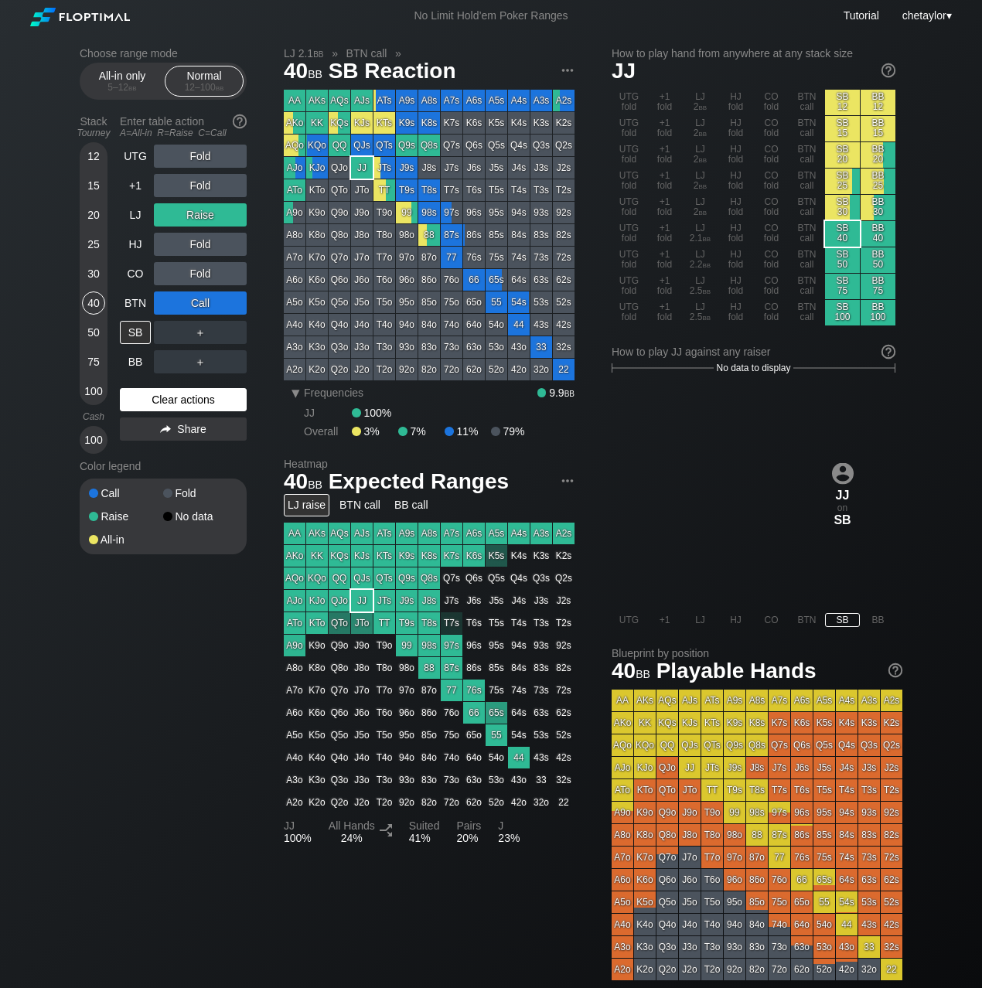
click at [159, 395] on div "Clear actions" at bounding box center [183, 399] width 127 height 23
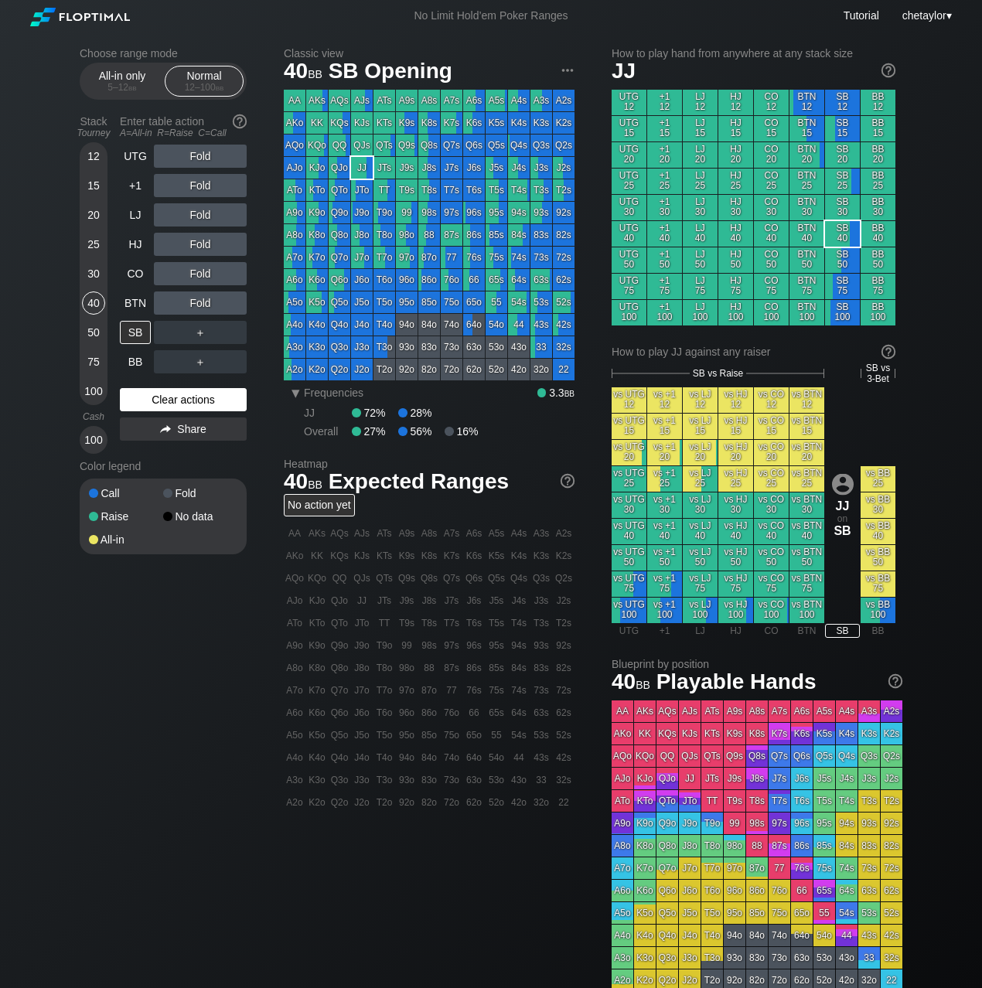
click at [159, 395] on div "Clear actions" at bounding box center [183, 399] width 127 height 23
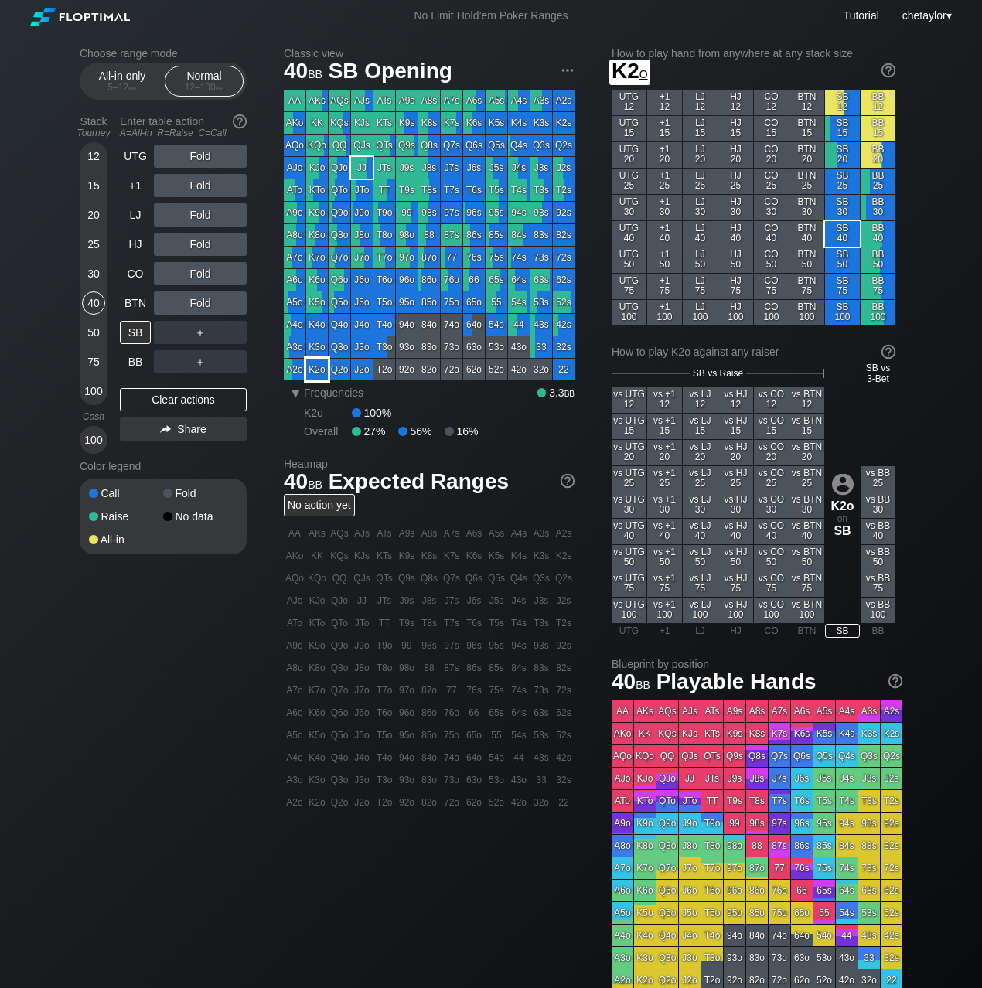
click at [316, 363] on div "K2o" at bounding box center [317, 370] width 22 height 22
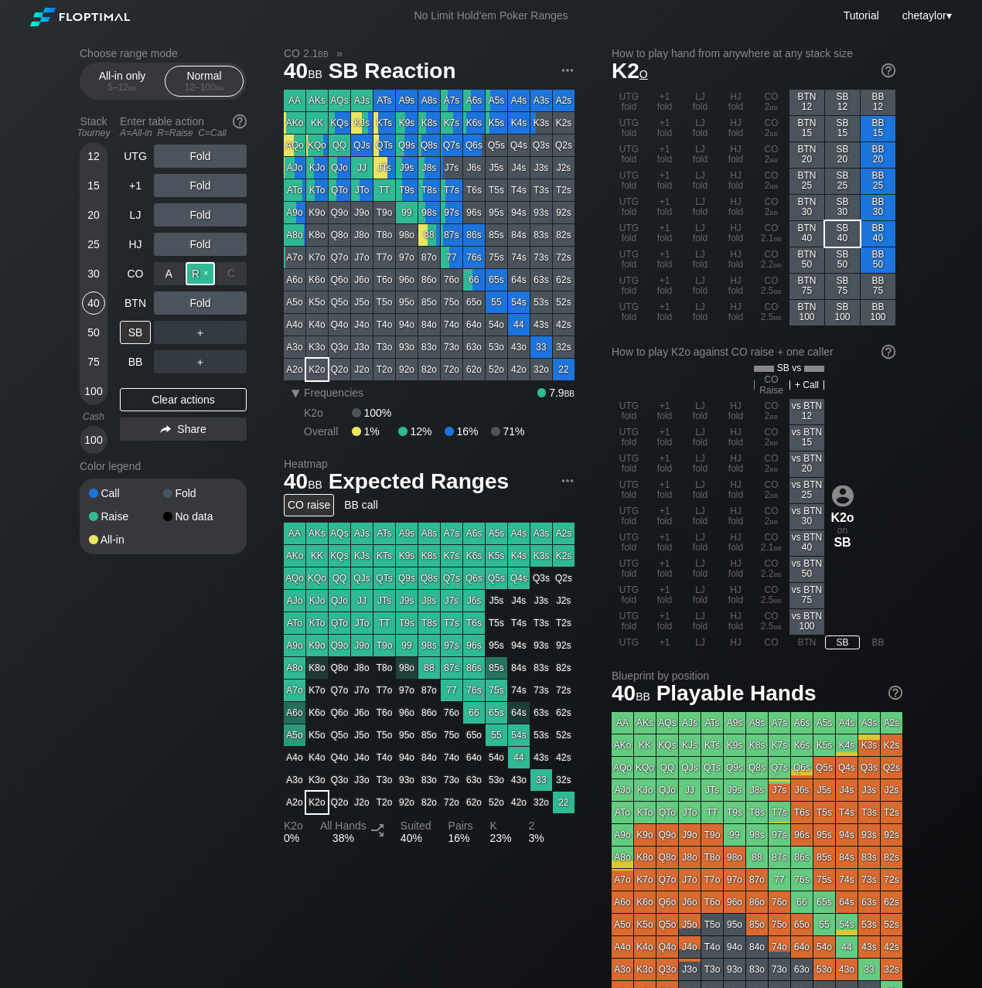
click at [202, 275] on div "R ✕" at bounding box center [201, 273] width 30 height 23
click at [238, 302] on div "C ✕" at bounding box center [232, 303] width 30 height 23
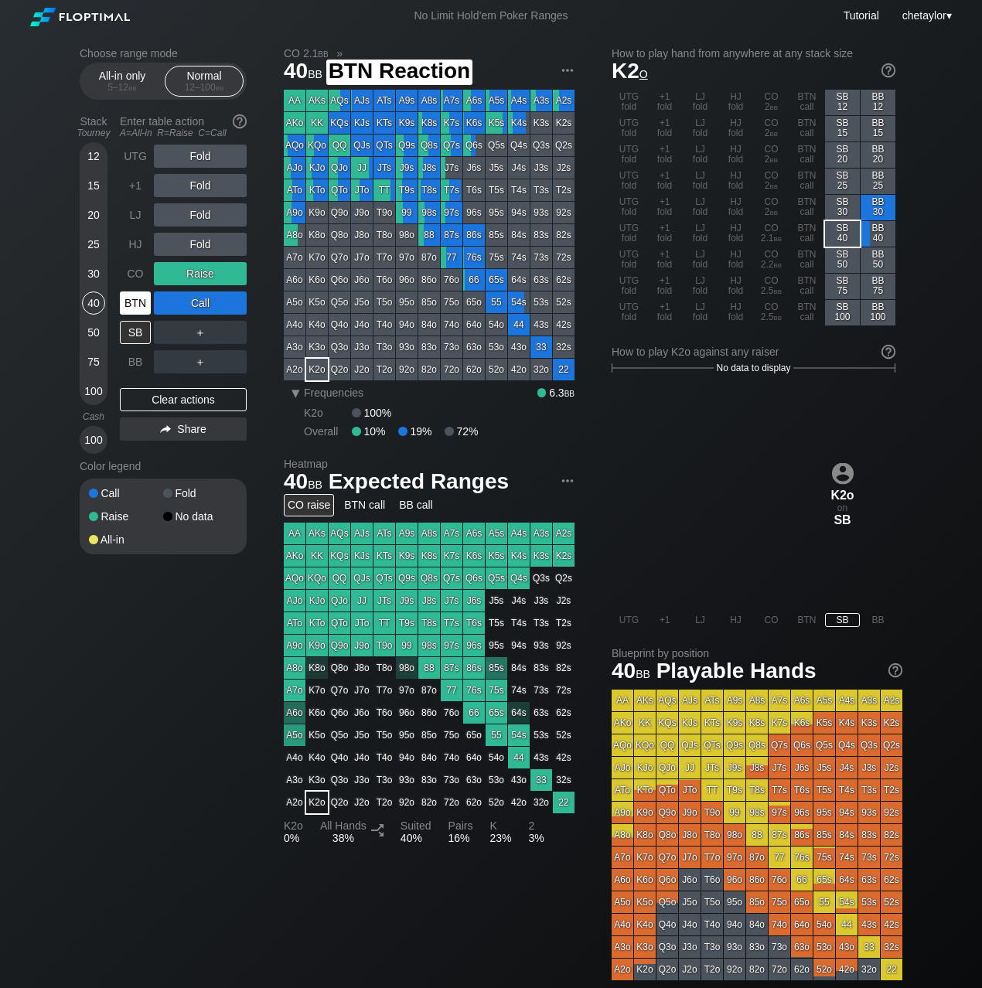
click at [128, 297] on div "BTN" at bounding box center [135, 303] width 31 height 23
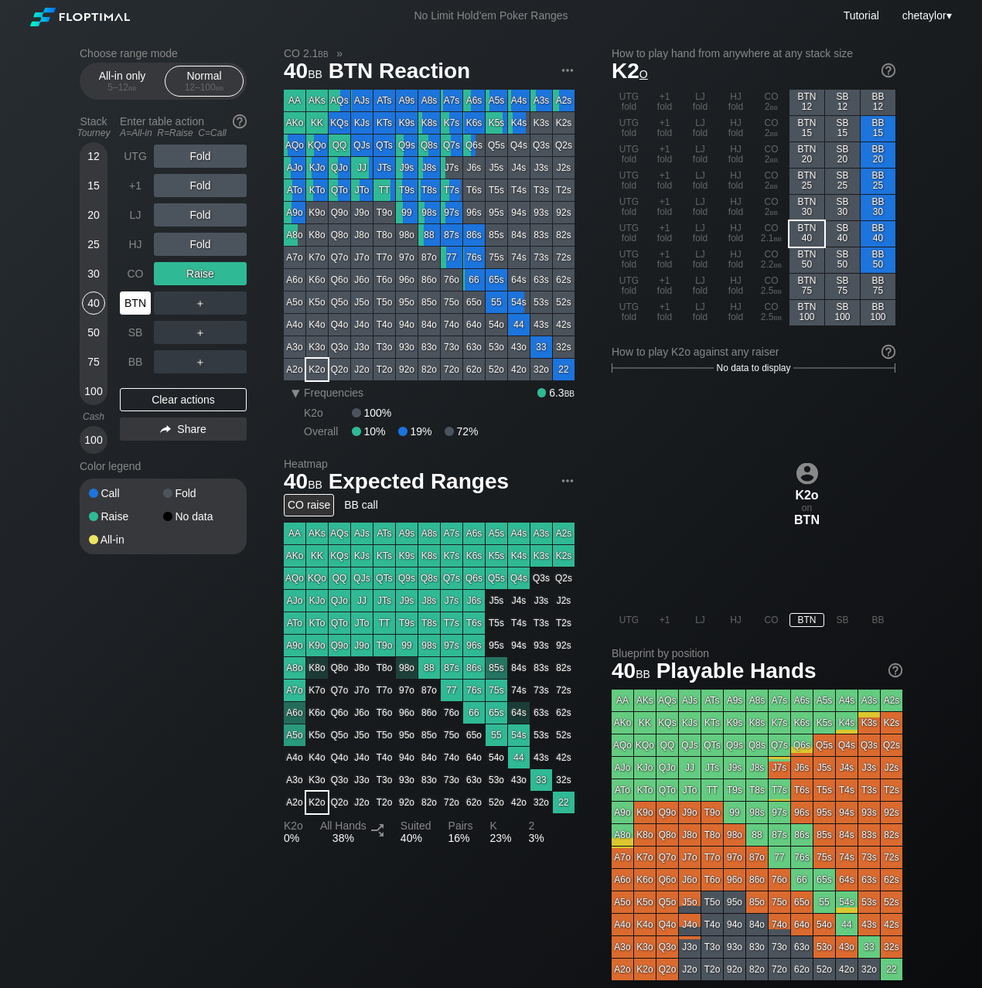
click at [128, 297] on div "BTN" at bounding box center [135, 303] width 31 height 23
click at [167, 398] on div "Clear actions" at bounding box center [183, 399] width 127 height 23
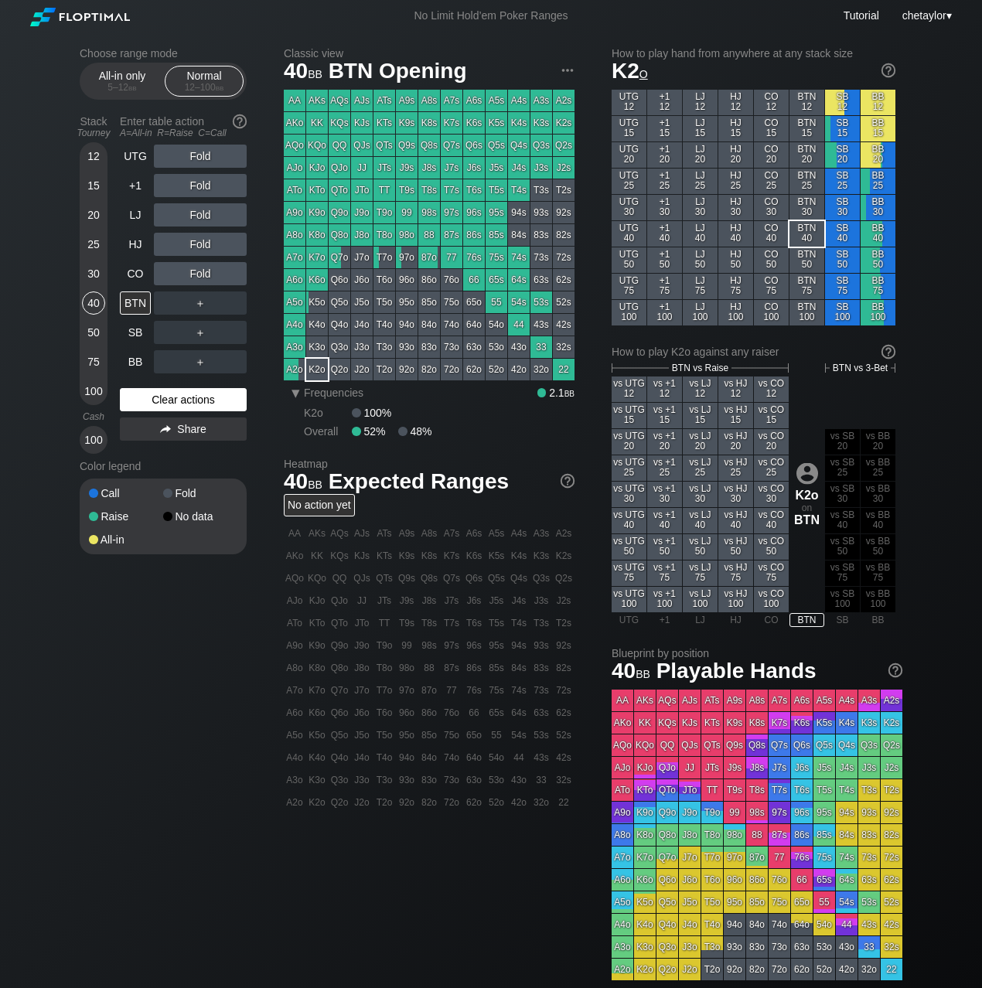
click at [167, 398] on div "Clear actions" at bounding box center [183, 399] width 127 height 23
click at [118, 273] on div "Stack Tourney Enter table action A=All-in R=Raise C=Call [PHONE_NUMBER] [PHONE_…" at bounding box center [163, 281] width 167 height 345
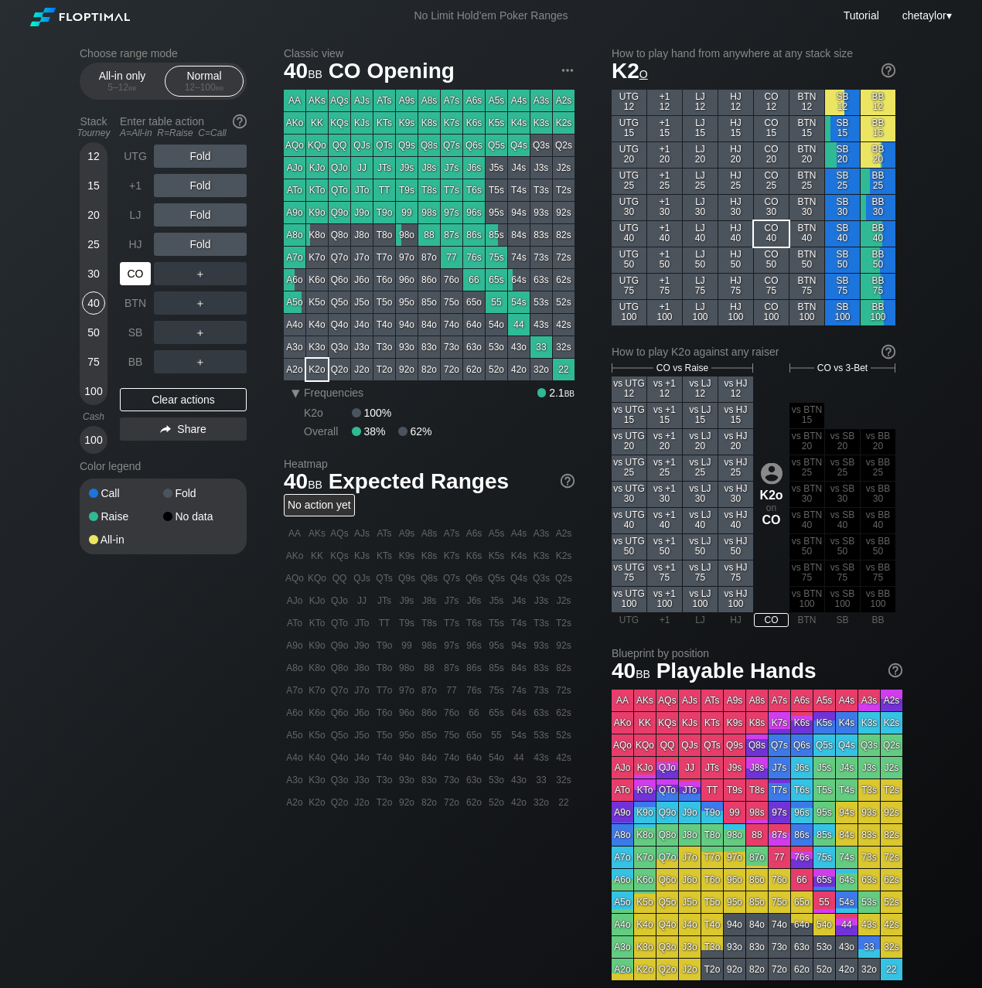
click at [138, 271] on div "CO" at bounding box center [135, 273] width 31 height 23
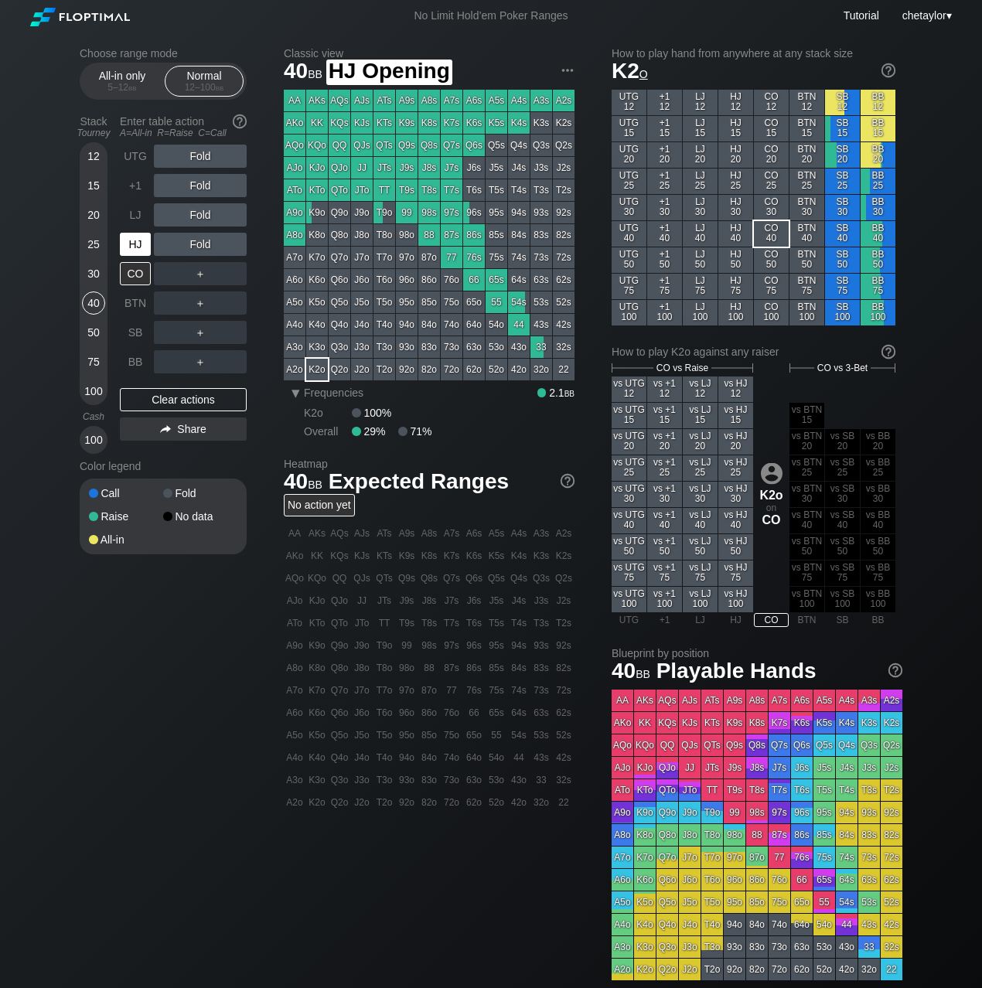
click at [131, 245] on div "HJ" at bounding box center [135, 244] width 31 height 23
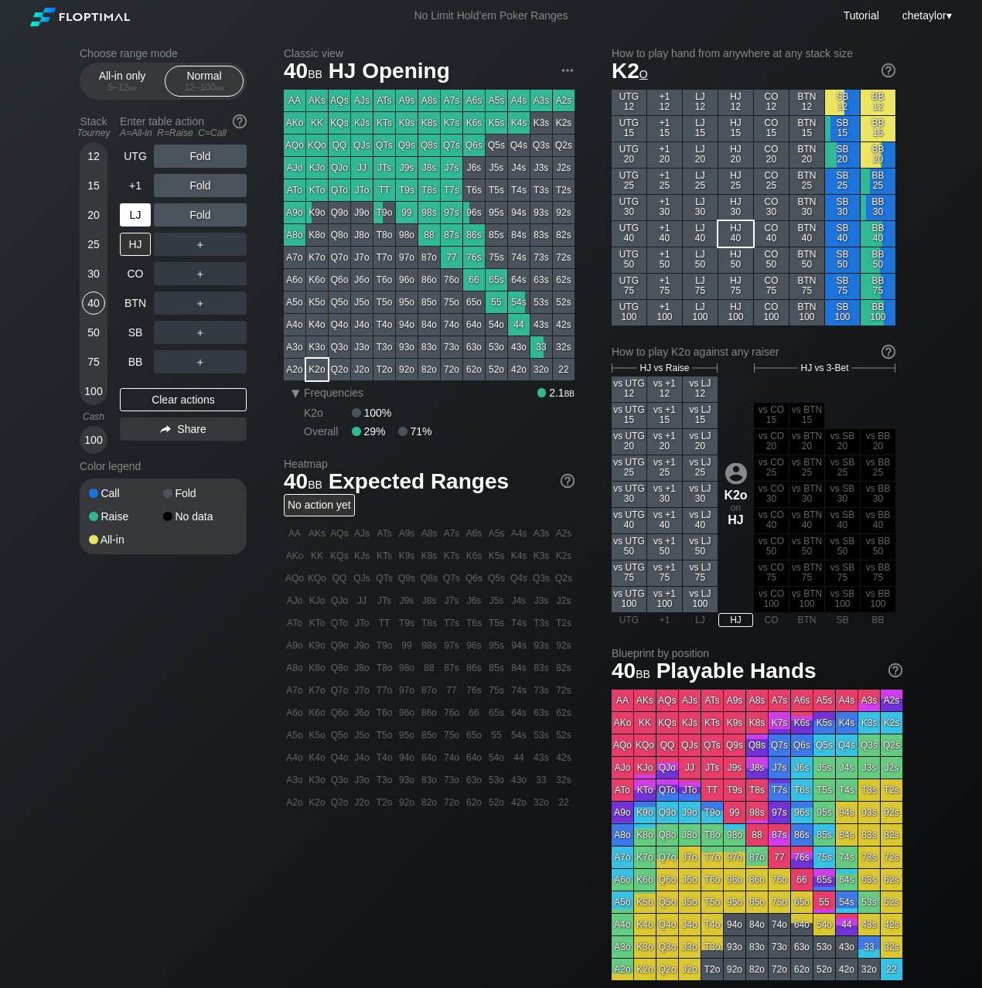
click at [136, 213] on div "LJ" at bounding box center [135, 214] width 31 height 23
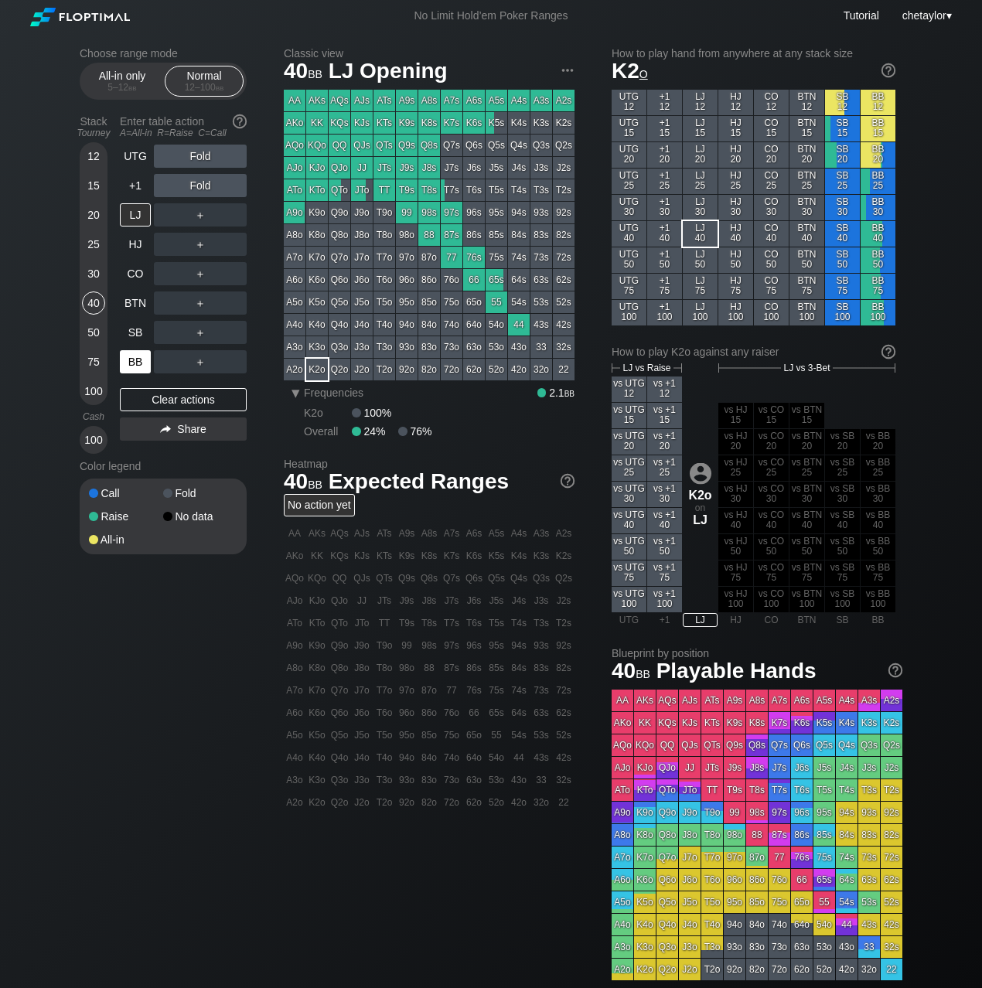
click at [137, 361] on div "BB" at bounding box center [135, 361] width 31 height 23
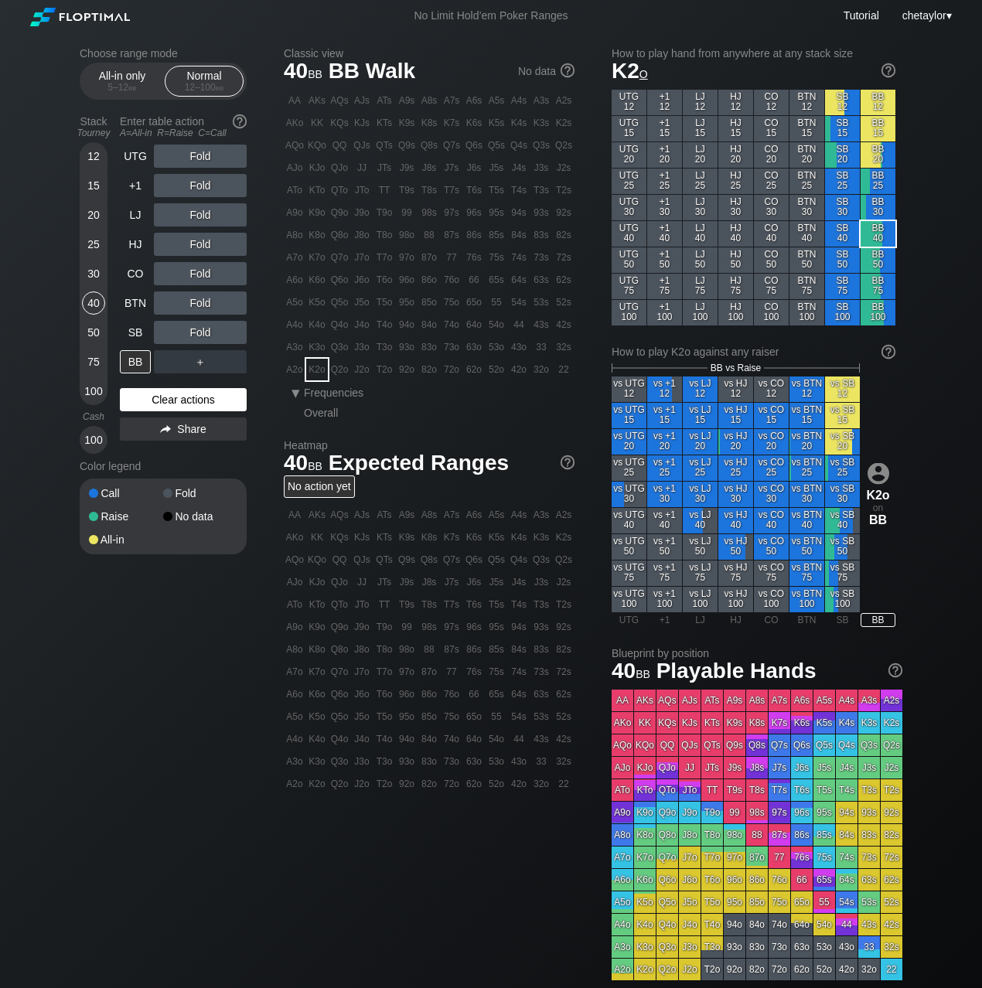
click at [156, 399] on div "Clear actions" at bounding box center [183, 399] width 127 height 23
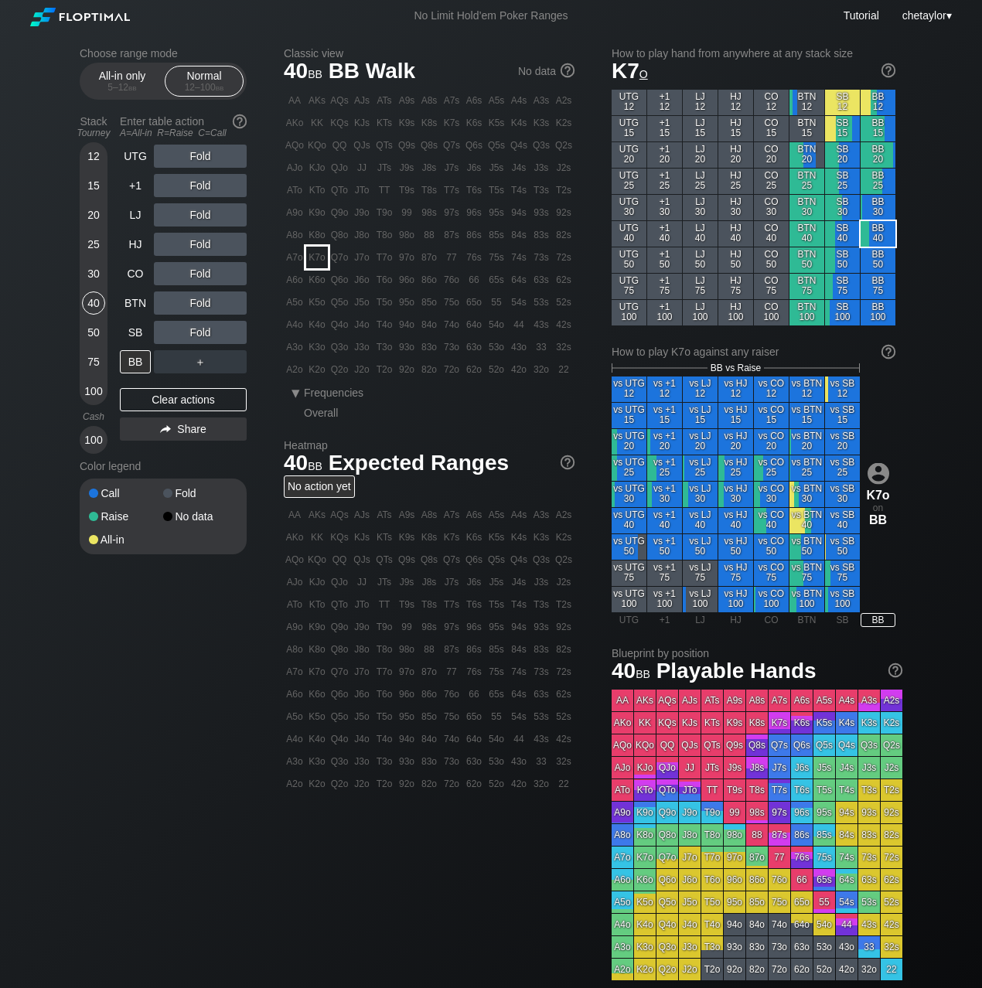
click at [320, 257] on div "K7o" at bounding box center [317, 258] width 22 height 22
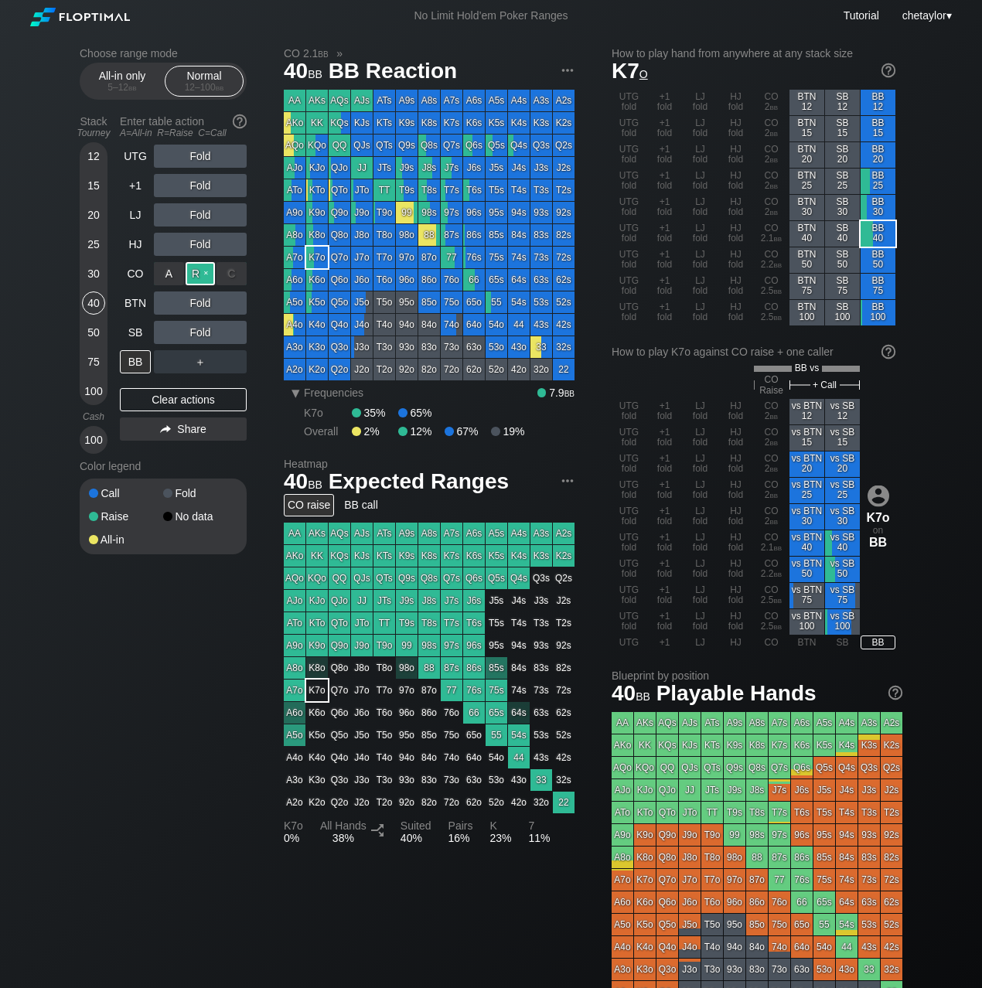
click at [200, 272] on div "R ✕" at bounding box center [201, 273] width 30 height 23
click at [91, 213] on div "20" at bounding box center [93, 214] width 23 height 23
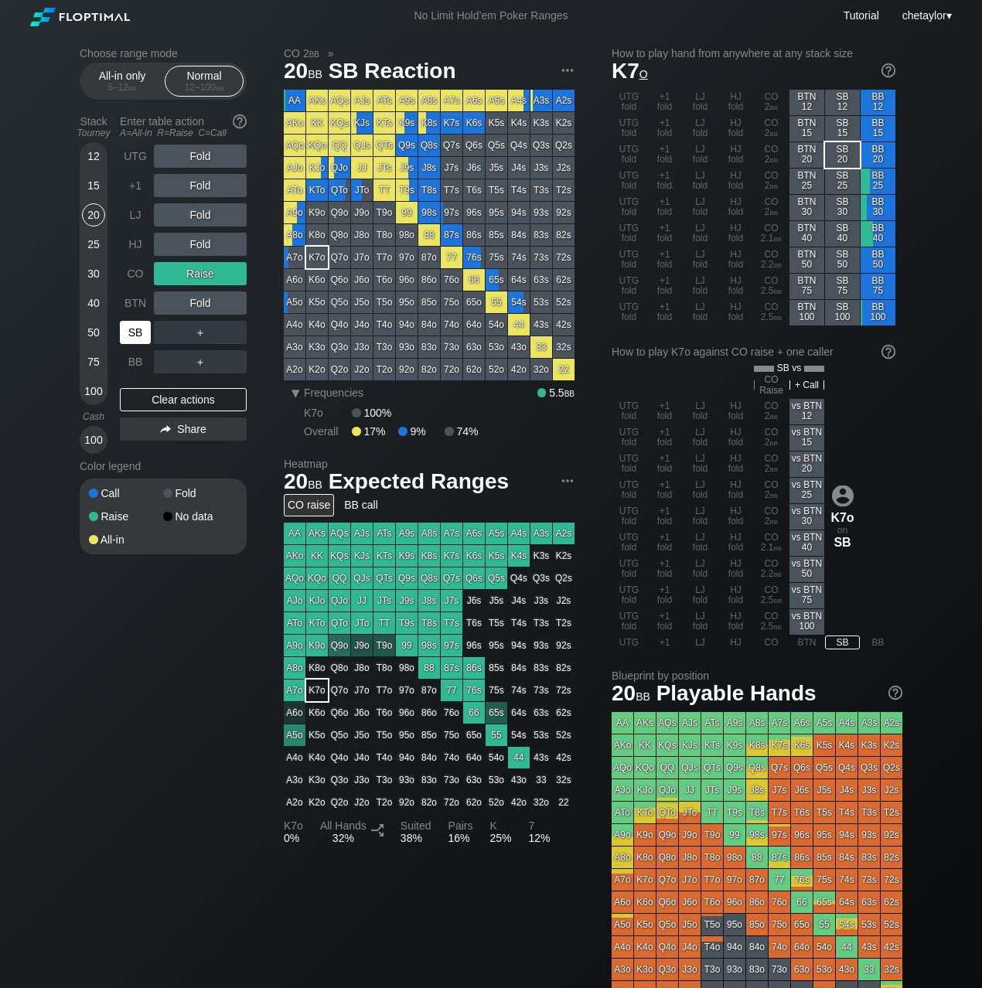
click at [135, 330] on div "SB" at bounding box center [135, 332] width 31 height 23
click at [174, 404] on div "Clear actions" at bounding box center [183, 399] width 127 height 23
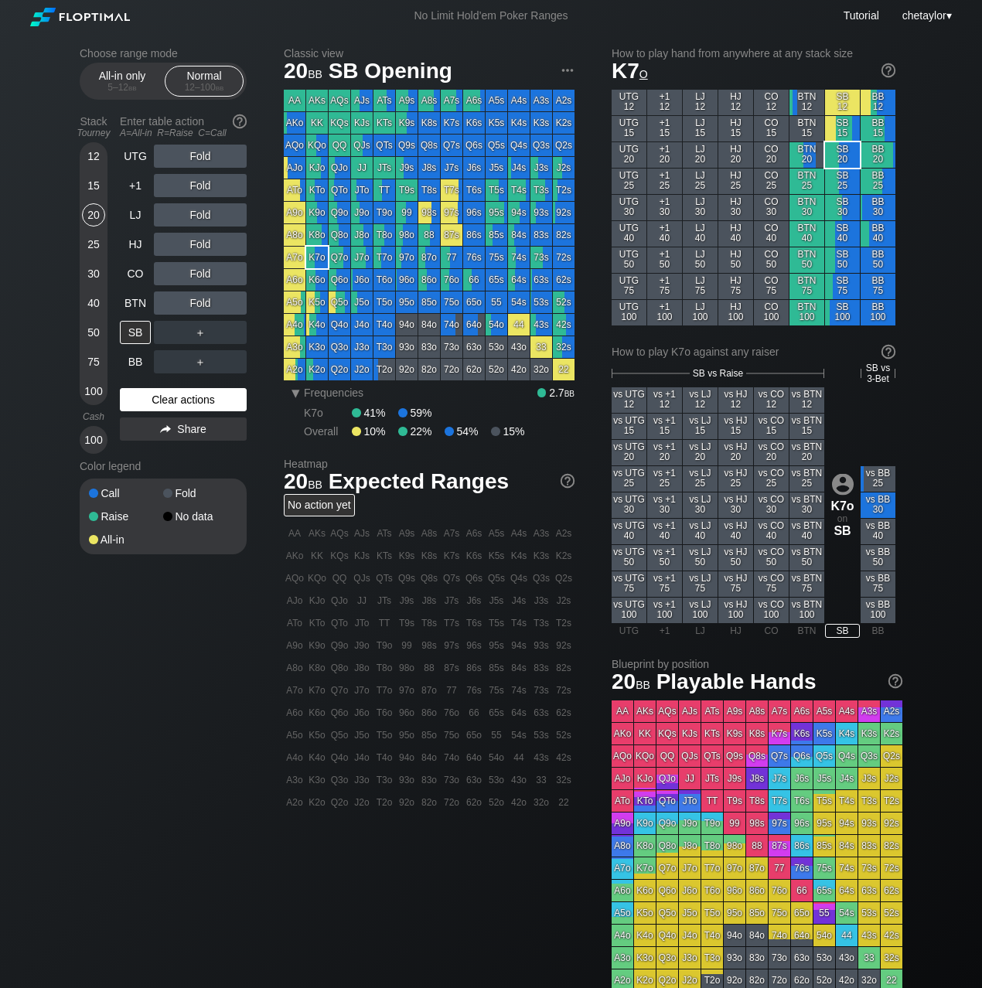
click at [174, 404] on div "Clear actions" at bounding box center [183, 399] width 127 height 23
click at [566, 172] on div "J2s" at bounding box center [564, 168] width 22 height 22
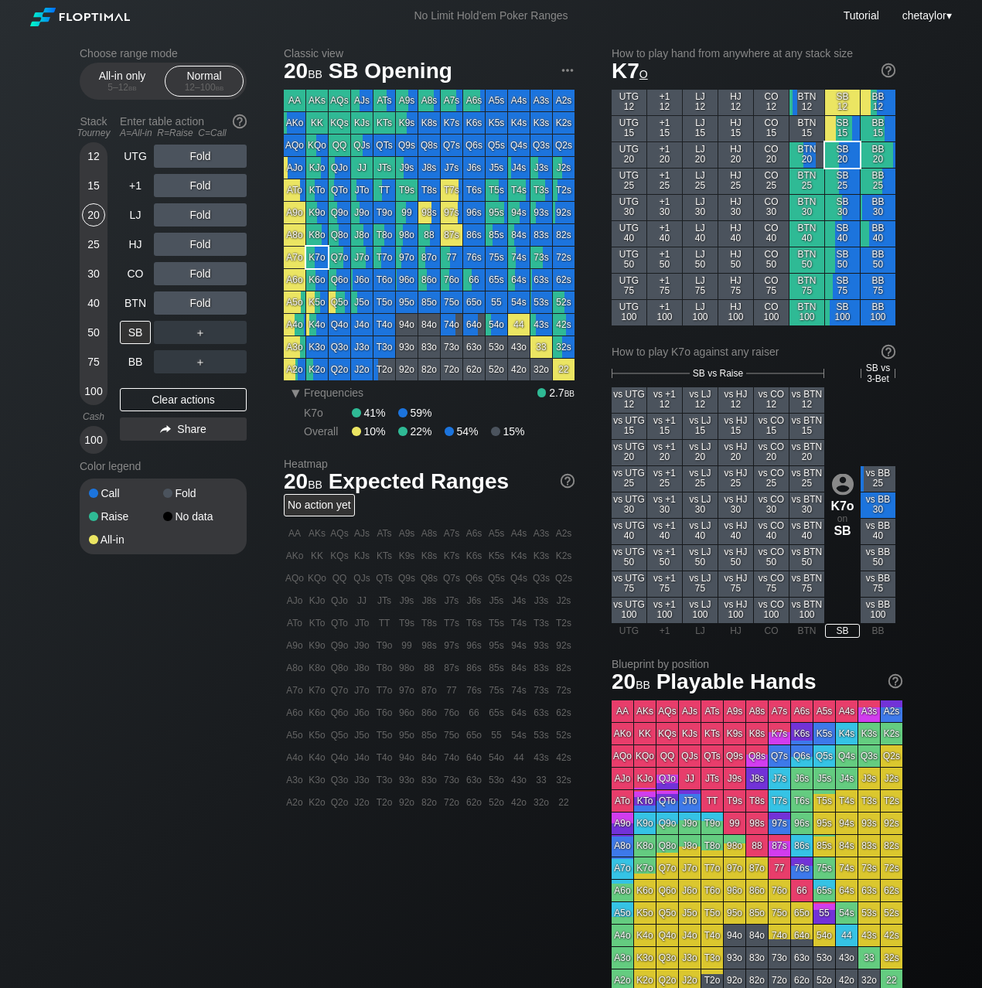
click at [566, 172] on div "J2s" at bounding box center [564, 168] width 22 height 22
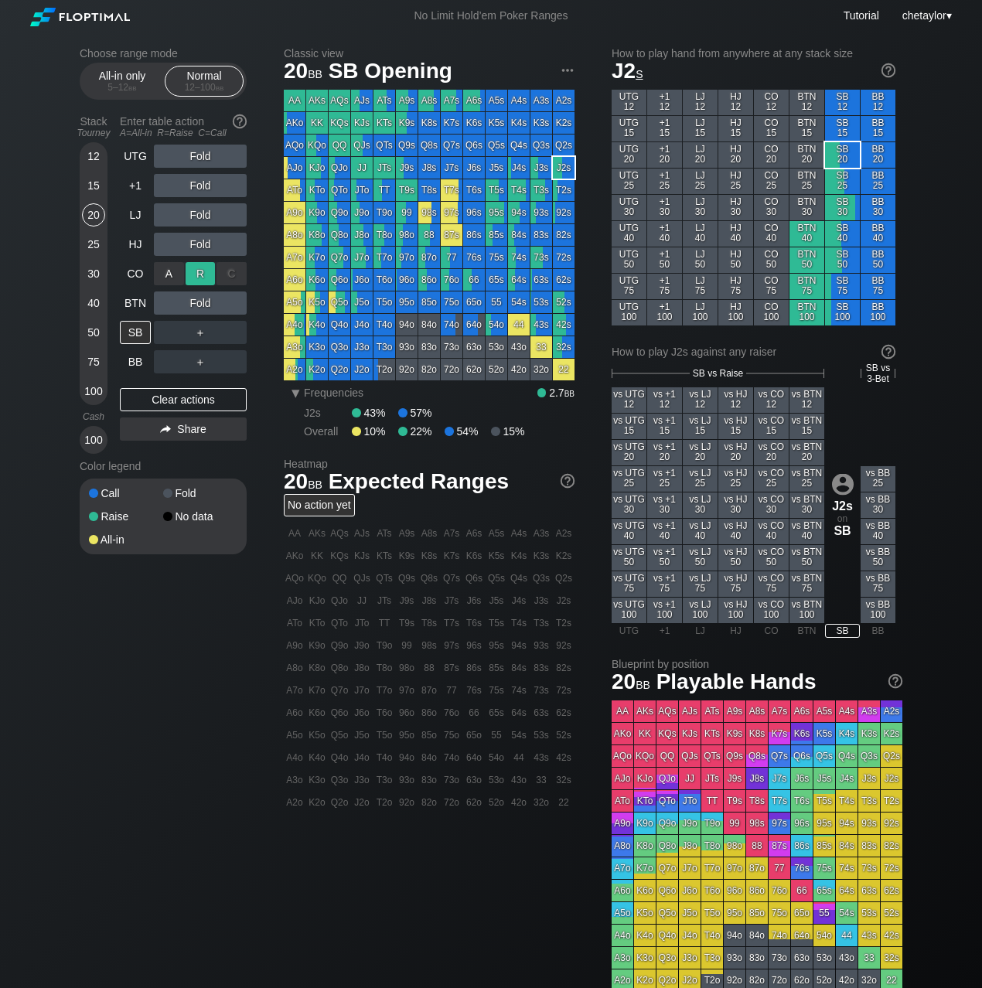
click at [204, 278] on div "R ✕" at bounding box center [201, 273] width 30 height 23
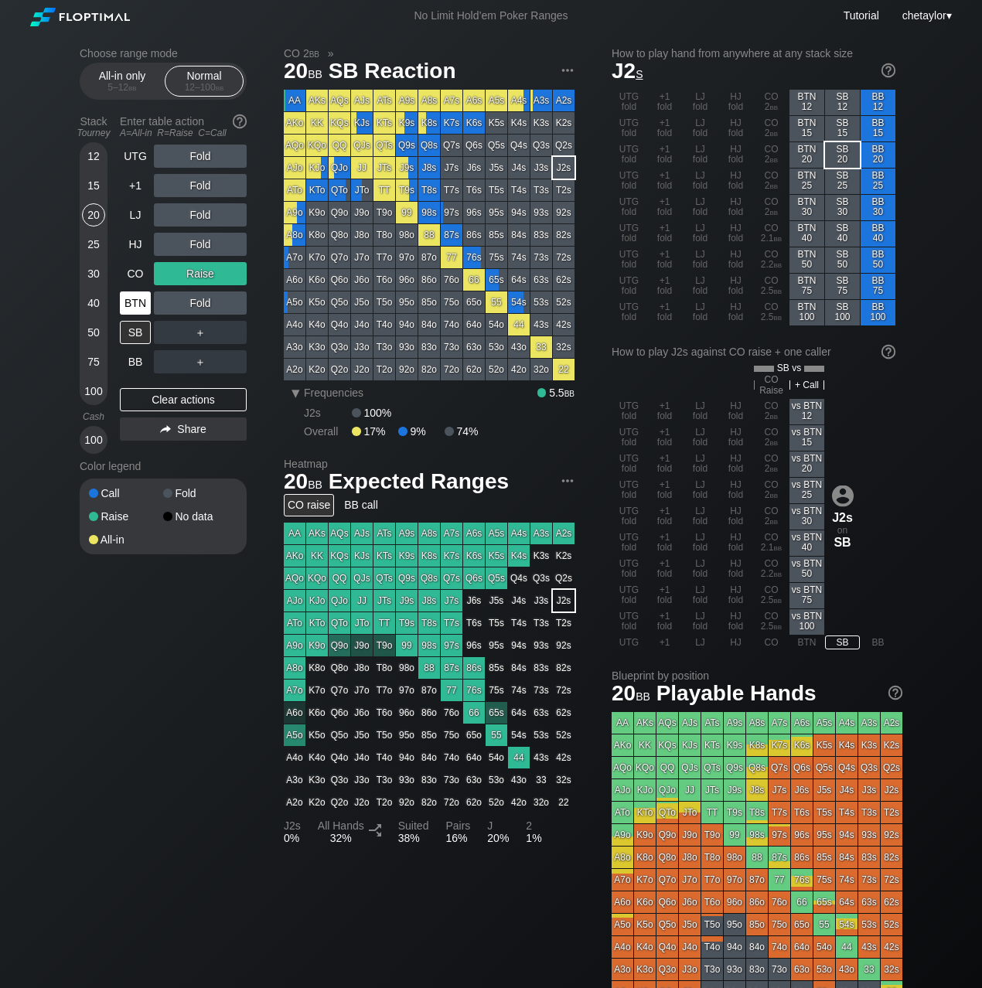
click at [132, 306] on div "BTN" at bounding box center [135, 303] width 31 height 23
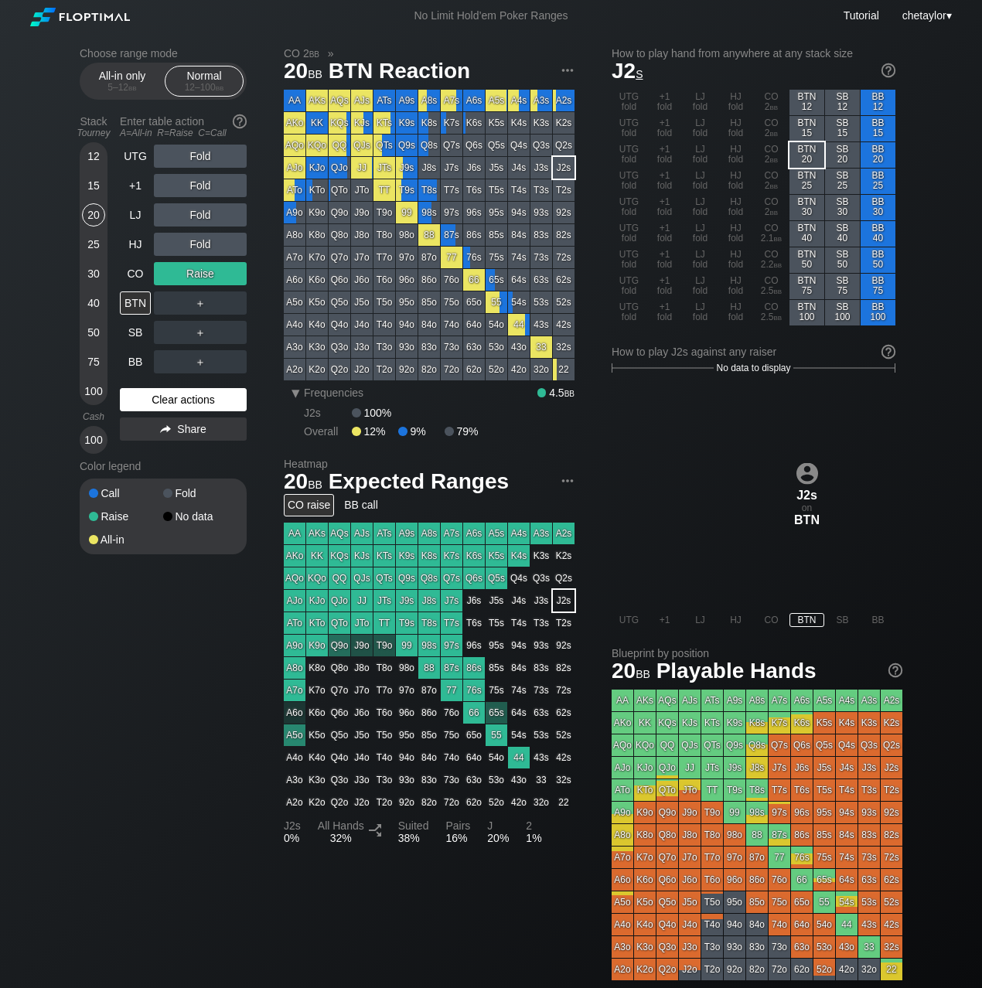
click at [159, 396] on div "Clear actions" at bounding box center [183, 399] width 127 height 23
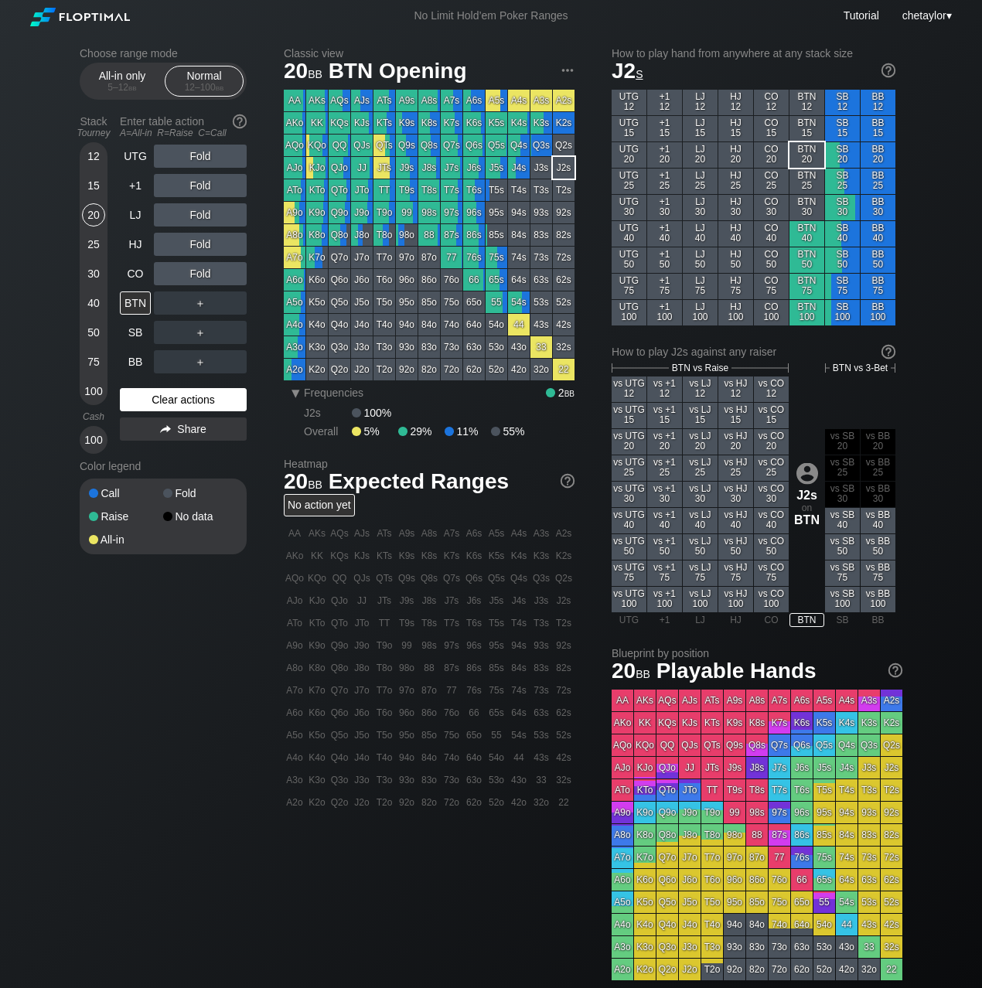
click at [159, 396] on div "Clear actions" at bounding box center [183, 399] width 127 height 23
click at [363, 125] on div "KJs" at bounding box center [362, 123] width 22 height 22
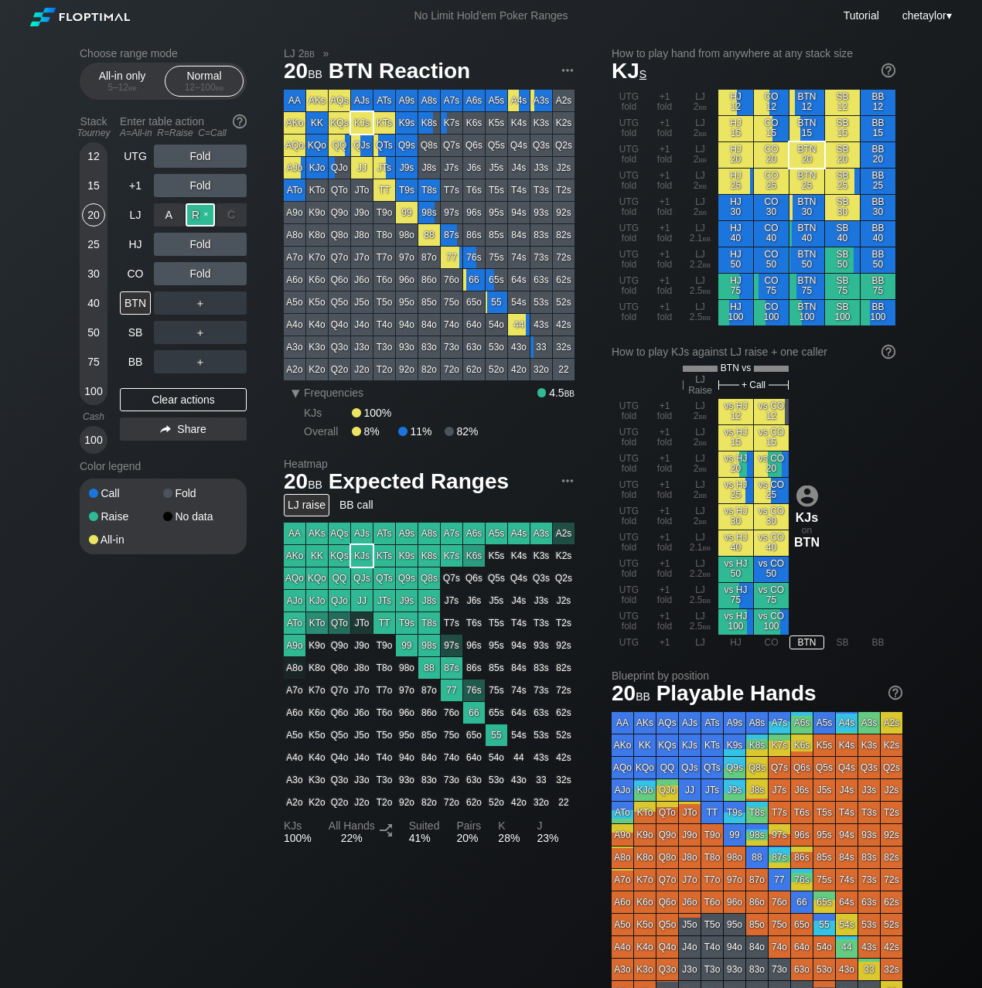
click at [205, 209] on div "R ✕" at bounding box center [201, 214] width 30 height 23
click at [138, 276] on div "CO" at bounding box center [135, 273] width 31 height 23
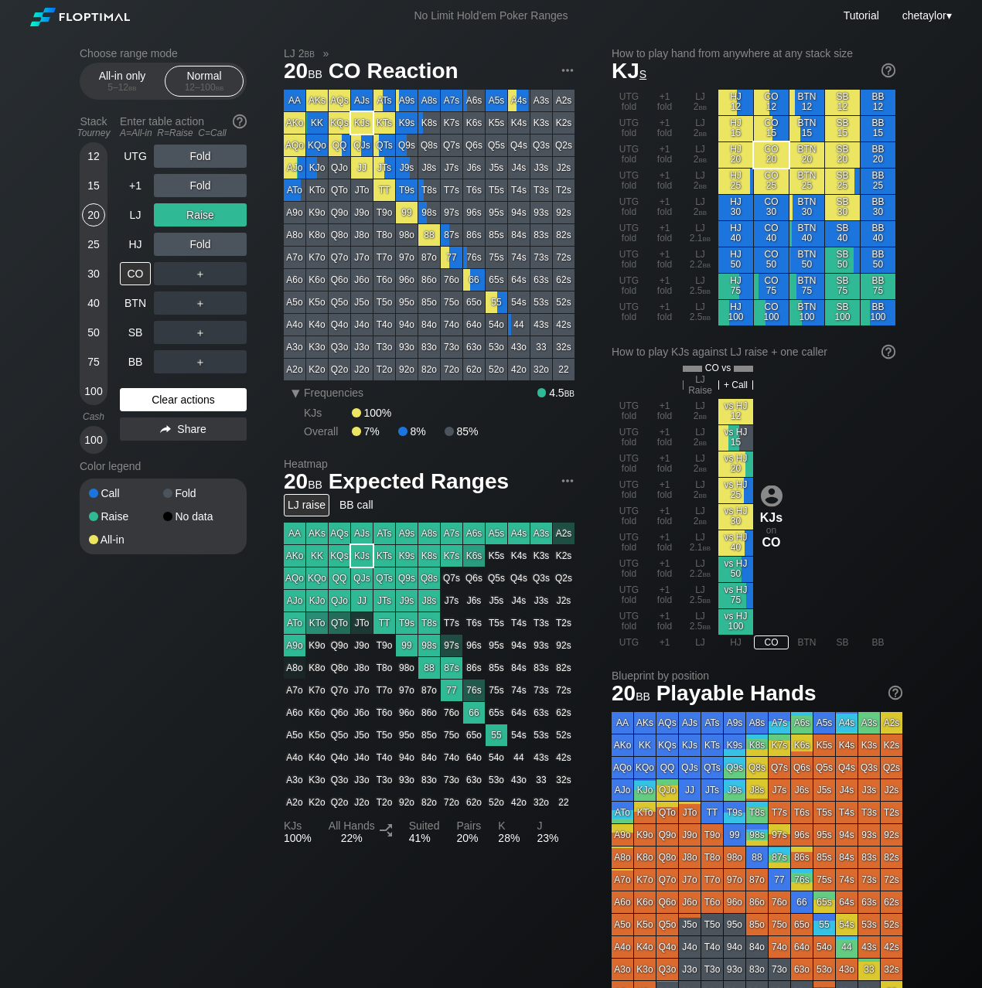
click at [183, 403] on div "Clear actions" at bounding box center [183, 399] width 127 height 23
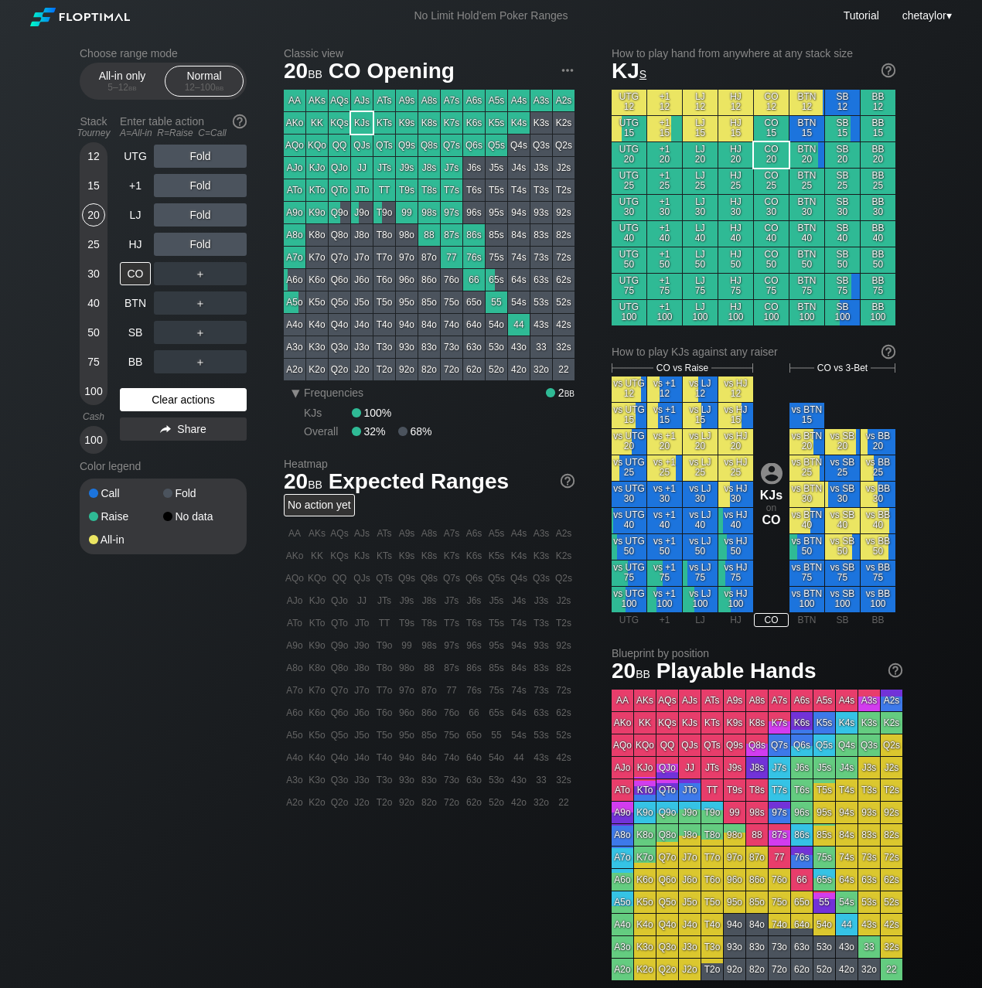
click at [183, 403] on div "Clear actions" at bounding box center [183, 399] width 127 height 23
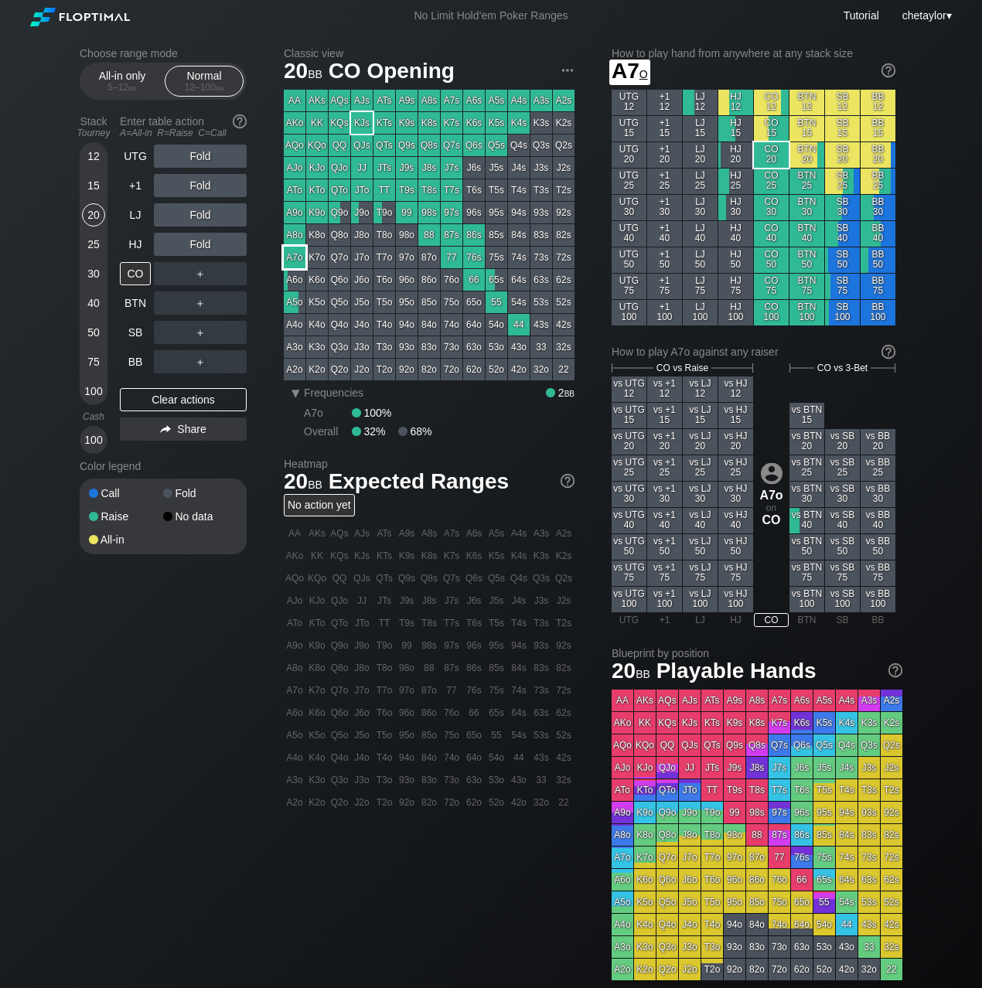
click at [291, 261] on div "A7o" at bounding box center [295, 258] width 22 height 22
click at [207, 214] on div "R ✕" at bounding box center [201, 214] width 30 height 23
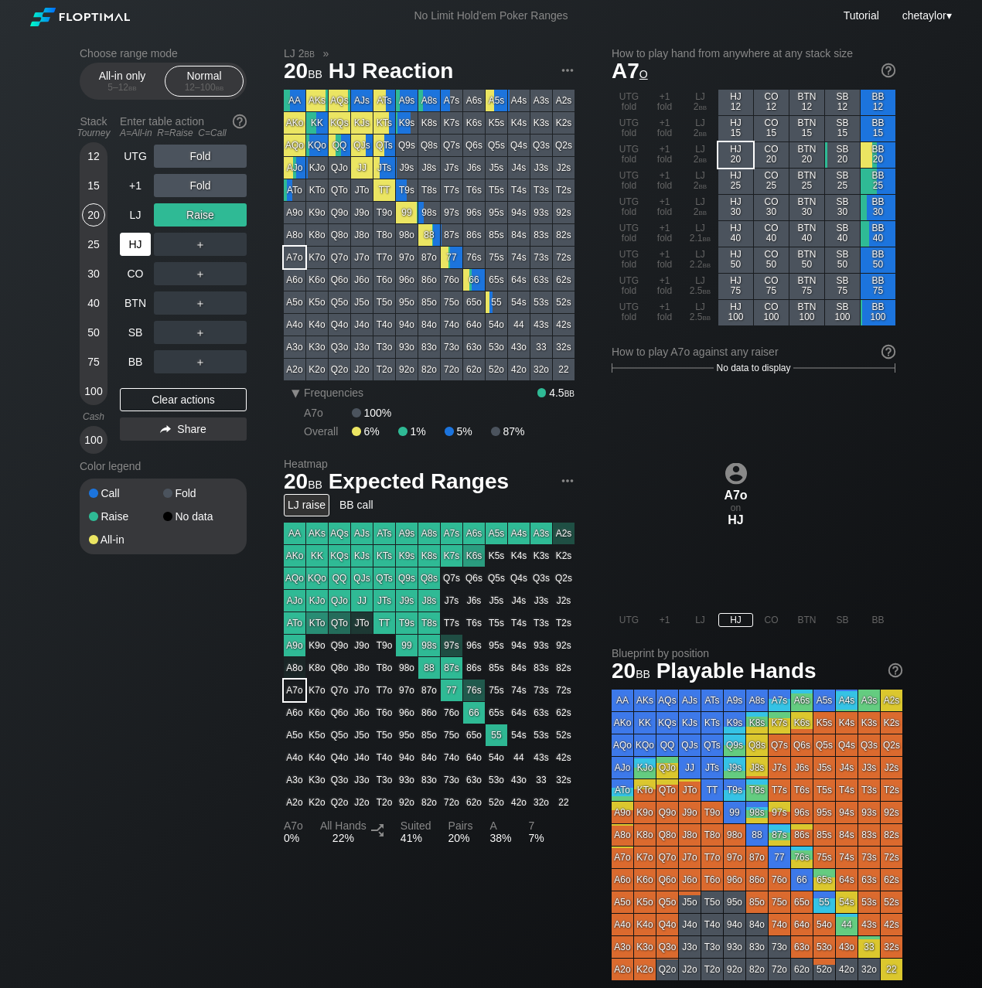
click at [137, 237] on div "HJ" at bounding box center [135, 244] width 31 height 23
click at [155, 394] on div "Clear actions" at bounding box center [183, 399] width 127 height 23
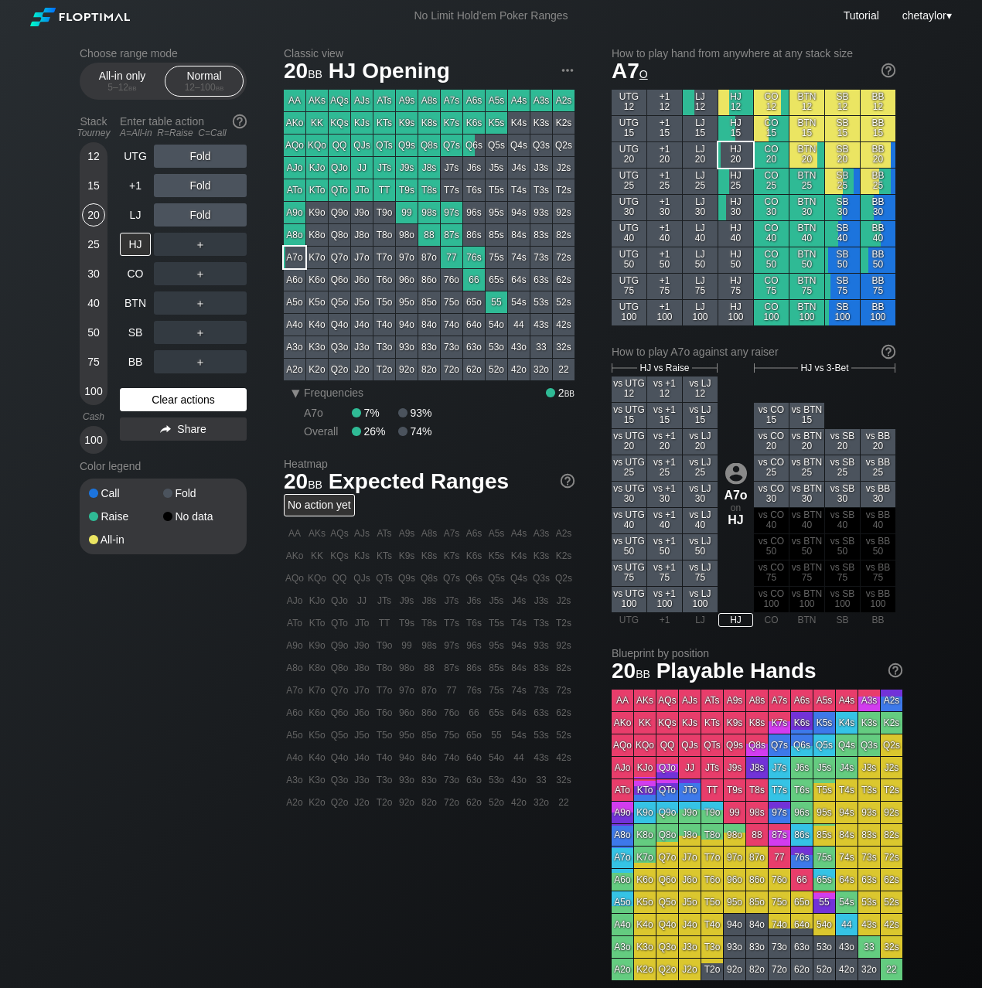
click at [155, 394] on div "Clear actions" at bounding box center [183, 399] width 127 height 23
click at [137, 218] on div "LJ" at bounding box center [135, 214] width 31 height 23
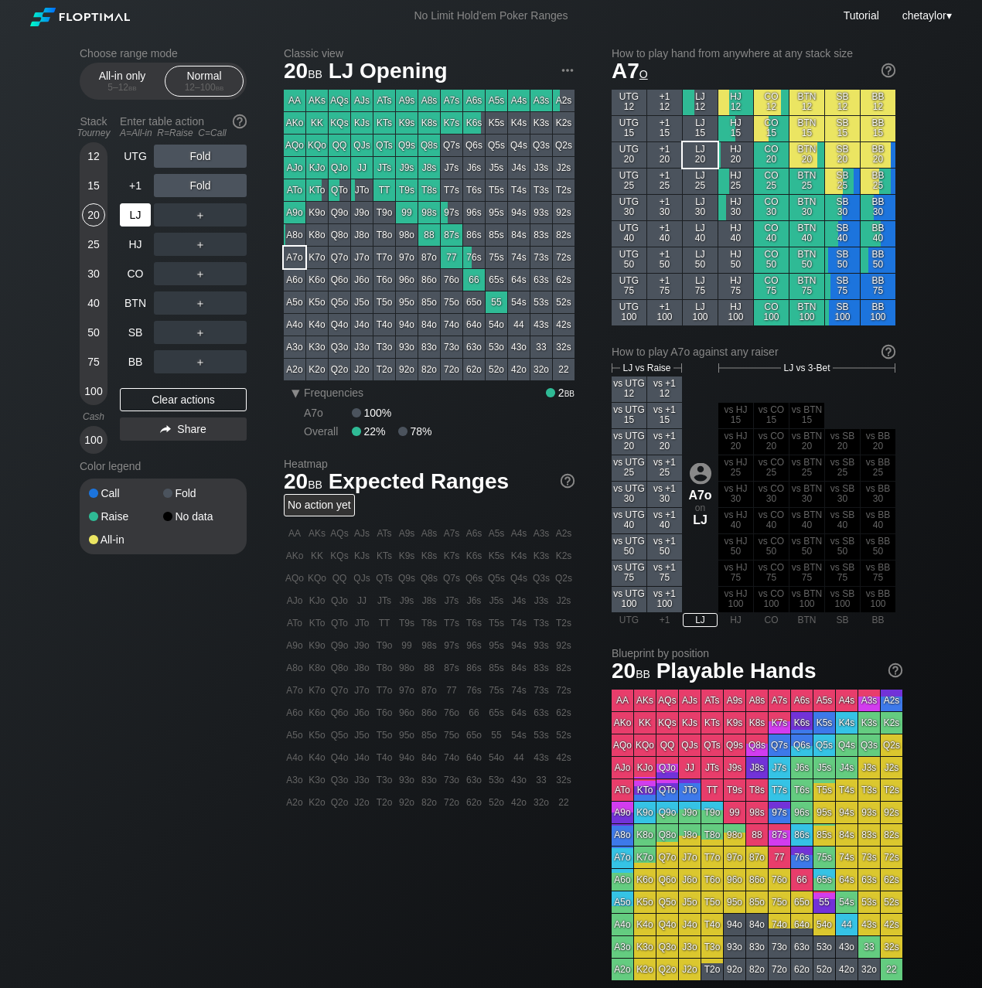
click at [137, 218] on div "LJ" at bounding box center [135, 214] width 31 height 23
click at [136, 188] on div "+1" at bounding box center [135, 185] width 31 height 23
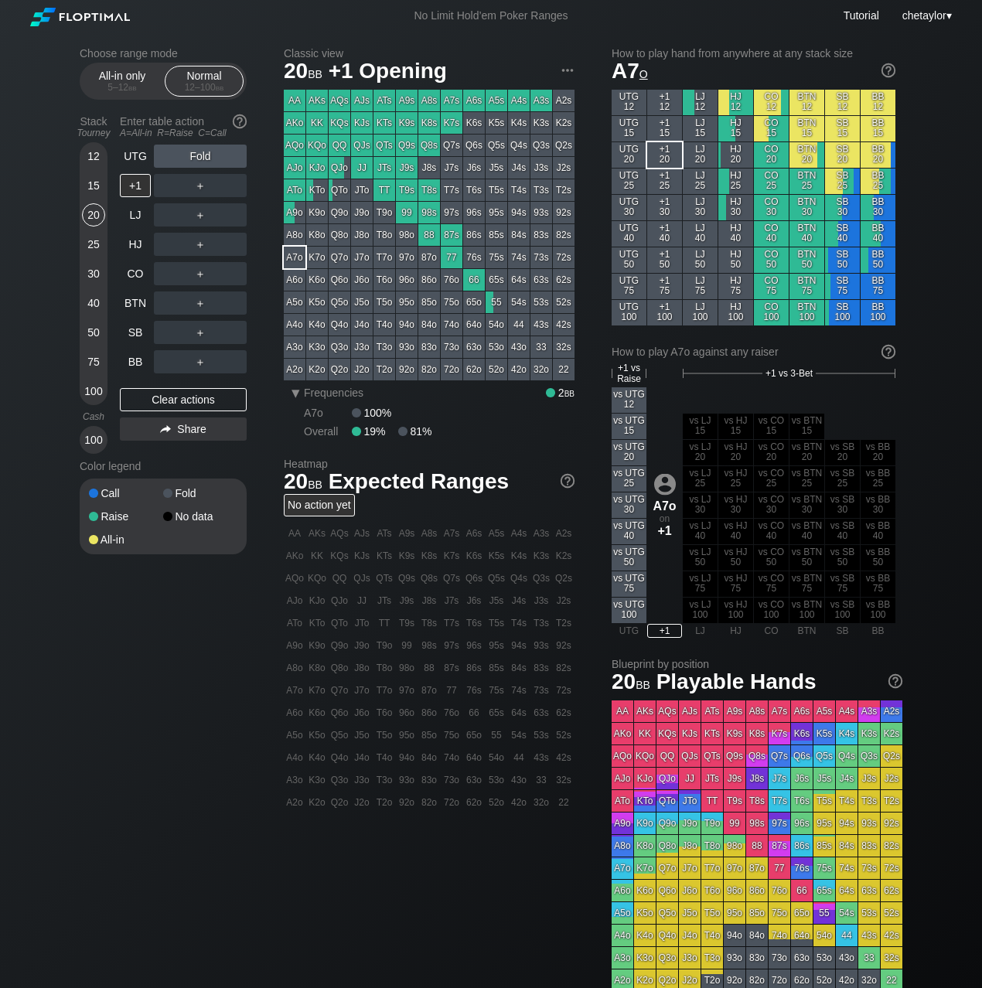
click at [428, 213] on div "98s" at bounding box center [429, 213] width 22 height 22
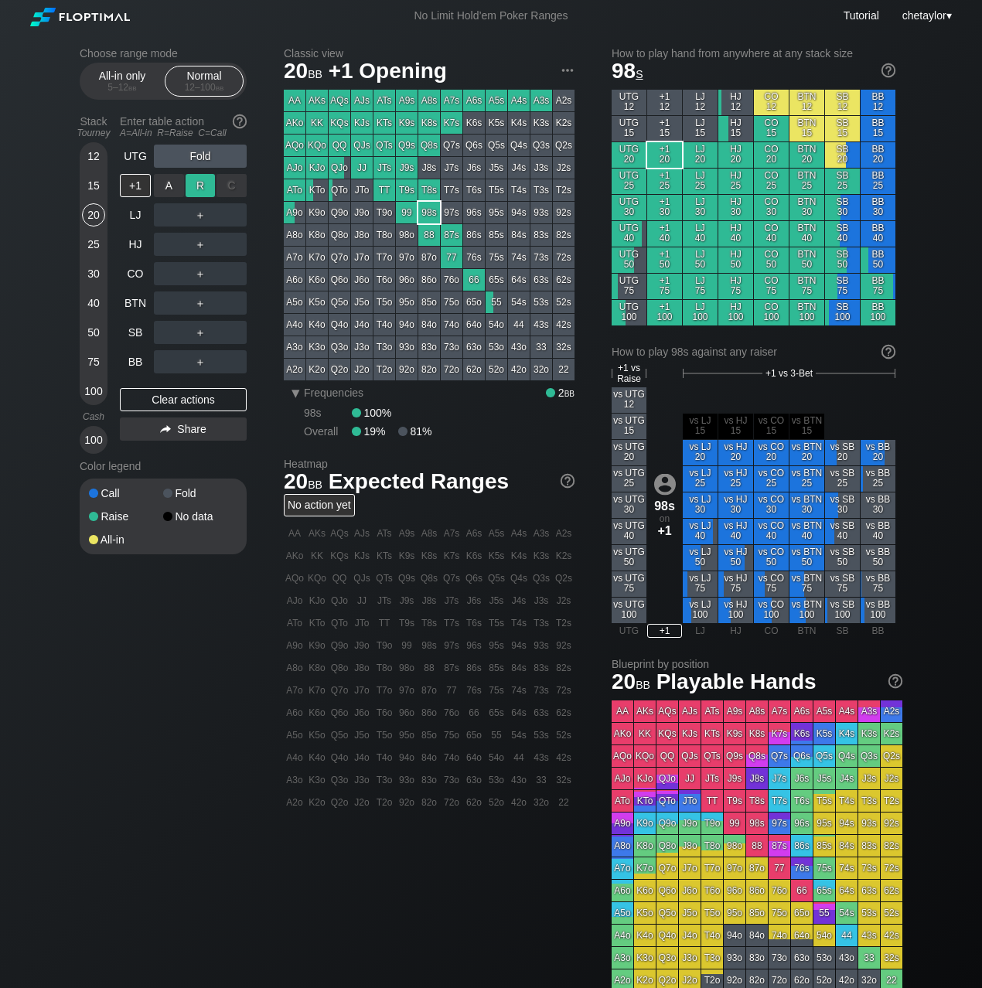
click at [196, 183] on div "R ✕" at bounding box center [201, 185] width 30 height 23
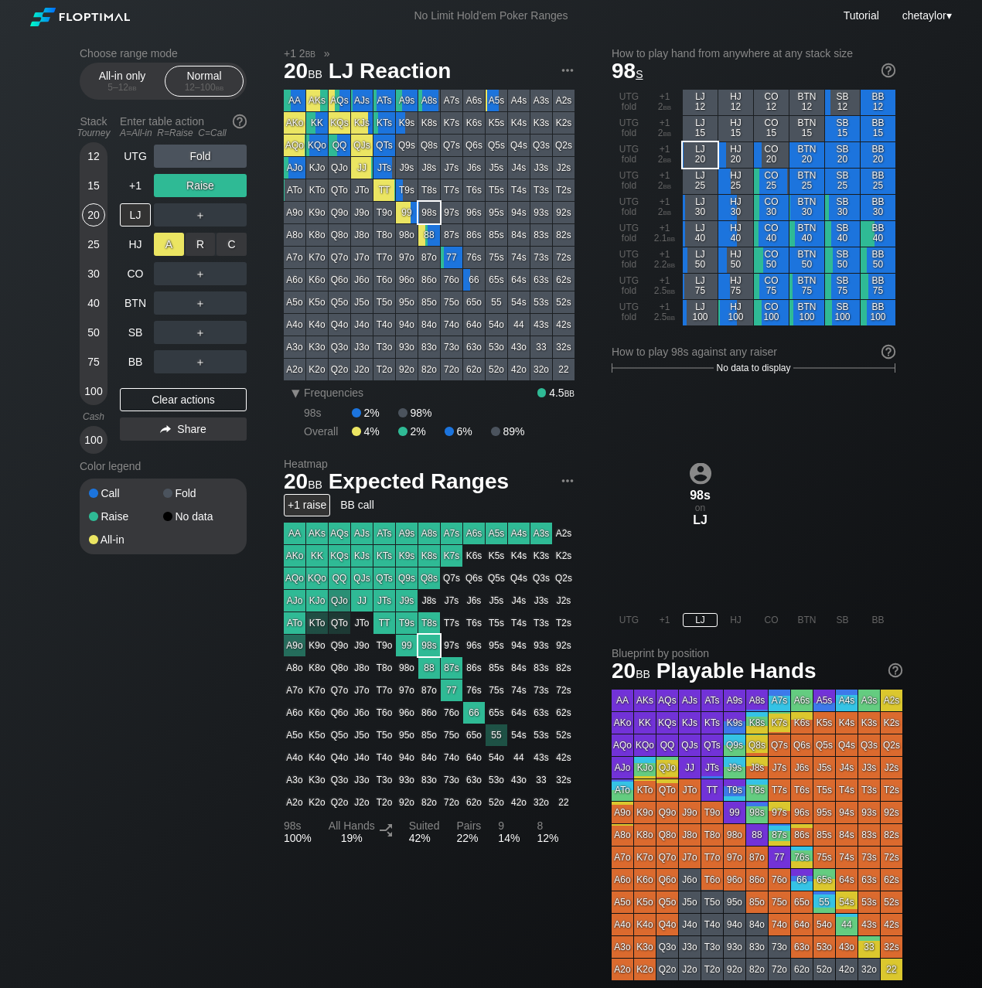
click at [172, 243] on div "A ✕" at bounding box center [169, 244] width 30 height 23
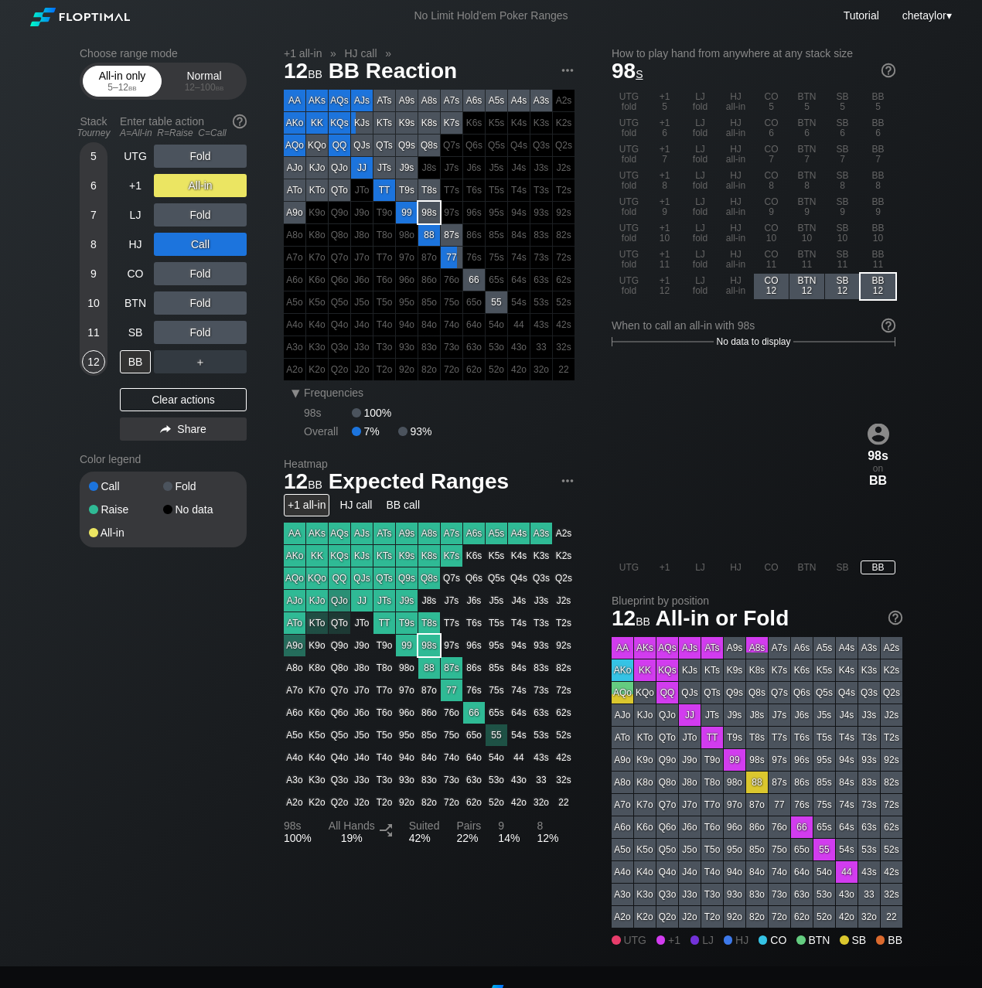
click at [121, 77] on div "All-in only 5 – 12 bb" at bounding box center [122, 81] width 71 height 29
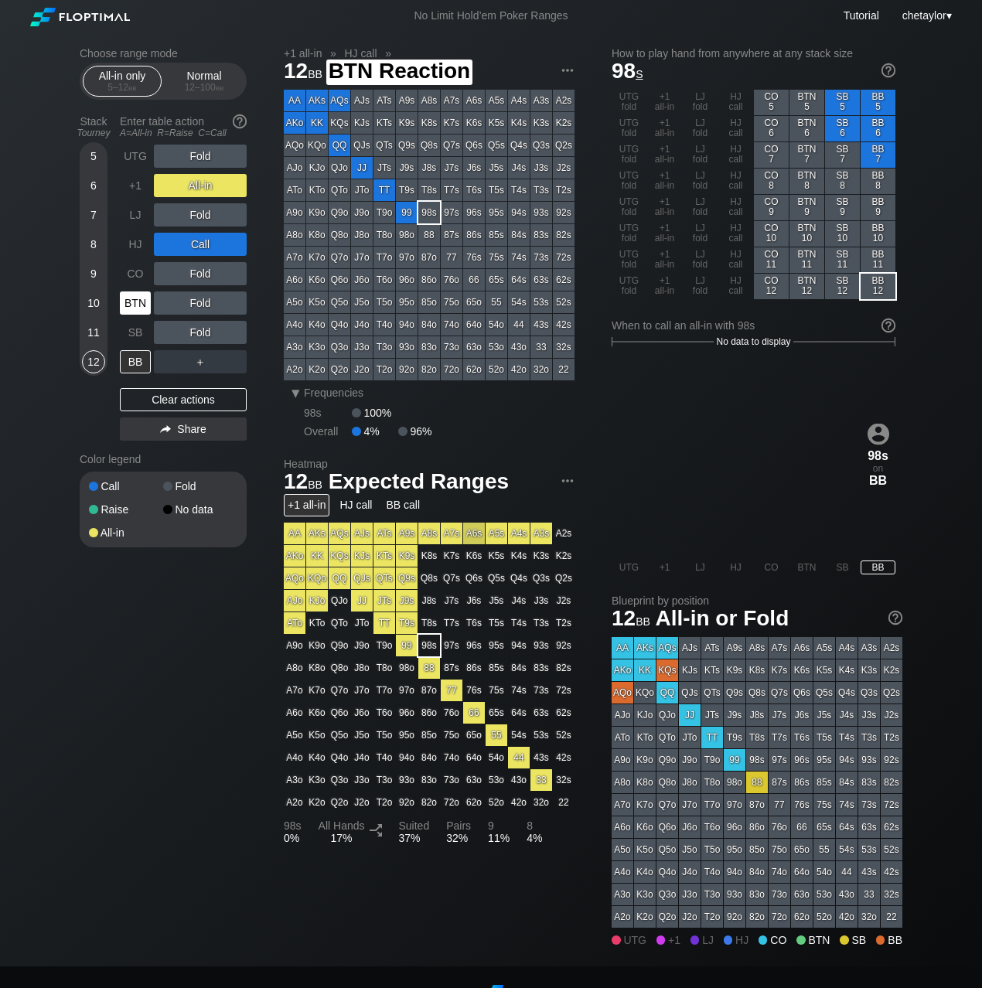
click at [135, 292] on div "BTN" at bounding box center [135, 303] width 31 height 23
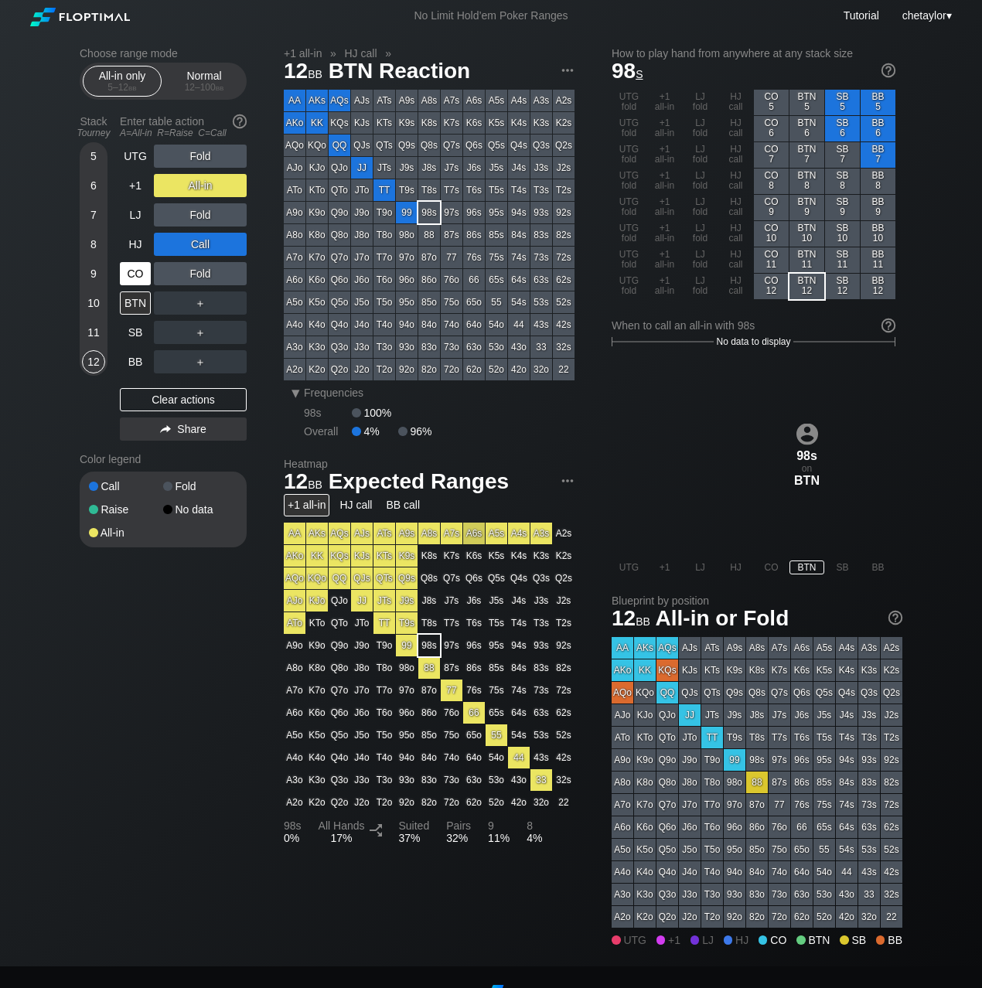
click at [133, 274] on div "CO" at bounding box center [135, 273] width 31 height 23
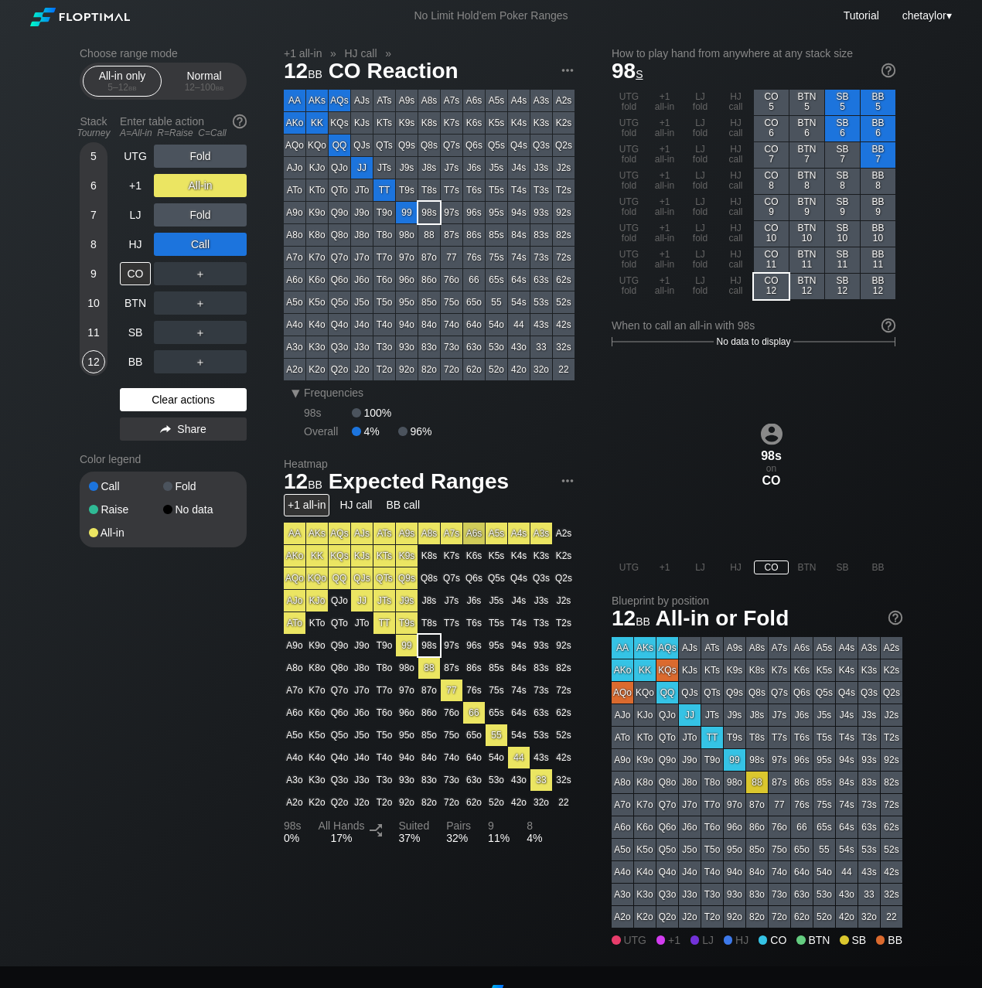
click at [145, 401] on div "Clear actions" at bounding box center [183, 399] width 127 height 23
